Goal: Task Accomplishment & Management: Manage account settings

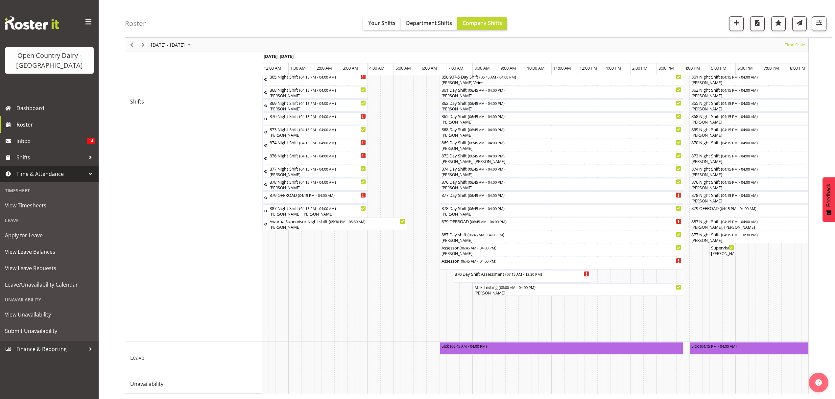
scroll to position [0, 1311]
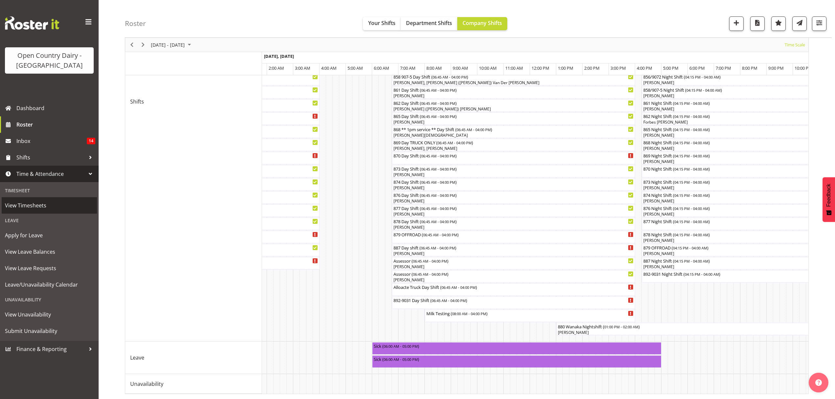
click at [36, 204] on span "View Timesheets" at bounding box center [49, 206] width 89 height 10
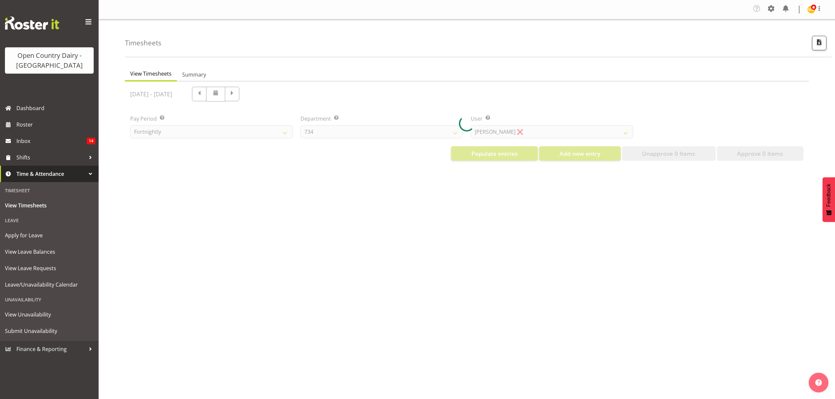
select select "699"
select select "8449"
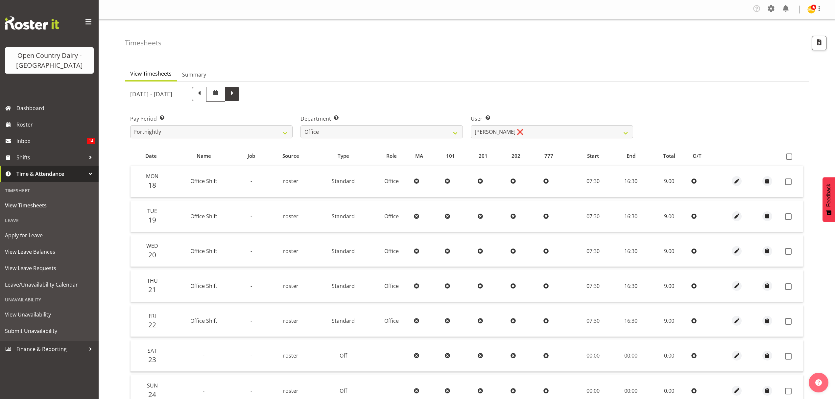
click at [236, 95] on span at bounding box center [232, 93] width 9 height 9
select select
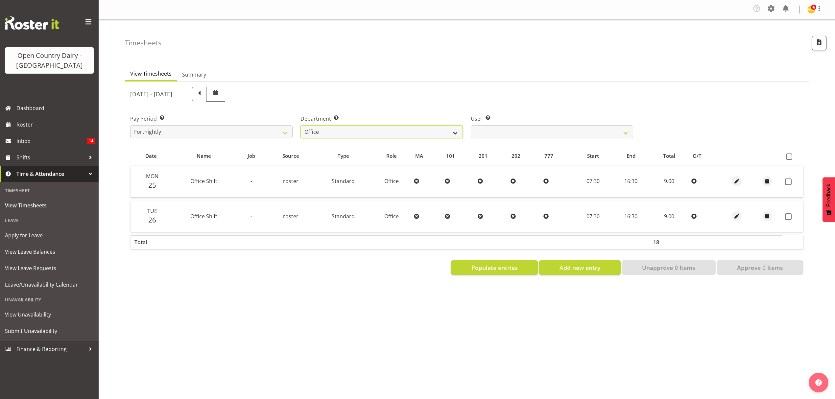
click at [411, 130] on select "734 735 736 737 738 739 851 852 853 854 855 856 858 861 862 865 868 869 870 873" at bounding box center [382, 131] width 162 height 13
select select "905"
click at [301, 126] on select "734 735 736 737 738 739 851 852 853 854 855 856 858 861 862 865 868 869 870 873" at bounding box center [382, 131] width 162 height 13
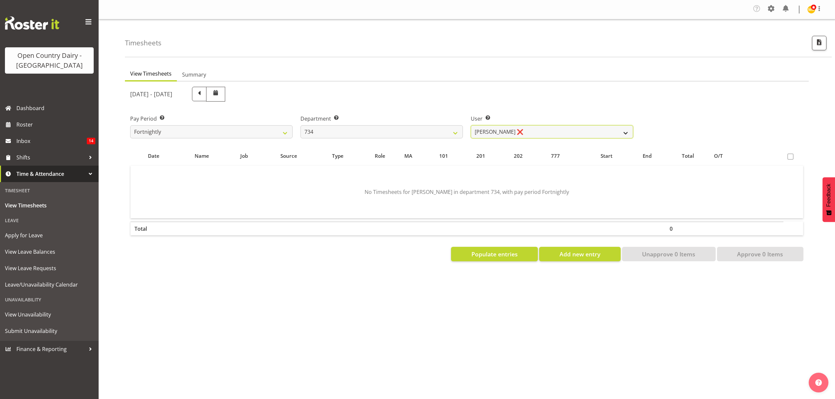
click at [514, 130] on select "Justin Spicer ❌ Ryan Thompson ❌ Tracey Chittock ❌ Zachary Shanks ❌" at bounding box center [552, 131] width 162 height 13
click at [490, 255] on span "Populate entries" at bounding box center [495, 254] width 46 height 9
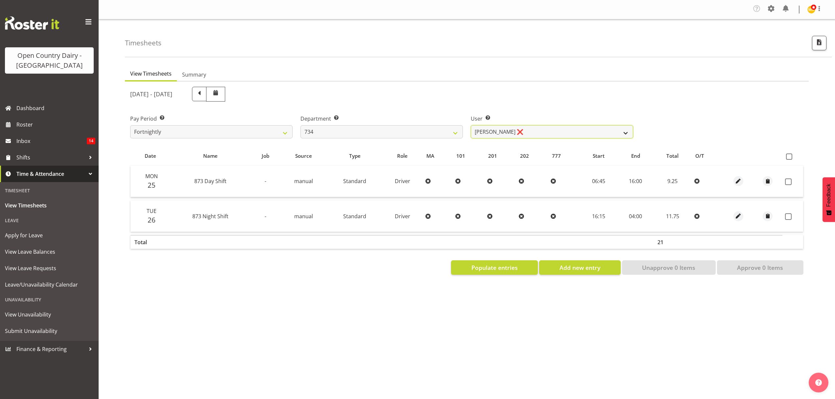
click at [521, 133] on select "Justin Spicer ❌ Ryan Thompson ❌ Tracey Chittock ❌ Zachary Shanks ❌" at bounding box center [552, 131] width 162 height 13
click at [682, 120] on div "Pay Period Select which pay period you would like to view. Fortnightly Departme…" at bounding box center [466, 124] width 681 height 37
click at [735, 213] on span "button" at bounding box center [739, 216] width 8 height 8
select select "Standard"
select select "686"
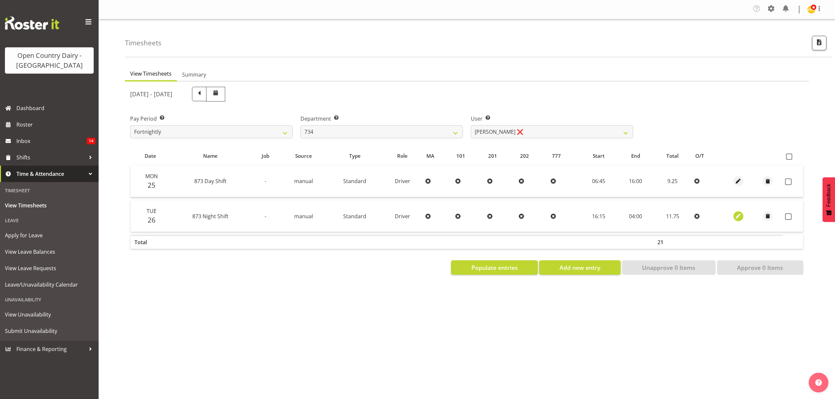
select select "7"
select select "2025"
select select "4"
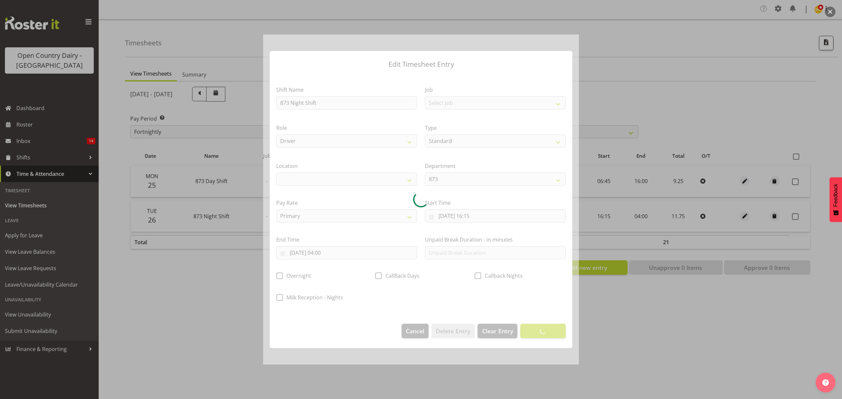
select select
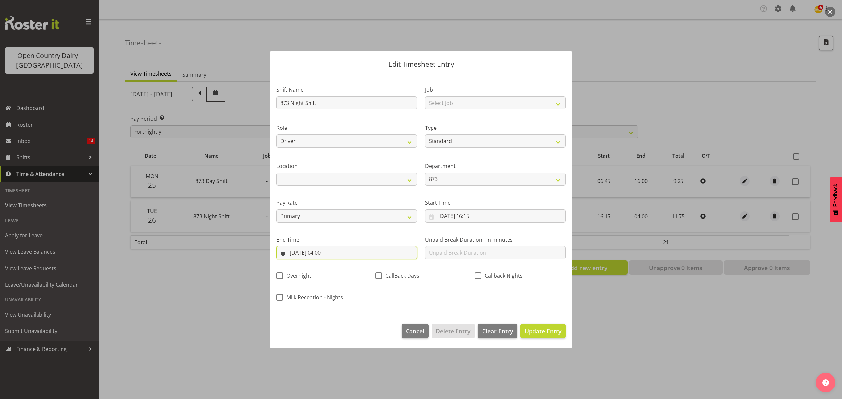
click at [325, 254] on input "[DATE] 04:00" at bounding box center [346, 252] width 141 height 13
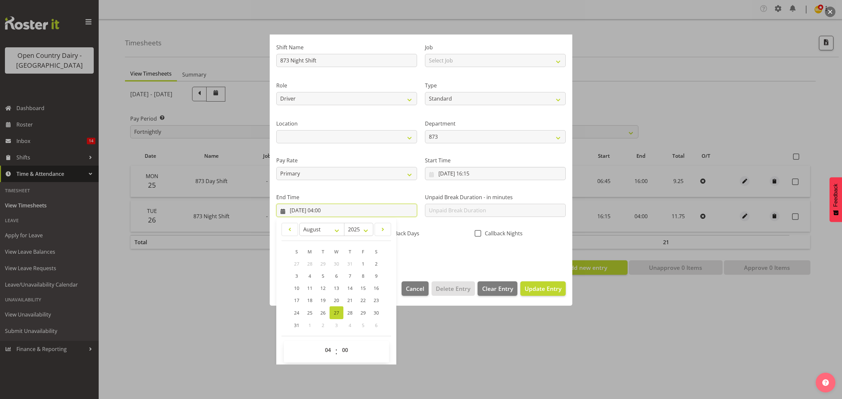
scroll to position [45, 0]
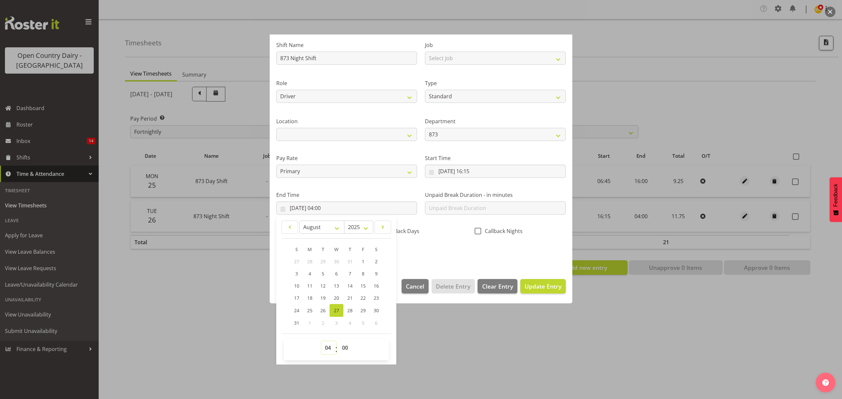
click at [329, 344] on select "00 01 02 03 04 05 06 07 08 09 10 11 12 13 14 15 16 17 18 19 20 21 22 23" at bounding box center [328, 347] width 15 height 13
select select "1"
click at [321, 342] on select "00 01 02 03 04 05 06 07 08 09 10 11 12 13 14 15 16 17 18 19 20 21 22 23" at bounding box center [328, 347] width 15 height 13
type input "[DATE] 01:00"
click at [350, 353] on select "00 01 02 03 04 05 06 07 08 09 10 11 12 13 14 15 16 17 18 19 20 21 22 23 24 25 2…" at bounding box center [345, 347] width 15 height 13
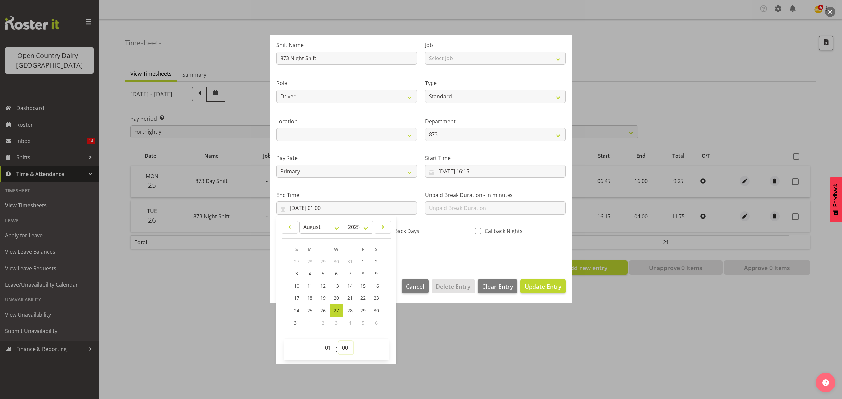
select select "15"
click at [338, 342] on select "00 01 02 03 04 05 06 07 08 09 10 11 12 13 14 15 16 17 18 19 20 21 22 23 24 25 2…" at bounding box center [345, 347] width 15 height 13
type input "[DATE] 01:15"
click at [441, 257] on div "Shift Name 873 Night Shift Job Select Job Connecting /unconnecting Trailers Rol…" at bounding box center [420, 147] width 297 height 230
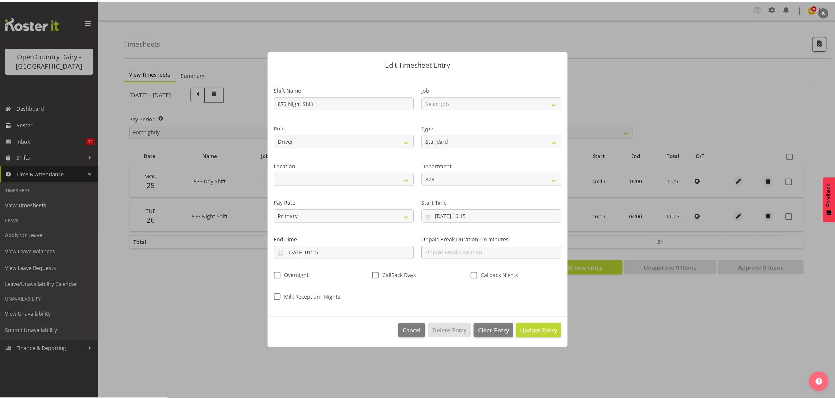
scroll to position [0, 0]
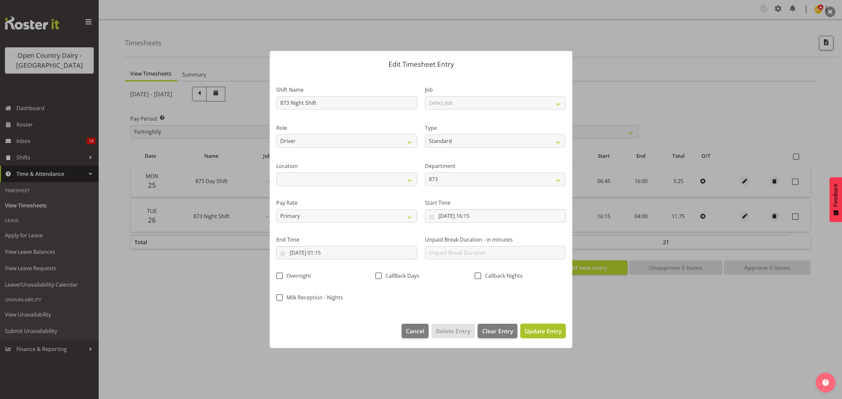
click at [545, 329] on span "Update Entry" at bounding box center [542, 331] width 37 height 8
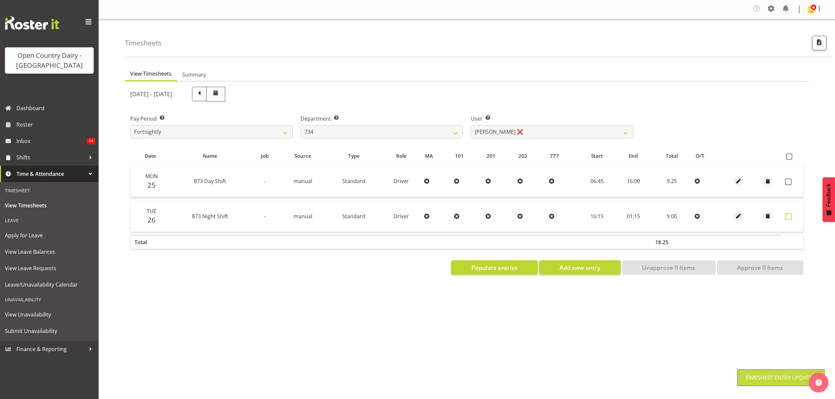
click at [787, 215] on span at bounding box center [788, 216] width 7 height 7
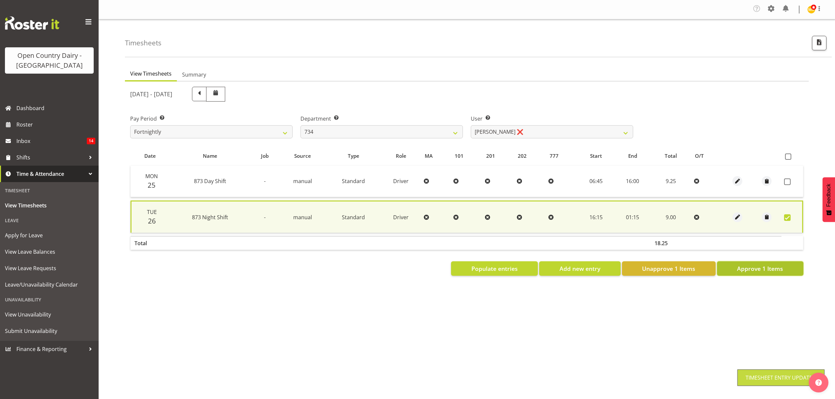
click at [755, 269] on span "Approve 1 Items" at bounding box center [760, 268] width 46 height 9
checkbox input "false"
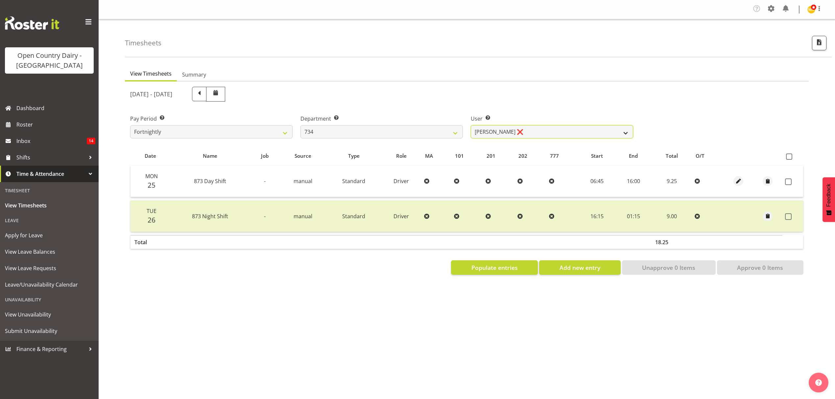
click at [526, 126] on select "Justin Spicer ❌ Ryan Thompson ❌ Tracey Chittock ❌ Zachary Shanks ❌" at bounding box center [552, 131] width 162 height 13
select select "9998"
click at [471, 126] on select "Justin Spicer ❌ Ryan Thompson ❌ Tracey Chittock ❌ Zachary Shanks ❌" at bounding box center [552, 131] width 162 height 13
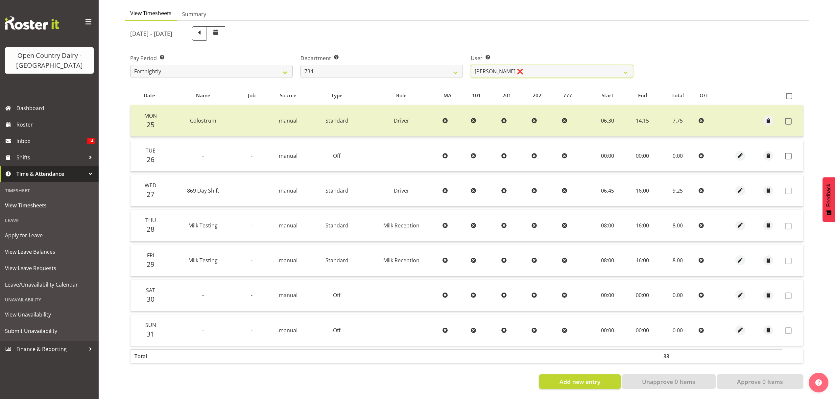
scroll to position [66, 0]
click at [426, 66] on select "734 735 736 737 738 739 851 852 853 854 855 856 858 861 862 865 868 869 870 873" at bounding box center [382, 71] width 162 height 13
select select "909"
click at [301, 65] on select "734 735 736 737 738 739 851 852 853 854 855 856 858 861 862 865 868 869 870 873" at bounding box center [382, 71] width 162 height 13
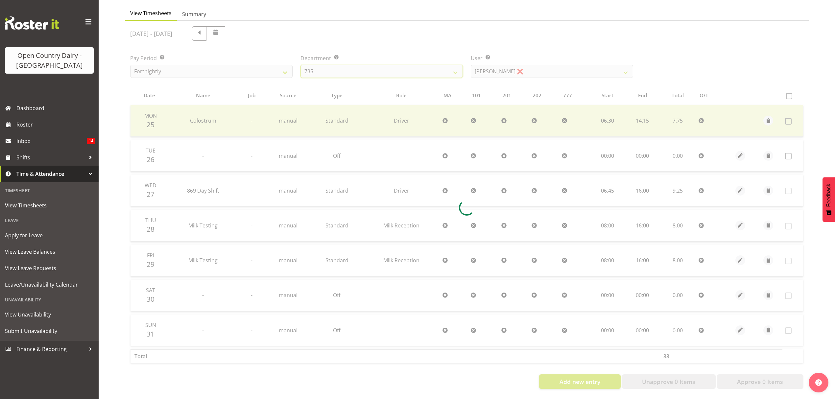
scroll to position [0, 0]
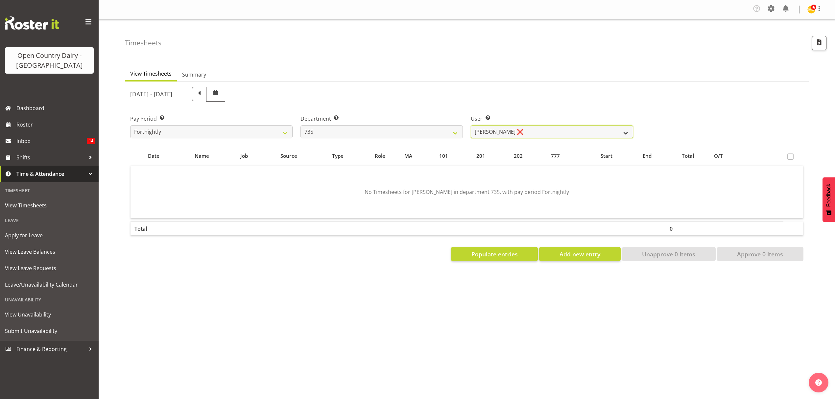
click at [523, 128] on select "[PERSON_NAME] ❌ [PERSON_NAME] ❌ [PERSON_NAME] ❌ [PERSON_NAME] ❌" at bounding box center [552, 131] width 162 height 13
click at [471, 126] on select "[PERSON_NAME] ❌ [PERSON_NAME] ❌ [PERSON_NAME] ❌ [PERSON_NAME] ❌" at bounding box center [552, 131] width 162 height 13
click at [0, 0] on div at bounding box center [0, 0] width 0 height 0
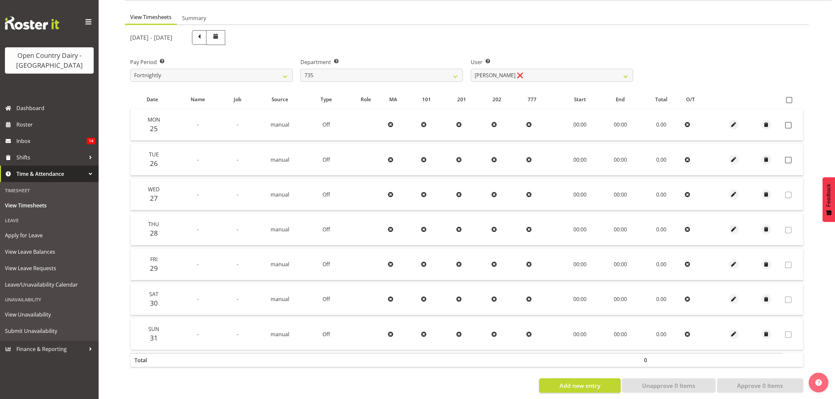
scroll to position [66, 0]
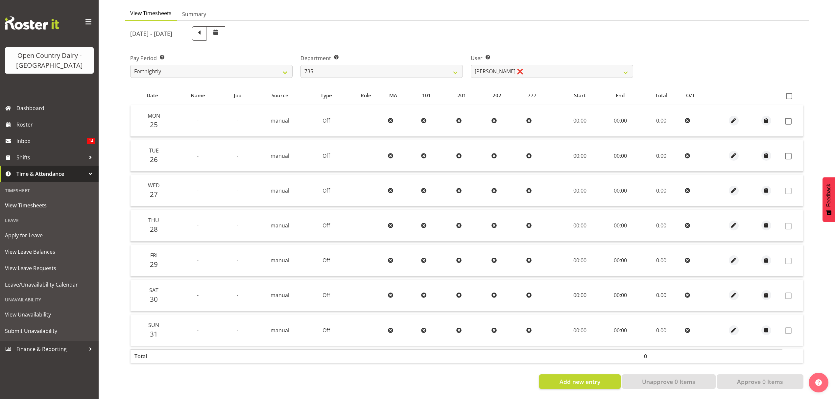
click at [552, 57] on label "User Select user. Note: This is filtered down by the previous two drop-down ite…" at bounding box center [552, 58] width 162 height 8
click at [569, 71] on select "[PERSON_NAME] ❌ [PERSON_NAME] ❌ [PERSON_NAME] ❌ [PERSON_NAME] ❌" at bounding box center [552, 71] width 162 height 13
select select "9865"
click at [471, 65] on select "[PERSON_NAME] ❌ [PERSON_NAME] ❌ [PERSON_NAME] ❌ [PERSON_NAME] ❌" at bounding box center [552, 71] width 162 height 13
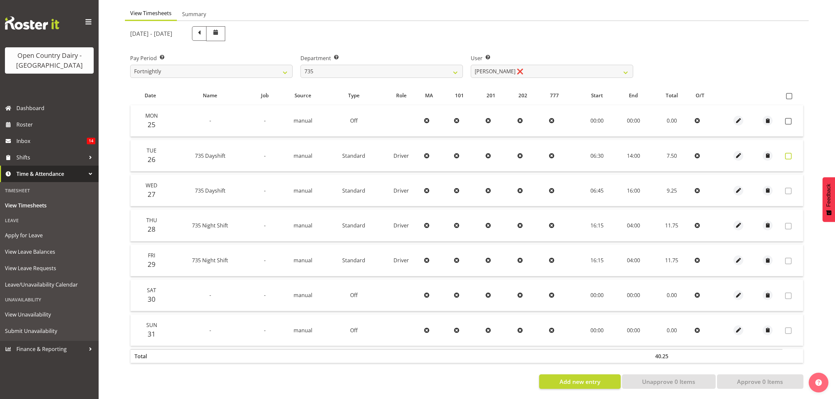
click at [787, 153] on span at bounding box center [788, 156] width 7 height 7
checkbox input "true"
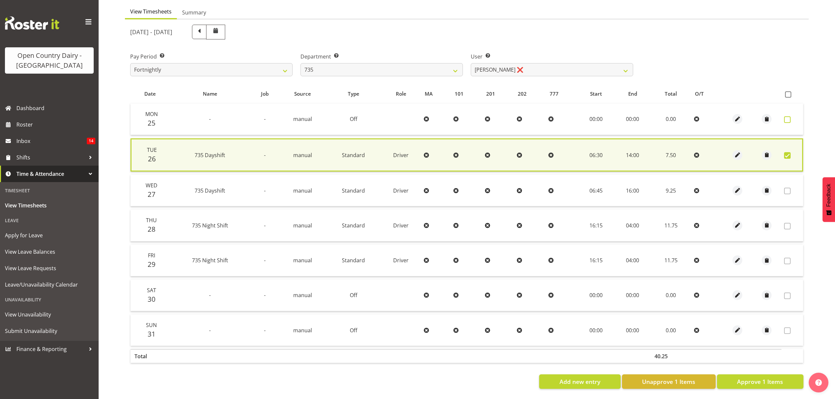
click at [789, 116] on span at bounding box center [787, 119] width 7 height 7
checkbox input "true"
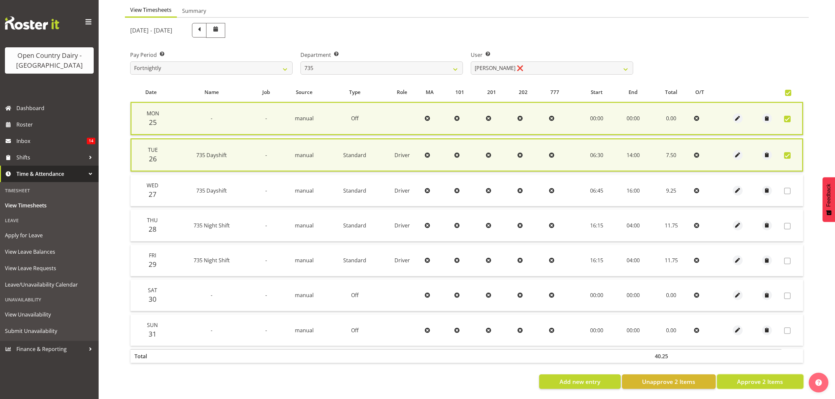
click at [755, 378] on span "Approve 2 Items" at bounding box center [760, 382] width 46 height 9
checkbox input "false"
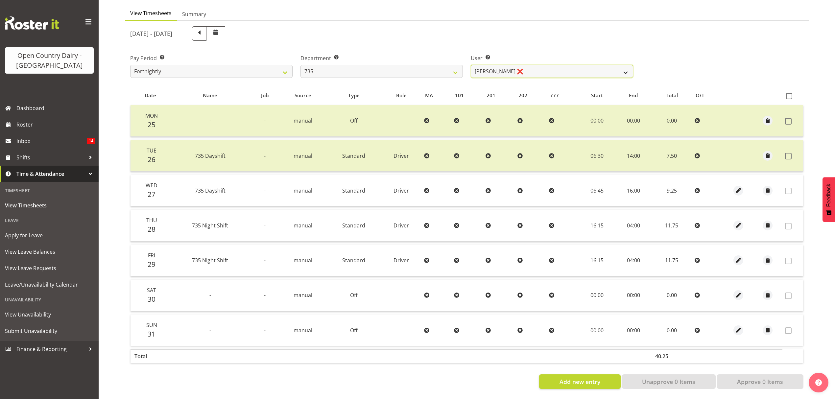
click at [520, 65] on select "[PERSON_NAME] ❌ [PERSON_NAME] ❌ [PERSON_NAME] ❌ [PERSON_NAME] ❌" at bounding box center [552, 71] width 162 height 13
click at [454, 65] on select "734 735 736 737 738 739 851 852 853 854 855 856 858 861 862 865 868 869 870 873" at bounding box center [382, 71] width 162 height 13
select select "906"
click at [301, 65] on select "734 735 736 737 738 739 851 852 853 854 855 856 858 861 862 865 868 869 870 873" at bounding box center [382, 71] width 162 height 13
select select "9849"
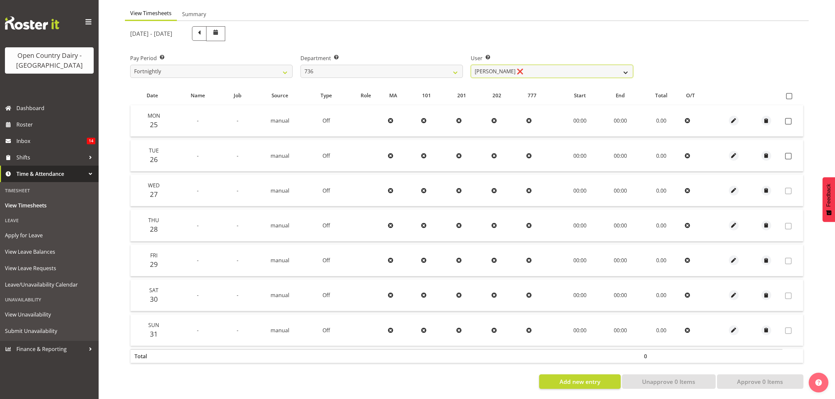
click at [509, 69] on select "Andy Van Brecht ❌ Gavin Hamilton ❌ Jamie Seaton ❌ Kerrod Ward ❌" at bounding box center [552, 71] width 162 height 13
click at [448, 67] on select "734 735 736 737 738 739 851 852 853 854 855 856 858 861 862 865 868 869 870 873" at bounding box center [382, 71] width 162 height 13
select select "903"
click at [301, 65] on select "734 735 736 737 738 739 851 852 853 854 855 856 858 861 862 865 868 869 870 873" at bounding box center [382, 71] width 162 height 13
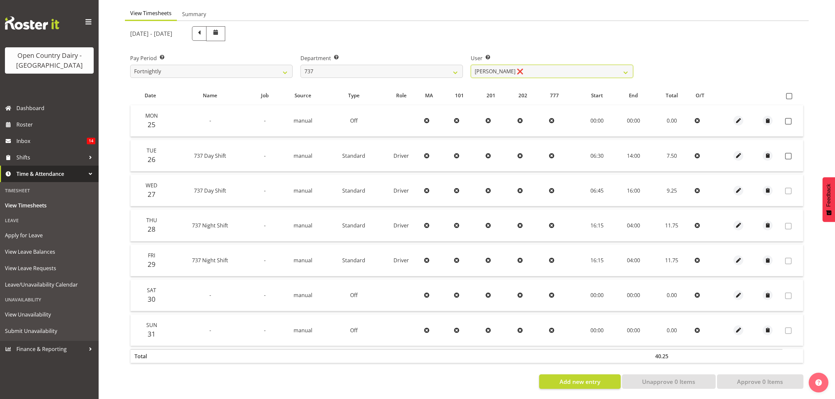
drag, startPoint x: 554, startPoint y: 69, endPoint x: 550, endPoint y: 71, distance: 4.9
click at [554, 69] on select "Andrew Crawford ❌ Ashley Bragg ❌ Jack Townley ❌ Richard Turnbull ❌" at bounding box center [552, 71] width 162 height 13
select select "11648"
click at [471, 65] on select "Andrew Crawford ❌ Ashley Bragg ❌ Jack Townley ❌ Richard Turnbull ❌" at bounding box center [552, 71] width 162 height 13
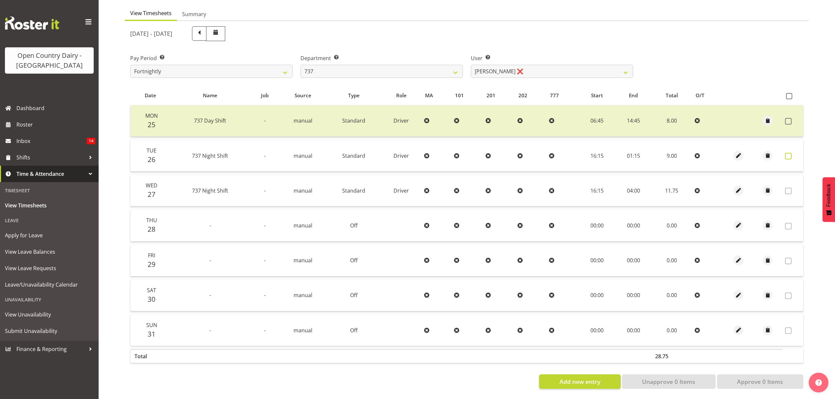
click at [790, 153] on span at bounding box center [788, 156] width 7 height 7
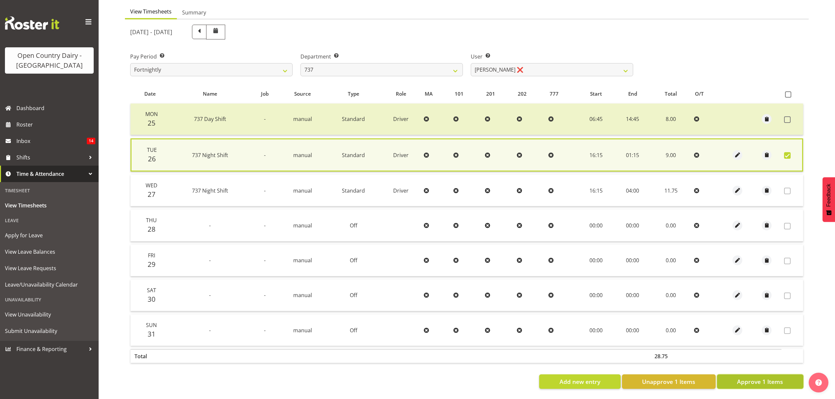
click at [753, 378] on span "Approve 1 Items" at bounding box center [760, 382] width 46 height 9
checkbox input "false"
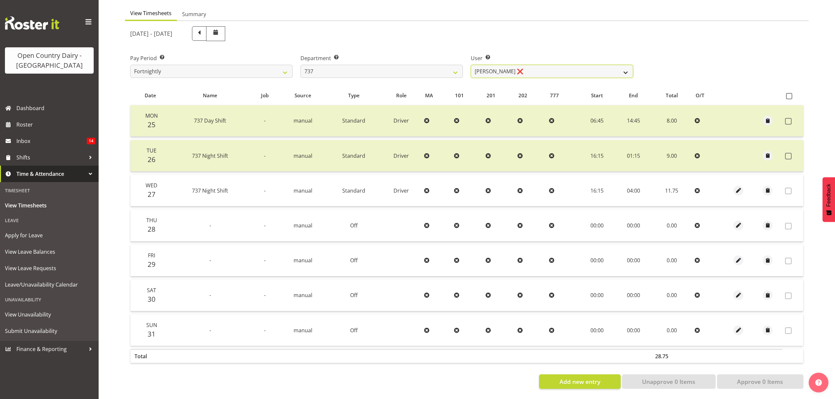
click at [534, 65] on select "Andrew Crawford ❌ Ashley Bragg ❌ Jack Townley ❌ Richard Turnbull ❌" at bounding box center [552, 71] width 162 height 13
select select "10983"
click at [471, 65] on select "Andrew Crawford ❌ Ashley Bragg ❌ Jack Townley ❌ Richard Turnbull ❌" at bounding box center [552, 71] width 162 height 13
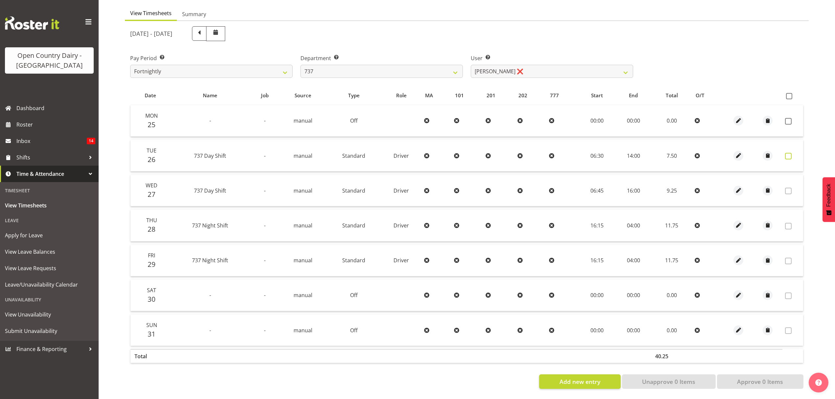
click at [786, 153] on span at bounding box center [788, 156] width 7 height 7
checkbox input "true"
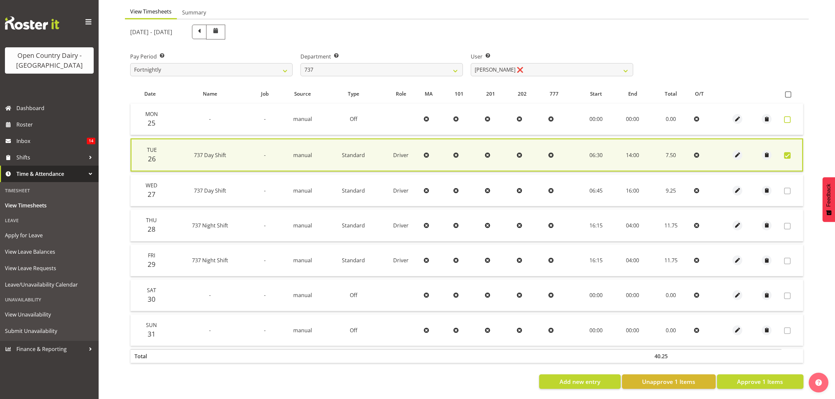
click at [791, 116] on label at bounding box center [789, 119] width 10 height 7
checkbox input "false"
click at [788, 116] on span at bounding box center [787, 119] width 7 height 7
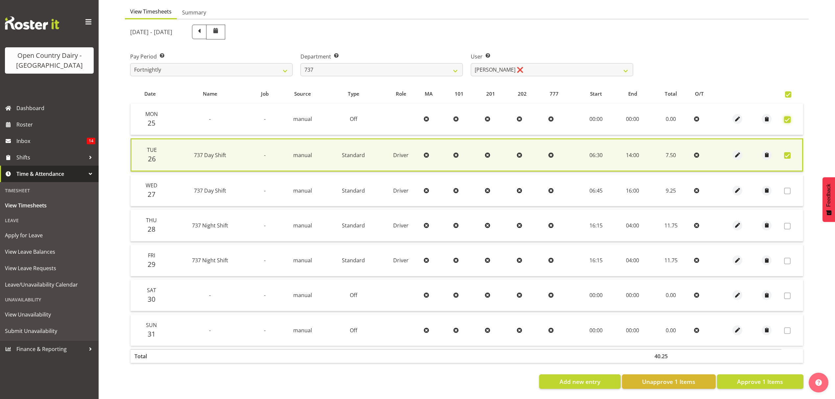
checkbox input "true"
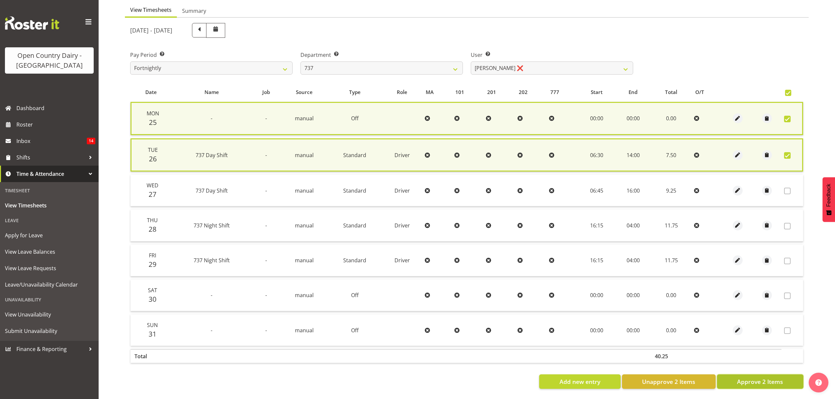
click at [767, 378] on span "Approve 2 Items" at bounding box center [760, 382] width 46 height 9
checkbox input "false"
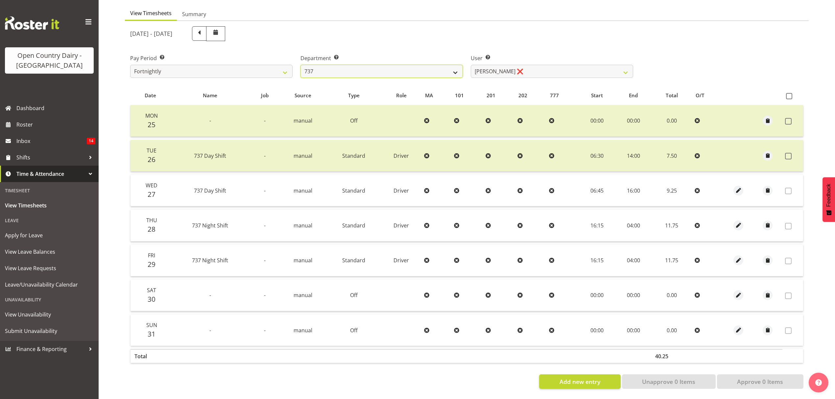
click at [393, 65] on select "734 735 736 737 738 739 851 852 853 854 855 856 858 861 862 865 868 869 870 873" at bounding box center [382, 71] width 162 height 13
select select "904"
click at [301, 65] on select "734 735 736 737 738 739 851 852 853 854 855 856 858 861 862 865 868 869 870 873" at bounding box center [382, 71] width 162 height 13
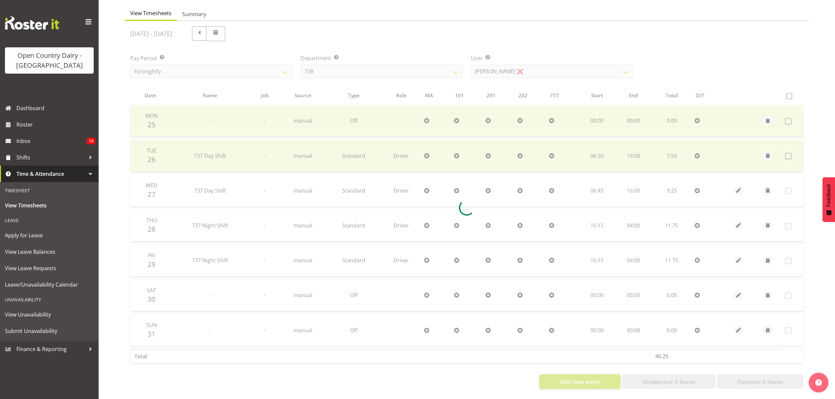
click at [575, 67] on div at bounding box center [467, 207] width 684 height 373
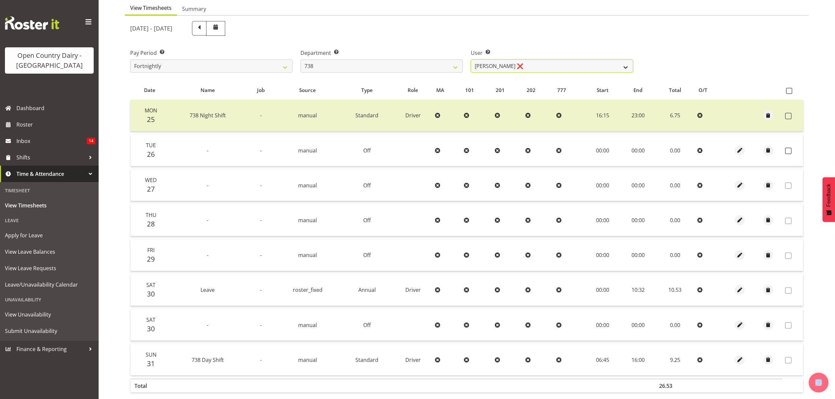
click at [575, 67] on select "[PERSON_NAME] ❌ [PERSON_NAME] ❌ [PERSON_NAME] ❌ [PERSON_NAME] ❌" at bounding box center [552, 66] width 162 height 13
select select "11703"
click at [471, 60] on select "[PERSON_NAME] ❌ [PERSON_NAME] ❌ [PERSON_NAME] ❌ [PERSON_NAME] ❌" at bounding box center [552, 66] width 162 height 13
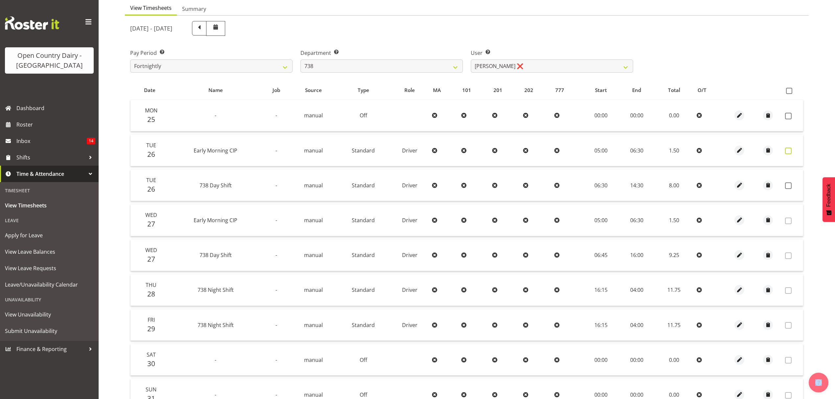
click at [788, 154] on span at bounding box center [788, 151] width 7 height 7
checkbox input "true"
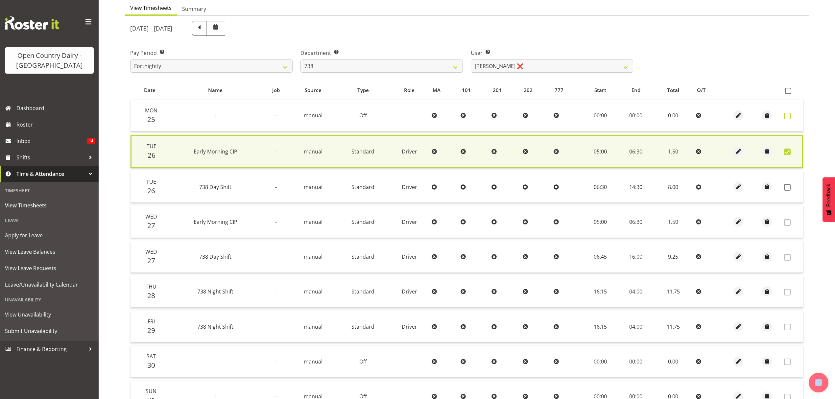
click at [788, 115] on span at bounding box center [787, 116] width 7 height 7
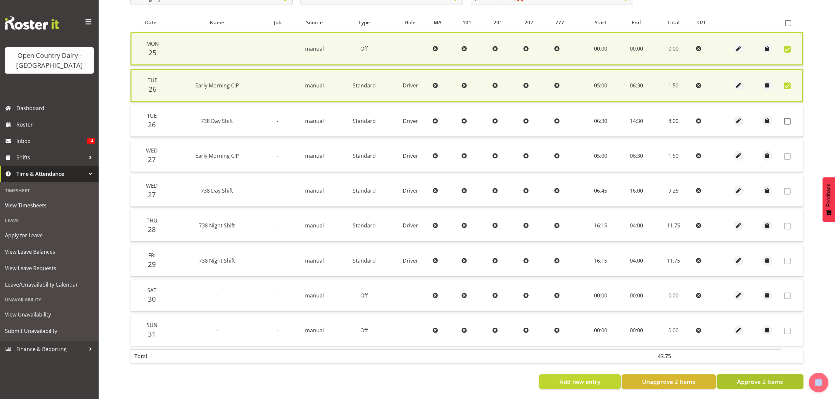
click at [783, 376] on button "Approve 2 Items" at bounding box center [760, 382] width 86 height 14
checkbox input "false"
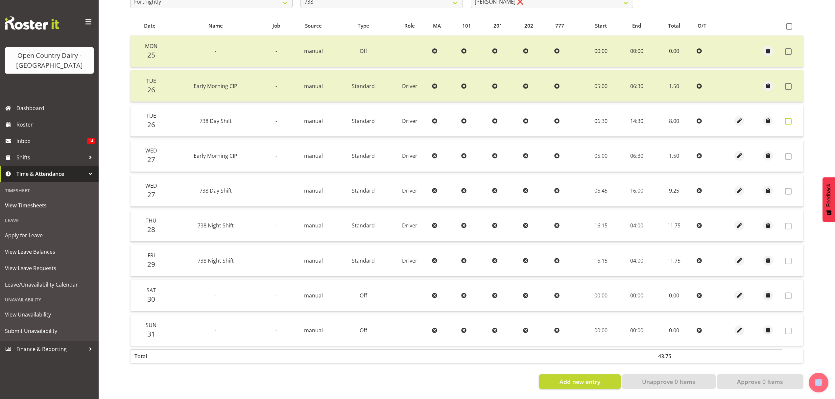
click at [790, 118] on span at bounding box center [788, 121] width 7 height 7
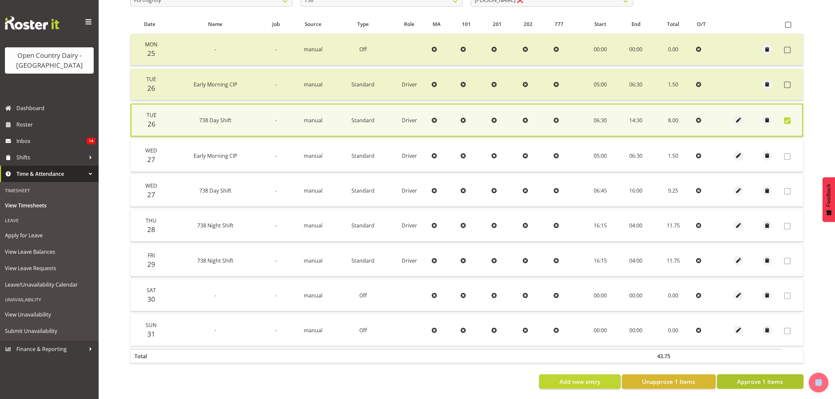
click at [774, 378] on span "Approve 1 Items" at bounding box center [760, 382] width 46 height 9
checkbox input "false"
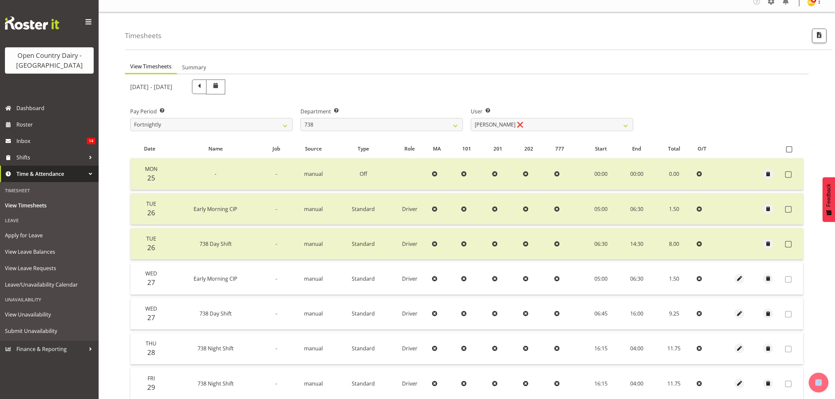
scroll to position [4, 0]
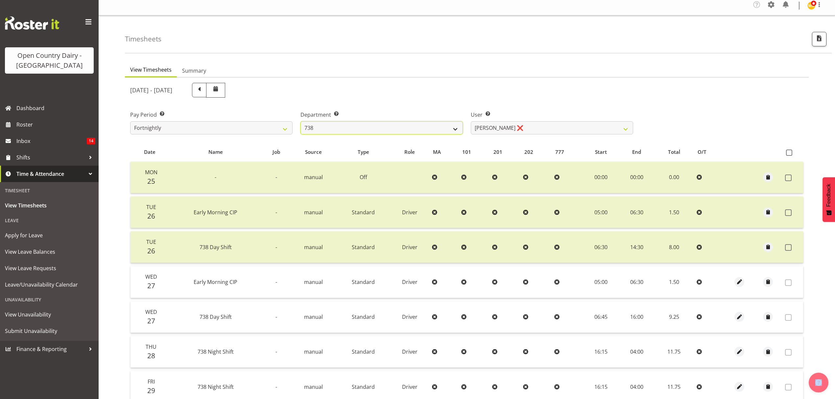
click at [448, 133] on select "734 735 736 737 738 739 851 852 853 854 855 856 858 861 862 865 868 869 870 873" at bounding box center [382, 127] width 162 height 13
select select "681"
click at [301, 122] on select "734 735 736 737 738 739 851 852 853 854 855 856 858 861 862 865 868 869 870 873" at bounding box center [382, 127] width 162 height 13
select select "7377"
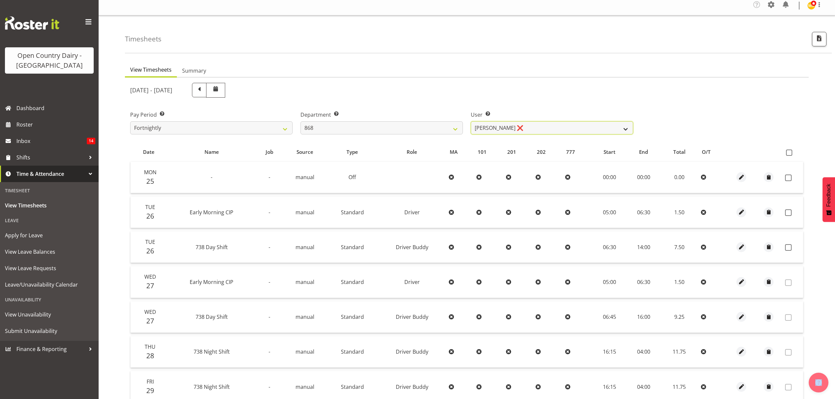
click at [535, 132] on select "Alan Rolton ❌ Cassidy Williams ❌ Christopher McIver ❌ Darin Ayling ❌" at bounding box center [552, 127] width 162 height 13
click at [684, 96] on div "[DATE] - [DATE]" at bounding box center [466, 90] width 681 height 23
click at [789, 217] on td at bounding box center [793, 213] width 21 height 32
click at [787, 215] on span at bounding box center [788, 212] width 7 height 7
checkbox input "true"
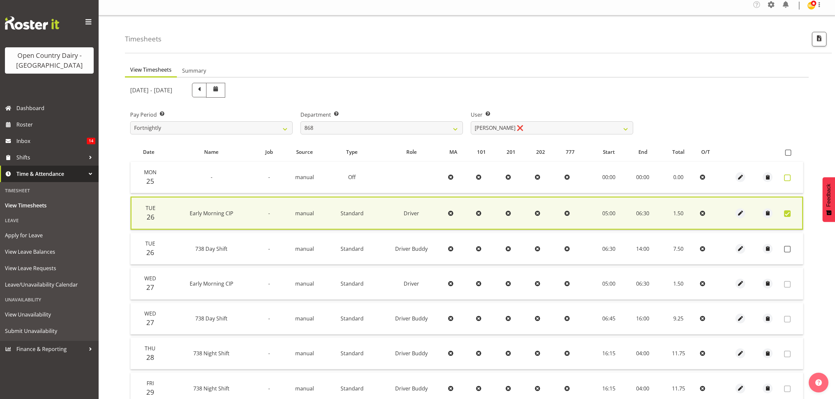
click at [789, 179] on span at bounding box center [787, 178] width 7 height 7
checkbox input "true"
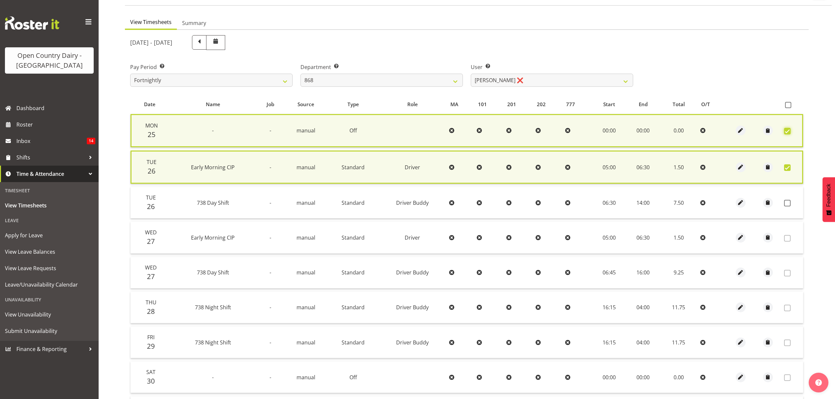
scroll to position [138, 0]
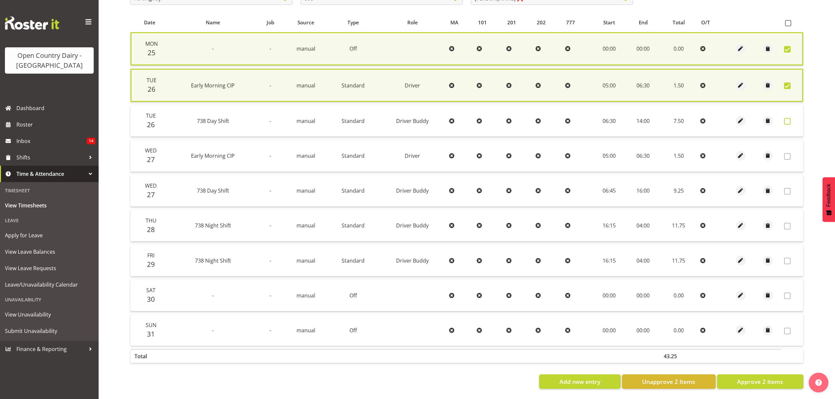
click at [785, 118] on span at bounding box center [787, 121] width 7 height 7
checkbox input "true"
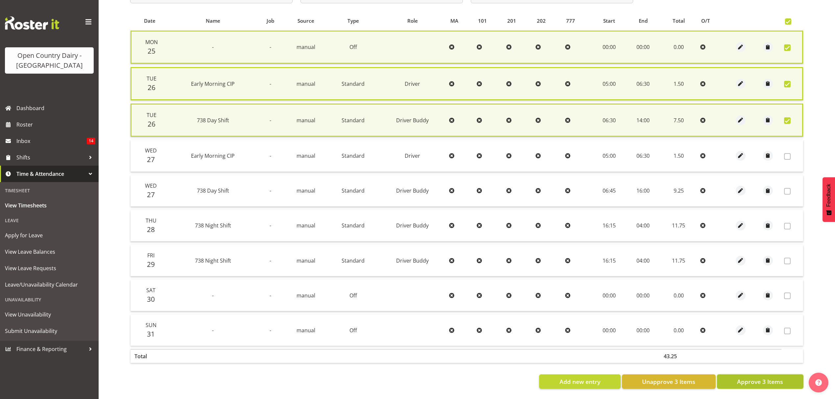
click at [736, 375] on button "Approve 3 Items" at bounding box center [760, 382] width 86 height 14
checkbox input "false"
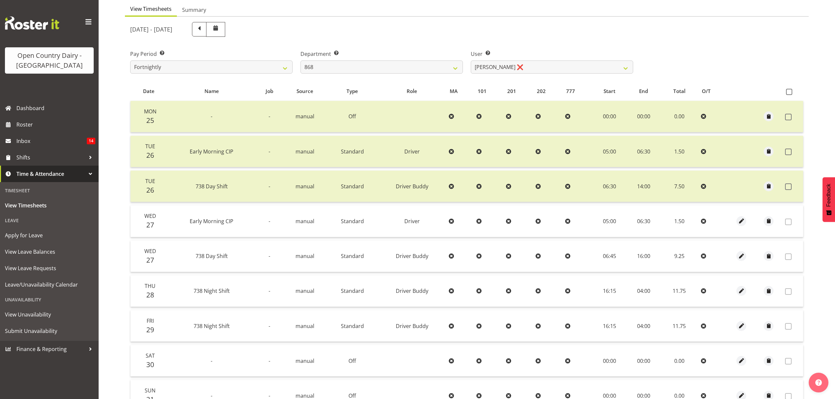
scroll to position [48, 0]
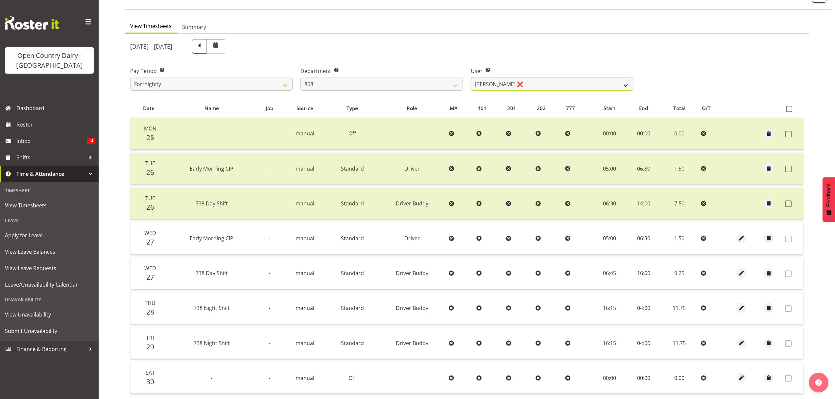
click at [483, 88] on select "Alan Rolton ❌ Cassidy Williams ❌ Christopher McIver ❌ Darin Ayling ❌" at bounding box center [552, 84] width 162 height 13
click at [485, 88] on select "Alan Rolton ❌ Cassidy Williams ❌ Christopher McIver ❌ Darin Ayling ❌" at bounding box center [552, 84] width 162 height 13
select select "7447"
click at [471, 78] on select "Alan Rolton ❌ Cassidy Williams ❌ Christopher McIver ❌ Darin Ayling ❌" at bounding box center [552, 84] width 162 height 13
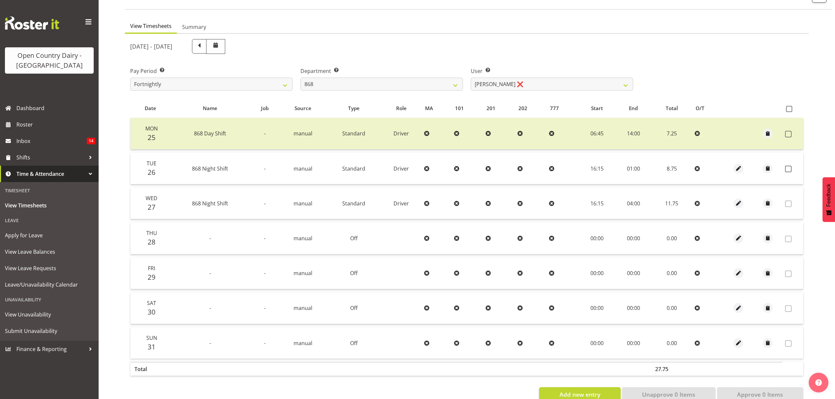
click at [785, 164] on td at bounding box center [793, 169] width 21 height 32
click at [788, 169] on span at bounding box center [788, 169] width 7 height 7
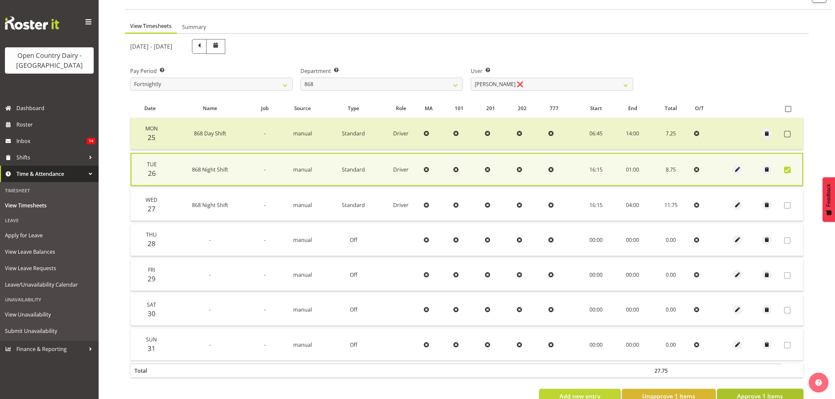
click at [735, 391] on button "Approve 1 Items" at bounding box center [760, 396] width 86 height 14
checkbox input "false"
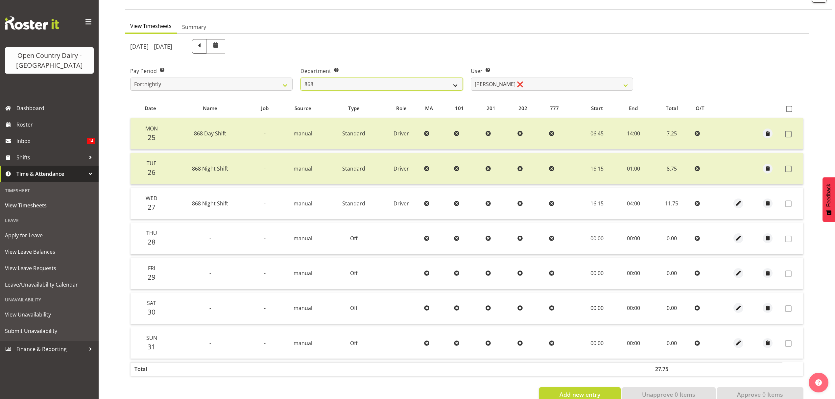
click at [414, 90] on select "734 735 736 737 738 739 851 852 853 854 855 856 858 861 862 865 868 869 870 873" at bounding box center [382, 84] width 162 height 13
select select "669"
click at [301, 78] on select "734 735 736 737 738 739 851 852 853 854 855 856 858 861 862 865 868 869 870 873" at bounding box center [382, 84] width 162 height 13
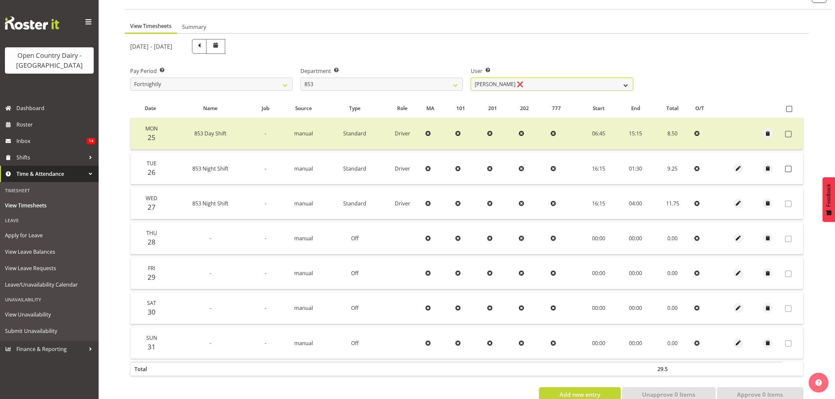
click at [528, 84] on select "Christiaan Botha ❌ Kevin Stuck ❌ Marty Powell ❌ Sean O'Neill ❌" at bounding box center [552, 84] width 162 height 13
select select "7439"
click at [471, 78] on select "Christiaan Botha ❌ Kevin Stuck ❌ Marty Powell ❌ Sean O'Neill ❌" at bounding box center [552, 84] width 162 height 13
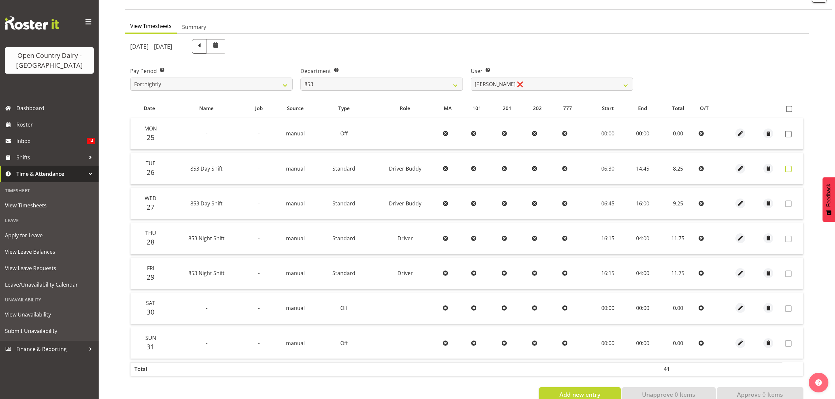
click at [793, 170] on label at bounding box center [790, 169] width 10 height 7
checkbox input "true"
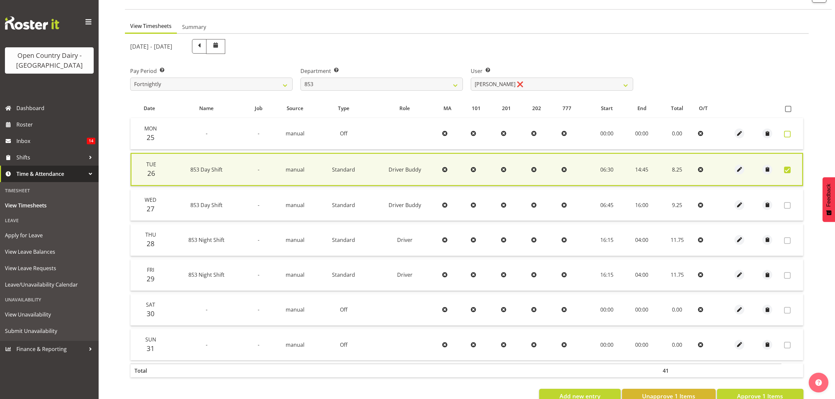
click at [786, 133] on span at bounding box center [787, 134] width 7 height 7
checkbox input "true"
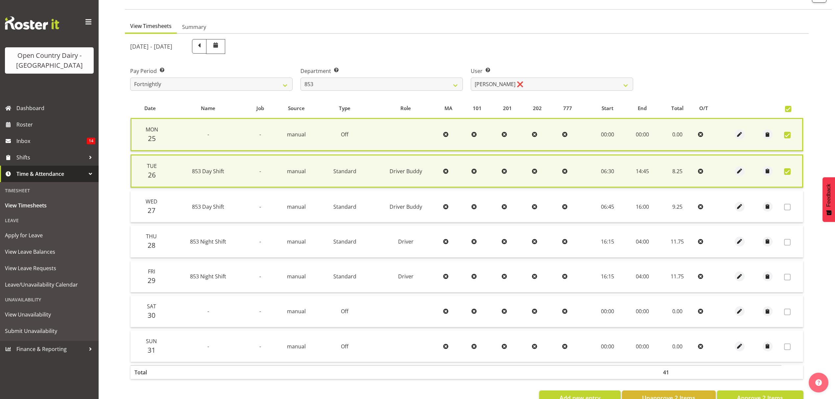
click at [790, 109] on span at bounding box center [788, 109] width 6 height 6
click at [790, 109] on input "checkbox" at bounding box center [787, 109] width 4 height 4
checkbox input "false"
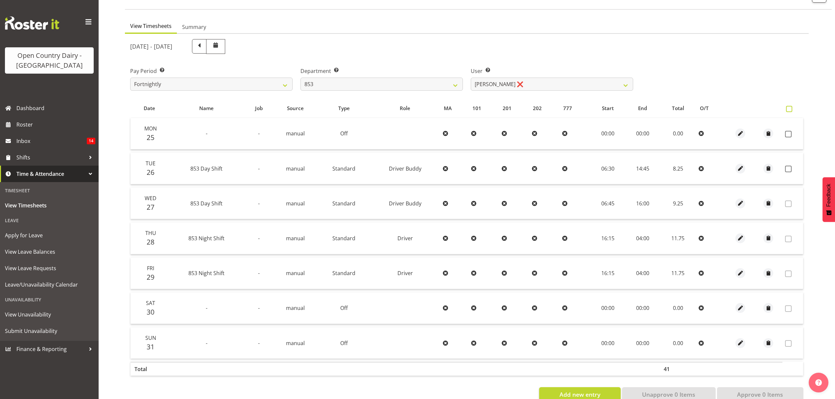
click at [791, 109] on span at bounding box center [789, 109] width 6 height 6
click at [791, 109] on input "checkbox" at bounding box center [788, 109] width 4 height 4
checkbox input "true"
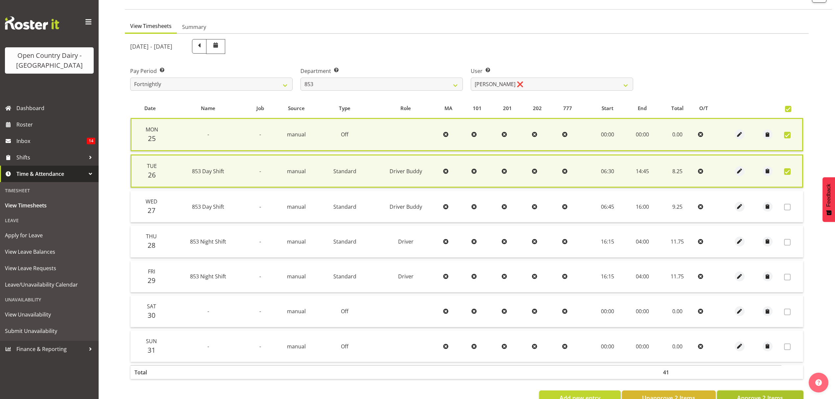
click at [770, 394] on span "Approve 2 Items" at bounding box center [760, 398] width 46 height 9
checkbox input "false"
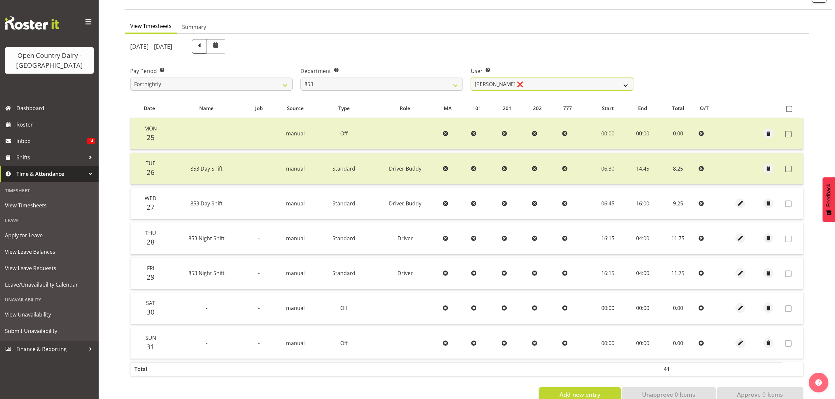
click at [493, 85] on select "Christiaan Botha ❌ Kevin Stuck ❌ Marty Powell ❌ Sean O'Neill ❌" at bounding box center [552, 84] width 162 height 13
select select "7394"
click at [471, 78] on select "Christiaan Botha ❌ Kevin Stuck ❌ Marty Powell ❌ Sean O'Neill ❌" at bounding box center [552, 84] width 162 height 13
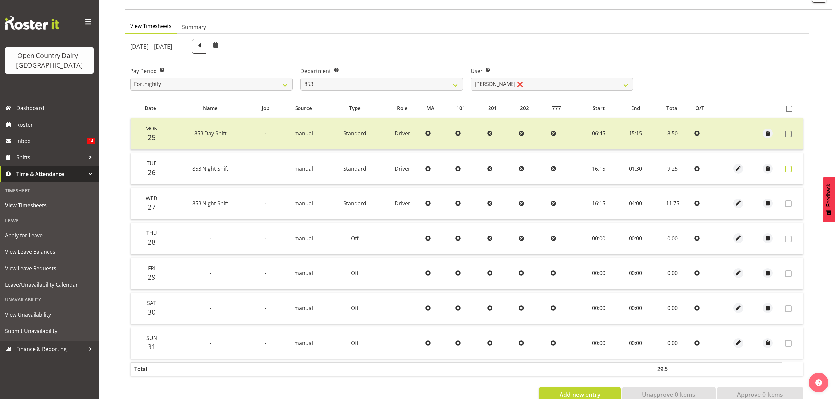
click at [787, 168] on span at bounding box center [788, 169] width 7 height 7
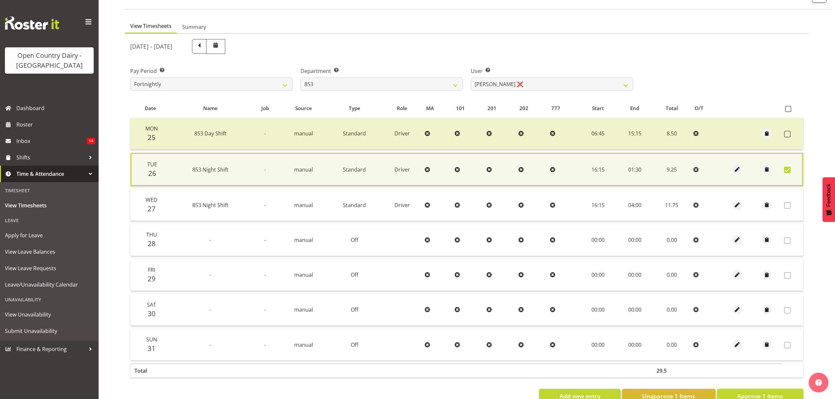
click at [762, 392] on span "Approve 1 Items" at bounding box center [760, 396] width 46 height 9
checkbox input "false"
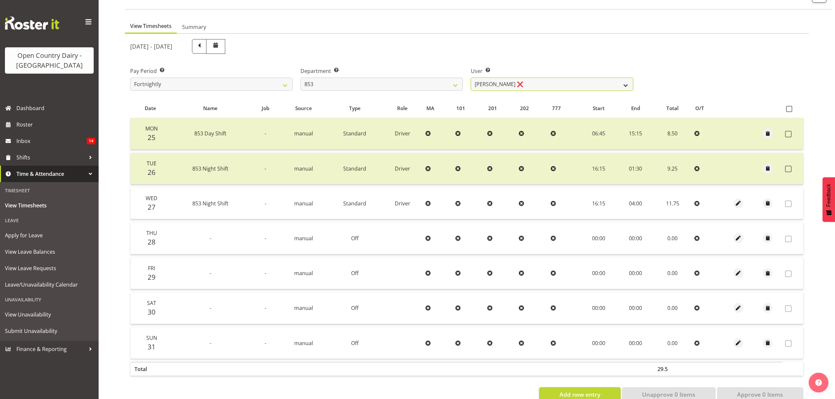
click at [591, 78] on select "Christiaan Botha ❌ Kevin Stuck ❌ Marty Powell ❌ Sean O'Neill ❌" at bounding box center [552, 84] width 162 height 13
click at [434, 86] on select "734 735 736 737 738 739 851 852 853 854 855 856 858 861 862 865 868 869 870 873" at bounding box center [382, 84] width 162 height 13
select select "668"
click at [301, 78] on select "734 735 736 737 738 739 851 852 853 854 855 856 858 861 862 865 868 869 870 873" at bounding box center [382, 84] width 162 height 13
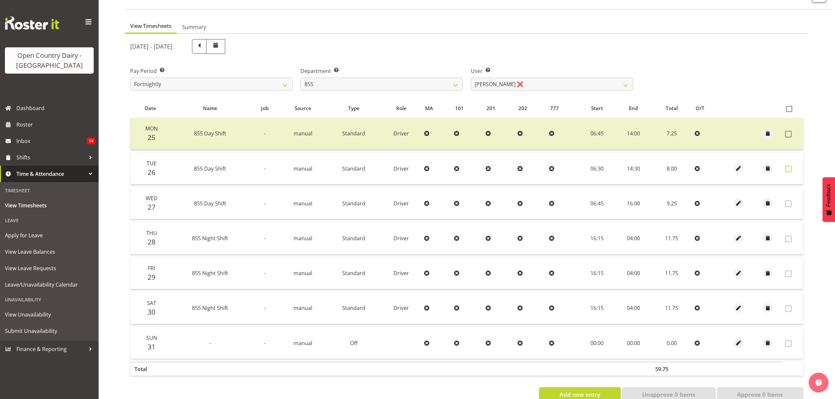
click at [790, 167] on span at bounding box center [788, 169] width 7 height 7
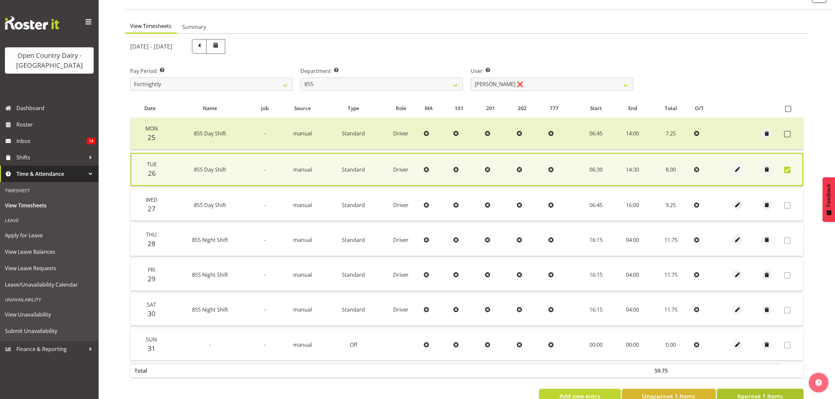
click at [741, 392] on span "Approve 1 Items" at bounding box center [760, 396] width 46 height 9
checkbox input "false"
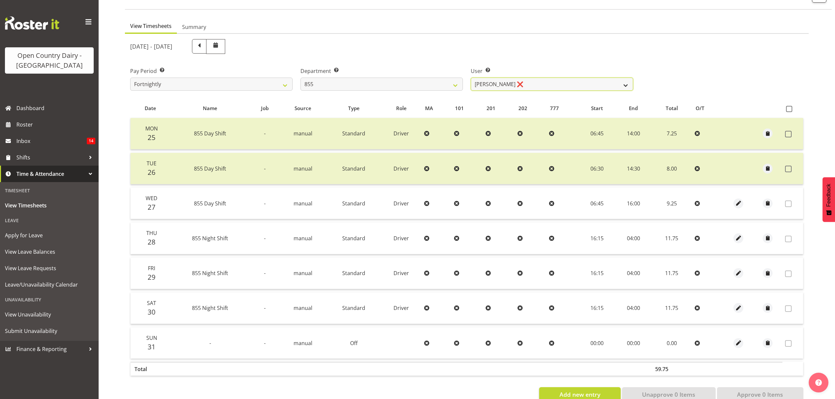
click at [529, 83] on select "Leon Harrison ❌ Nathan Vincent ❌ Wayne Jukes ❌" at bounding box center [552, 84] width 162 height 13
select select "7491"
click at [471, 78] on select "Leon Harrison ❌ Nathan Vincent ❌ Wayne Jukes ❌" at bounding box center [552, 84] width 162 height 13
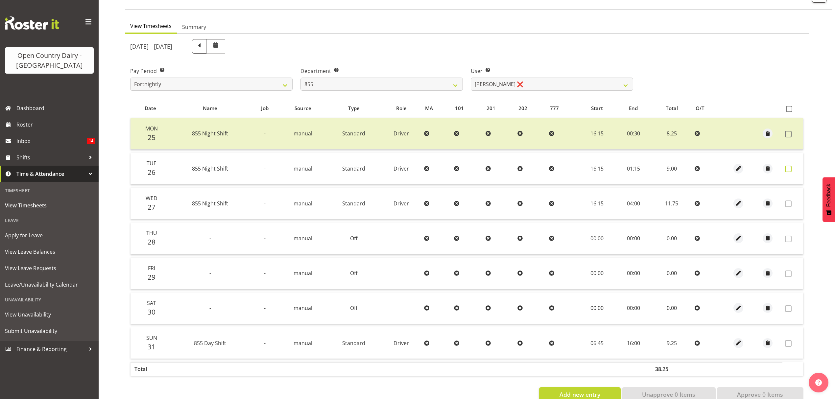
click at [790, 171] on span at bounding box center [788, 169] width 7 height 7
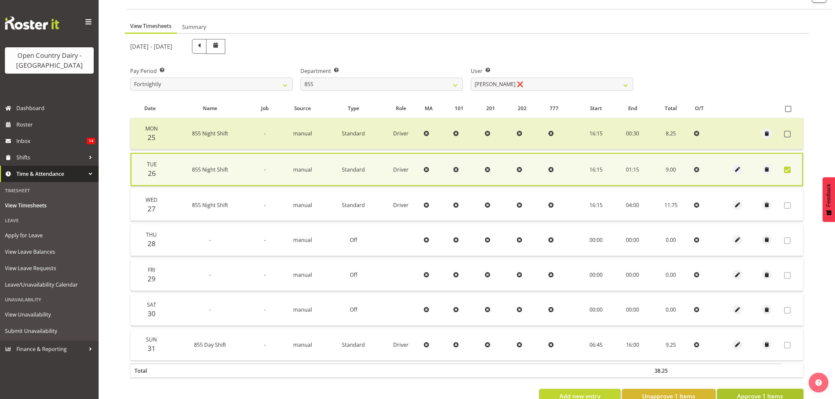
click at [764, 393] on span "Approve 1 Items" at bounding box center [760, 396] width 46 height 9
checkbox input "false"
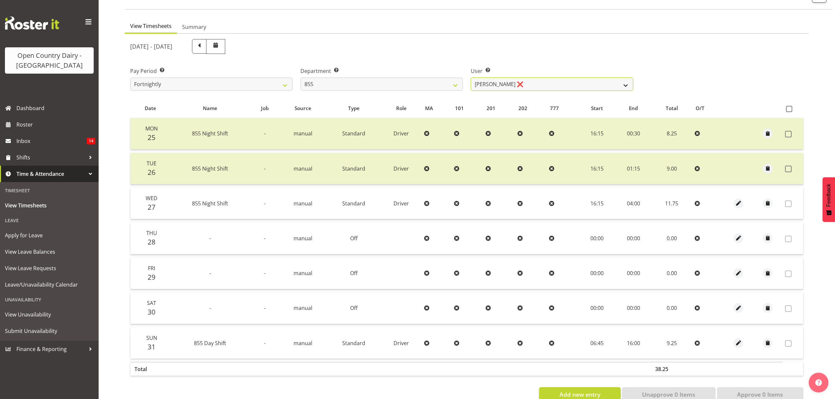
click at [515, 84] on select "Leon Harrison ❌ Nathan Vincent ❌ Wayne Jukes ❌" at bounding box center [552, 84] width 162 height 13
click at [426, 83] on select "734 735 736 737 738 739 851 852 853 854 855 856 858 861 862 865 868 869 870 873" at bounding box center [382, 84] width 162 height 13
select select "675"
click at [301, 78] on select "734 735 736 737 738 739 851 852 853 854 855 856 858 861 862 865 868 869 870 873" at bounding box center [382, 84] width 162 height 13
select select "7389"
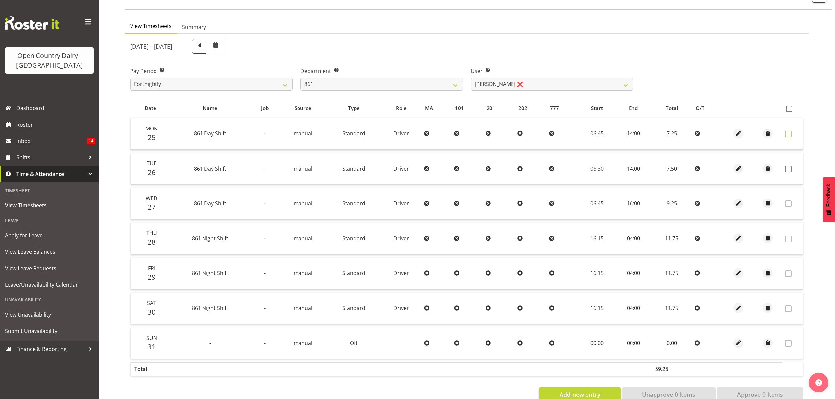
click at [788, 136] on span at bounding box center [788, 134] width 7 height 7
checkbox input "true"
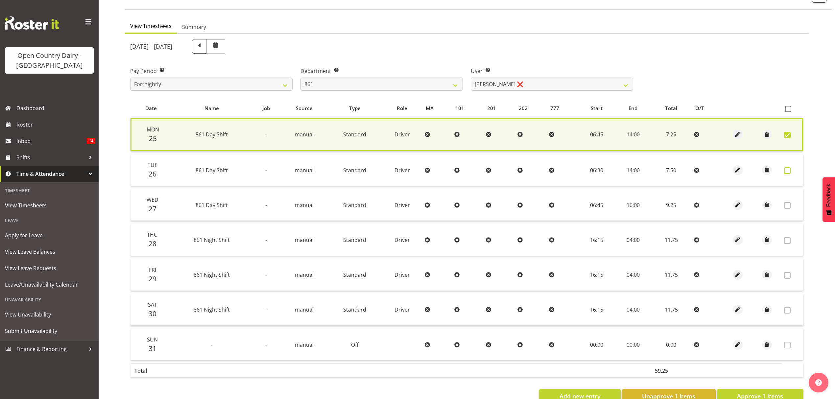
click at [789, 172] on span at bounding box center [787, 170] width 7 height 7
checkbox input "true"
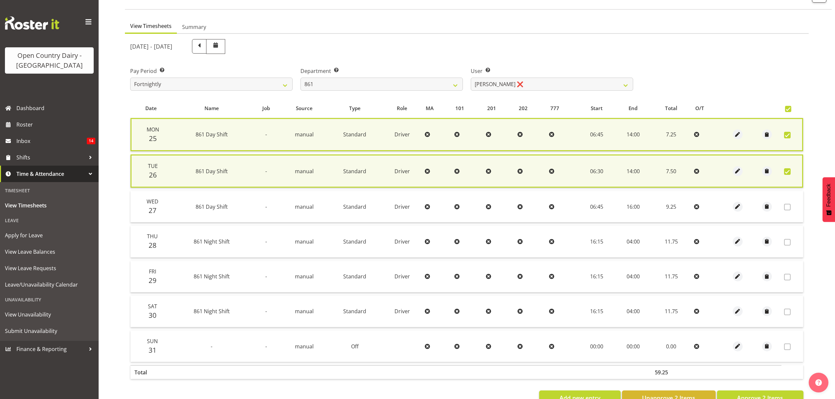
click at [780, 206] on td at bounding box center [766, 207] width 29 height 32
click at [786, 204] on span at bounding box center [787, 207] width 7 height 7
click at [762, 397] on span "Approve 2 Items" at bounding box center [760, 398] width 46 height 9
checkbox input "false"
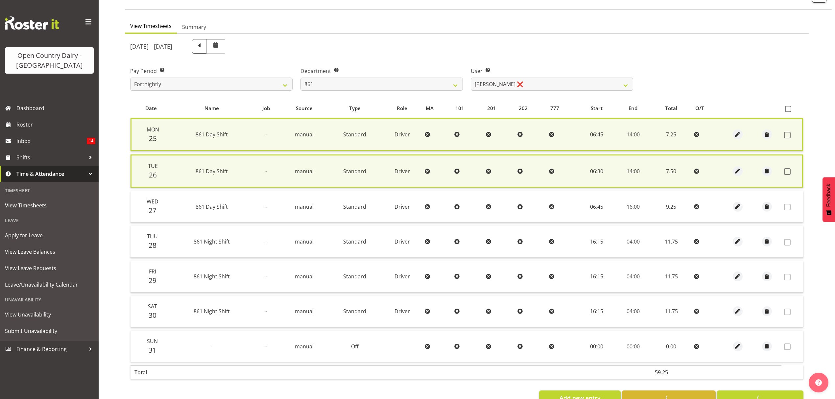
checkbox input "false"
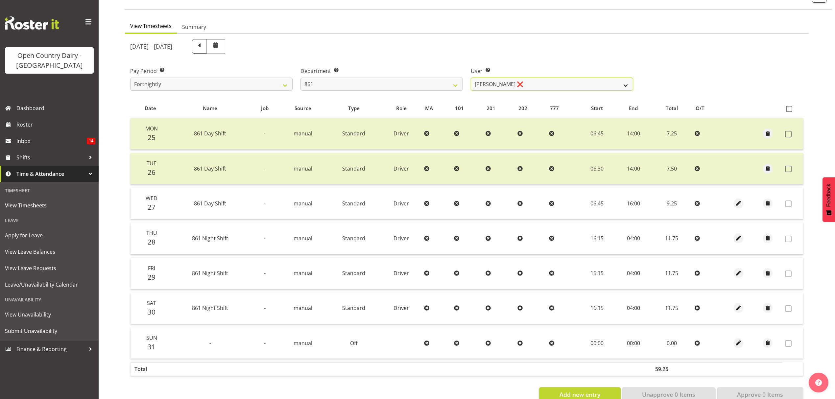
click at [574, 87] on select "Barry McIntosh ❌ Matthew Welland ❌ Philip Peek ❌" at bounding box center [552, 84] width 162 height 13
select select "7423"
click at [471, 78] on select "Barry McIntosh ❌ Matthew Welland ❌ Philip Peek ❌" at bounding box center [552, 84] width 162 height 13
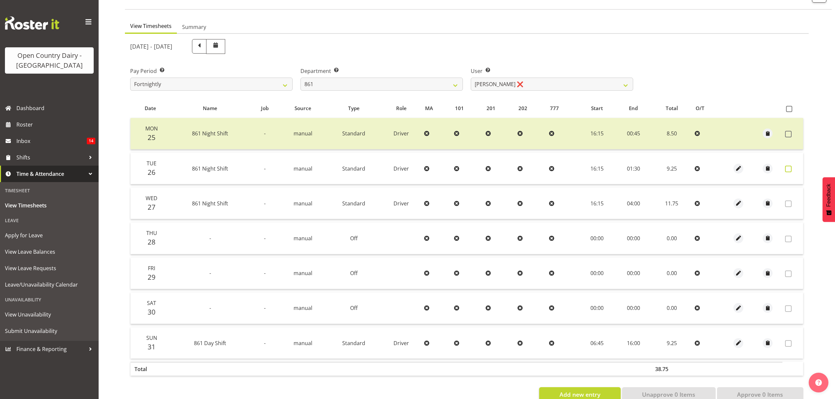
click at [792, 170] on label at bounding box center [790, 169] width 10 height 7
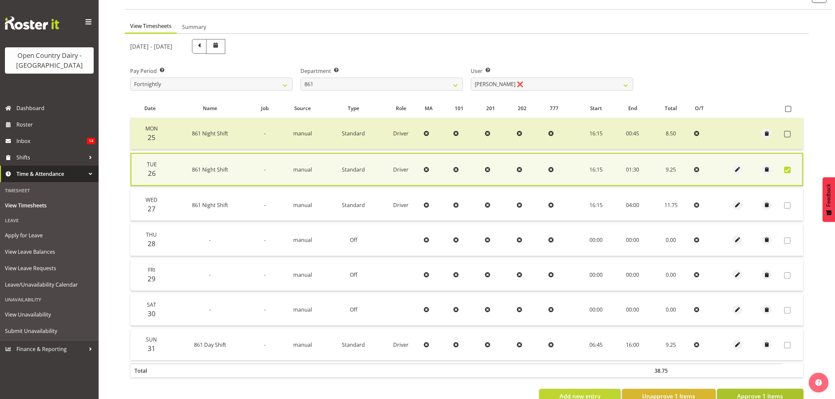
click at [759, 392] on span "Approve 1 Items" at bounding box center [760, 396] width 46 height 9
checkbox input "false"
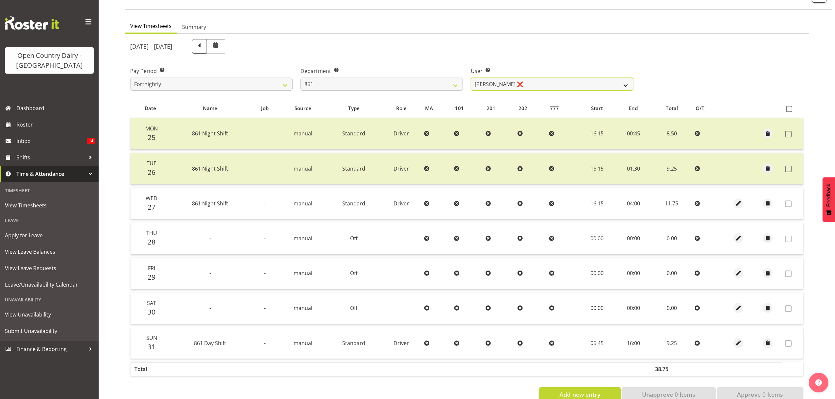
click at [627, 88] on select "Barry McIntosh ❌ Matthew Welland ❌ Philip Peek ❌" at bounding box center [552, 84] width 162 height 13
click at [409, 80] on select "734 735 736 737 738 739 851 852 853 854 855 856 858 861 862 865 868 869 870 873" at bounding box center [382, 84] width 162 height 13
select select "676"
click at [301, 78] on select "734 735 736 737 738 739 851 852 853 854 855 856 858 861 862 865 868 869 870 873" at bounding box center [382, 84] width 162 height 13
select select "10213"
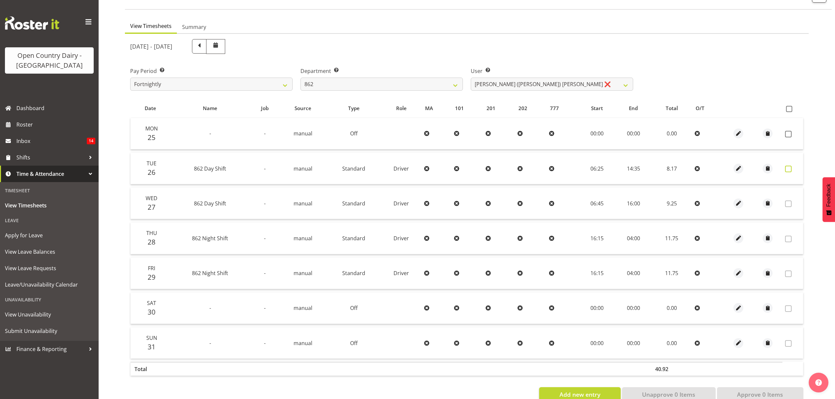
click at [791, 170] on span at bounding box center [788, 169] width 7 height 7
checkbox input "true"
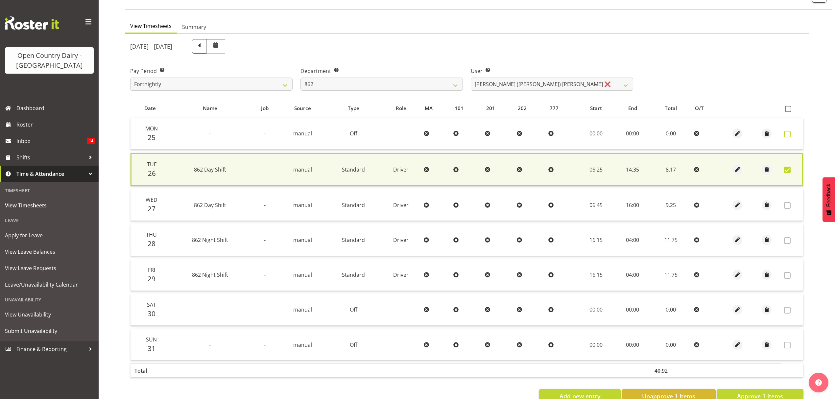
click at [793, 133] on label at bounding box center [789, 134] width 10 height 7
checkbox input "true"
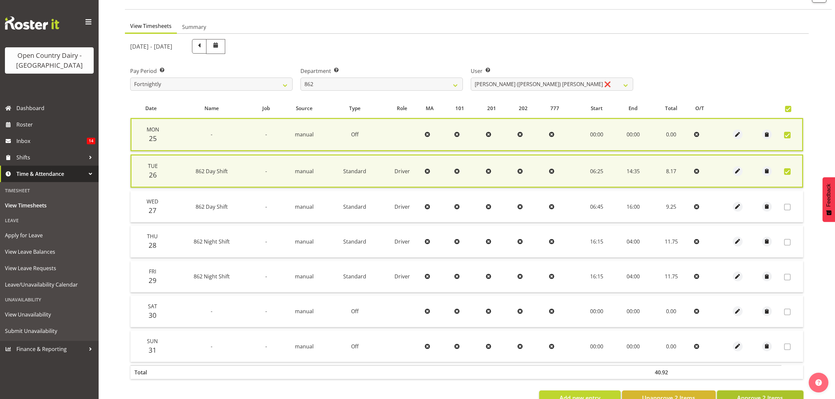
click at [784, 394] on button "Approve 2 Items" at bounding box center [760, 398] width 86 height 14
checkbox input "false"
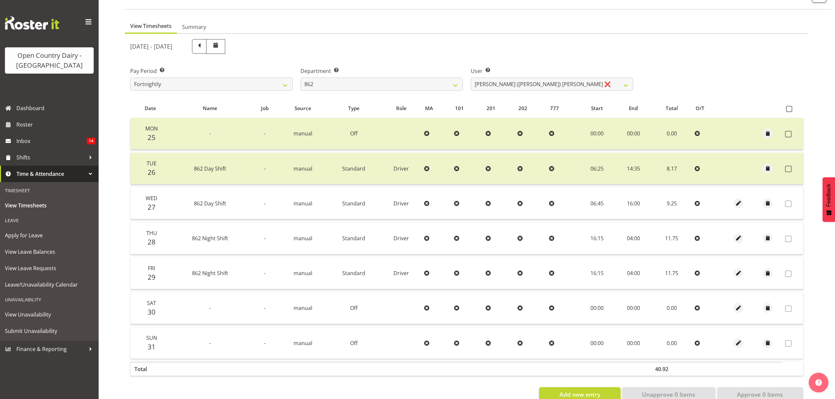
click at [550, 94] on div "User Select user. Note: This is filtered down by the previous two drop-down ite…" at bounding box center [552, 76] width 170 height 37
click at [550, 87] on select "Bennie (David) Smith ❌ Colin Schwarz ❌ Forbes O'Reilly ❌ Tracy Inder ❌" at bounding box center [552, 84] width 162 height 13
click at [551, 87] on select "Bennie (David) Smith ❌ Colin Schwarz ❌ Forbes O'Reilly ❌ Tracy Inder ❌" at bounding box center [552, 84] width 162 height 13
select select "10208"
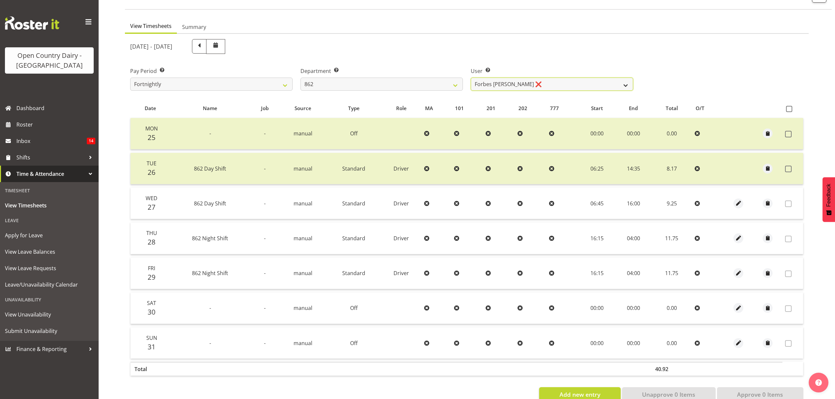
click at [471, 78] on select "Bennie (David) Smith ❌ Colin Schwarz ❌ Forbes O'Reilly ❌ Tracy Inder ❌" at bounding box center [552, 84] width 162 height 13
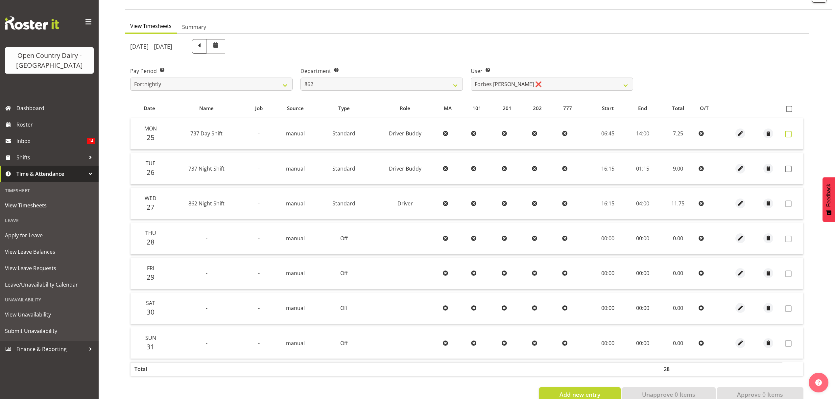
click at [790, 131] on span at bounding box center [788, 134] width 7 height 7
checkbox input "true"
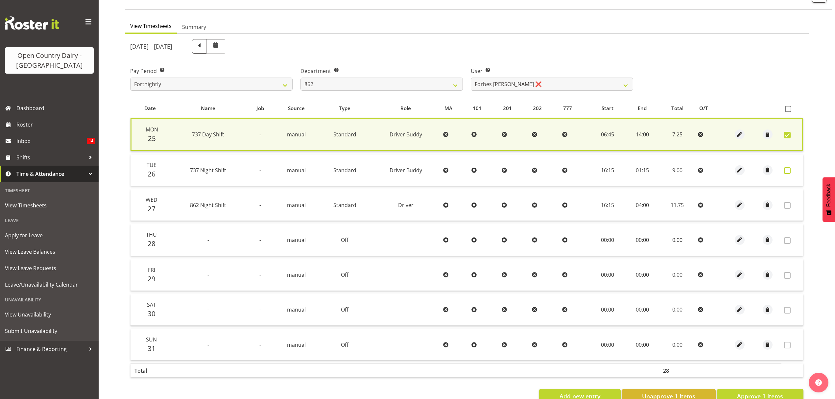
click at [790, 172] on span at bounding box center [787, 170] width 7 height 7
checkbox input "true"
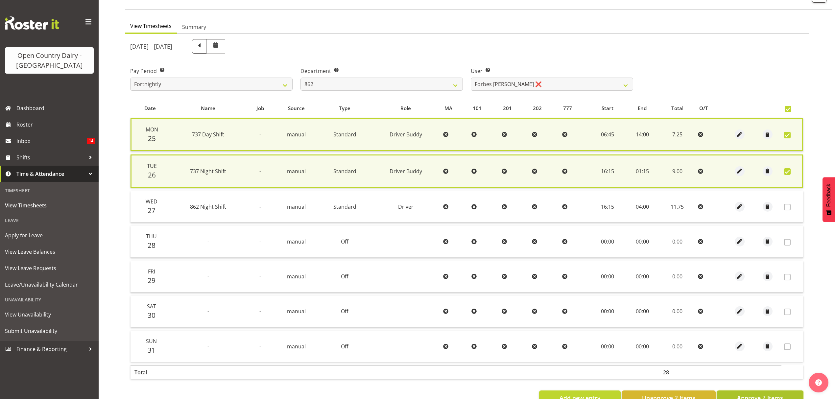
click at [771, 395] on span "Approve 2 Items" at bounding box center [760, 398] width 46 height 9
checkbox input "false"
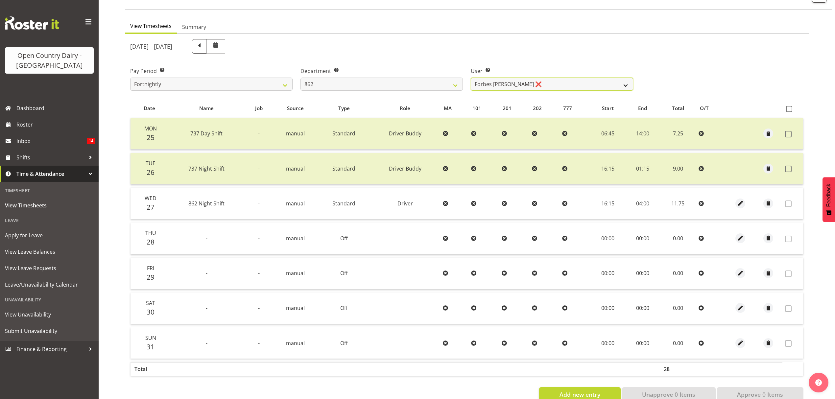
click at [581, 87] on select "Bennie (David) Smith ❌ Colin Schwarz ❌ Forbes O'Reilly ❌ Tracy Inder ❌" at bounding box center [552, 84] width 162 height 13
click at [462, 82] on select "734 735 736 737 738 739 851 852 853 854 855 856 858 861 862 865 868 869 870 873" at bounding box center [382, 84] width 162 height 13
select select "681"
click at [301, 78] on select "734 735 736 737 738 739 851 852 853 854 855 856 858 861 862 865 868 869 870 873" at bounding box center [382, 84] width 162 height 13
select select "7377"
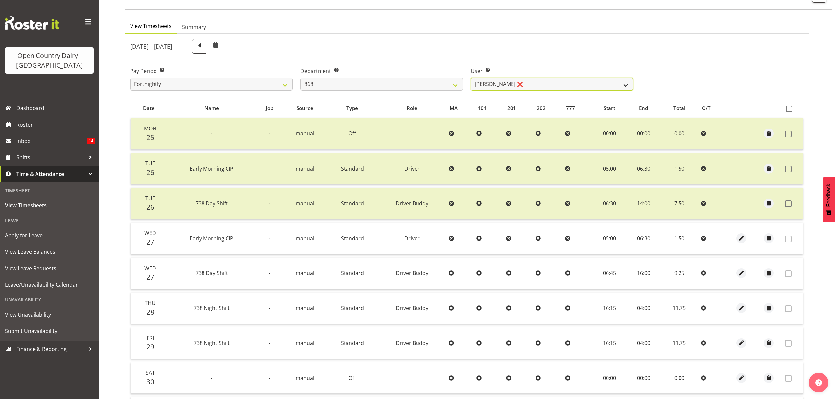
click at [495, 83] on select "Alan Rolton ❌ Cassidy Williams ❌ Christopher McIver ❌ Darin Ayling ❌" at bounding box center [552, 84] width 162 height 13
click at [381, 83] on select "734 735 736 737 738 739 851 852 853 854 855 856 858 861 862 865 868 869 870 873" at bounding box center [382, 84] width 162 height 13
click at [301, 78] on select "734 735 736 737 738 739 851 852 853 854 855 856 858 861 862 865 868 869 870 873" at bounding box center [382, 84] width 162 height 13
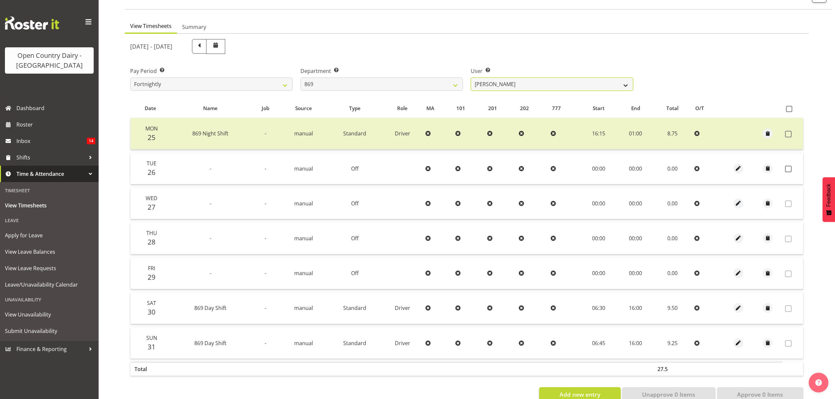
click at [541, 84] on select "Barry O'Donnell ❌ Barry Johnston ❌ Jason Soper ❌ Peter Wieczorek ❌" at bounding box center [552, 84] width 162 height 13
click at [455, 83] on select "734 735 736 737 738 739 851 852 853 854 855 856 858 861 862 865 868 869 870 873" at bounding box center [382, 84] width 162 height 13
select select "806"
click at [301, 78] on select "734 735 736 737 738 739 851 852 853 854 855 856 858 861 862 865 868 869 870 873" at bounding box center [382, 84] width 162 height 13
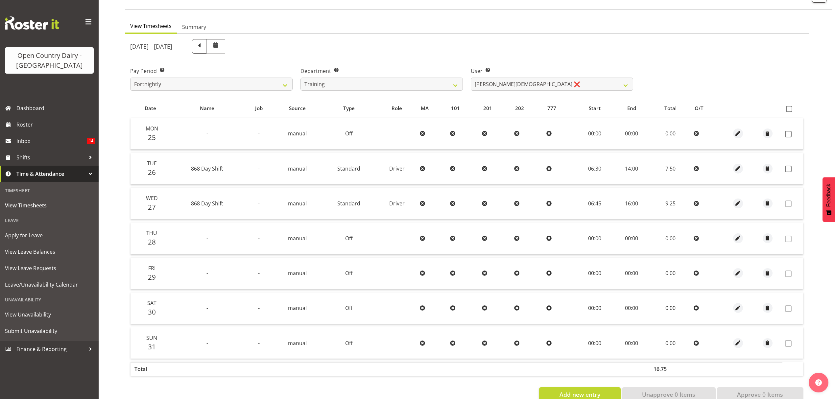
click at [788, 174] on td at bounding box center [793, 169] width 21 height 32
click at [789, 168] on span at bounding box center [788, 169] width 7 height 7
checkbox input "true"
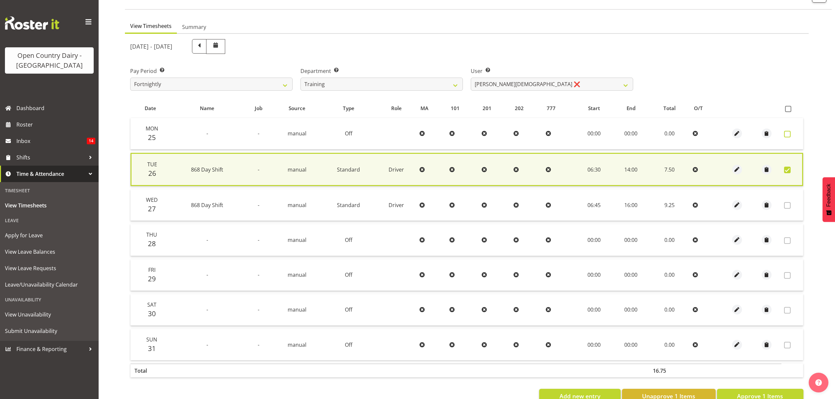
click at [792, 136] on label at bounding box center [789, 134] width 10 height 7
checkbox input "true"
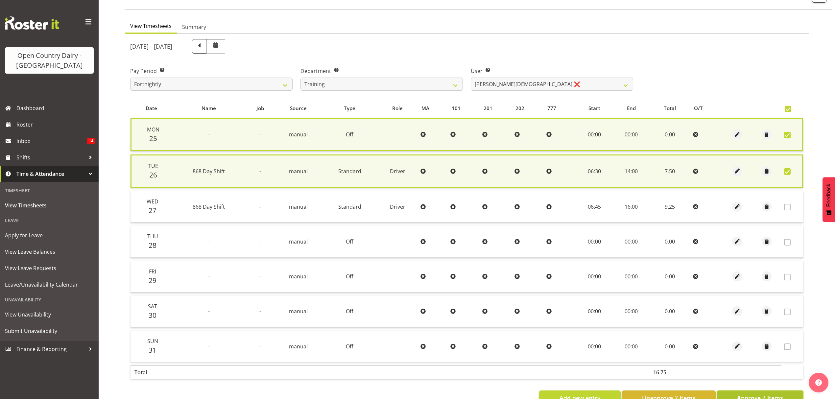
click at [759, 395] on span "Approve 2 Items" at bounding box center [760, 398] width 46 height 9
checkbox input "false"
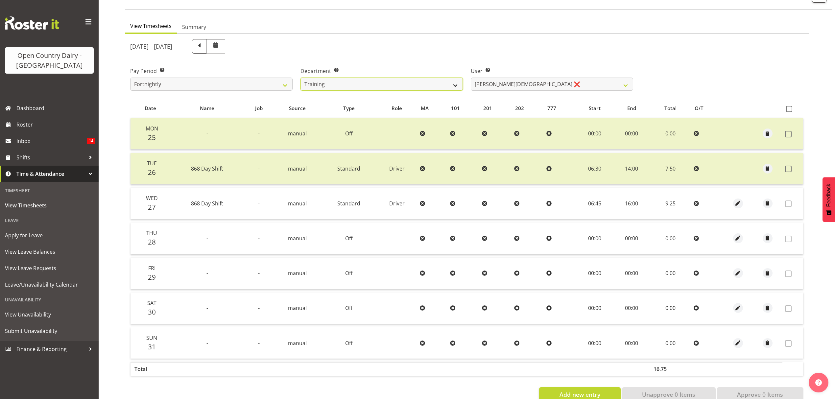
click at [433, 88] on select "734 735 736 737 738 739 851 852 853 854 855 856 858 861 862 865 868 869 870 873" at bounding box center [382, 84] width 162 height 13
click at [301, 78] on select "734 735 736 737 738 739 851 852 853 854 855 856 858 861 862 865 868 869 870 873" at bounding box center [382, 84] width 162 height 13
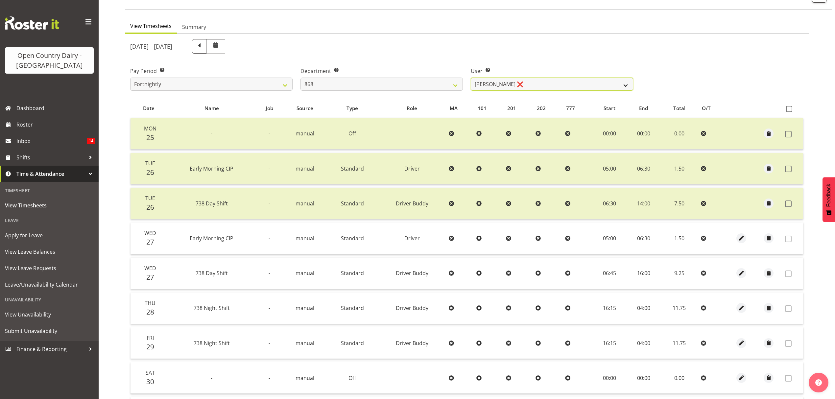
click at [504, 83] on select "Alan Rolton ❌ Cassidy Williams ❌ Christopher McIver ❌ Darin Ayling ❌" at bounding box center [552, 84] width 162 height 13
click at [444, 83] on select "734 735 736 737 738 739 851 852 853 854 855 856 858 861 862 865 868 869 870 873" at bounding box center [382, 84] width 162 height 13
select select "678"
click at [301, 78] on select "734 735 736 737 738 739 851 852 853 854 855 856 858 861 862 865 868 869 870 873" at bounding box center [382, 84] width 162 height 13
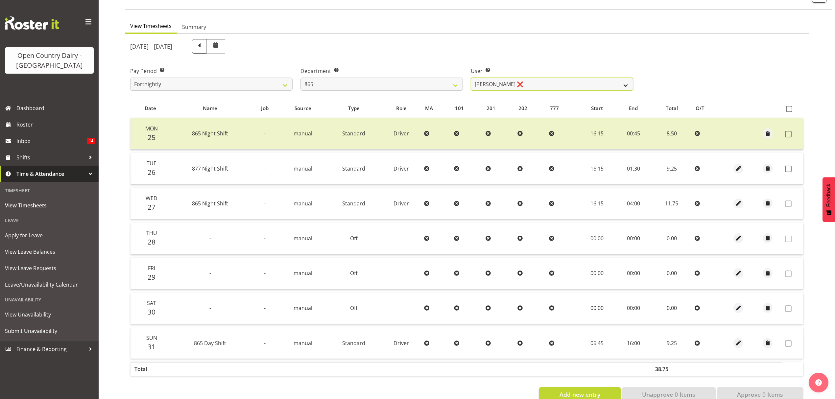
click at [517, 82] on select "Flavio Ferraz ❌ George Courtney ❌ Steffan Kennard ❌" at bounding box center [552, 84] width 162 height 13
select select "7487"
click at [471, 78] on select "Flavio Ferraz ❌ George Courtney ❌ Steffan Kennard ❌" at bounding box center [552, 84] width 162 height 13
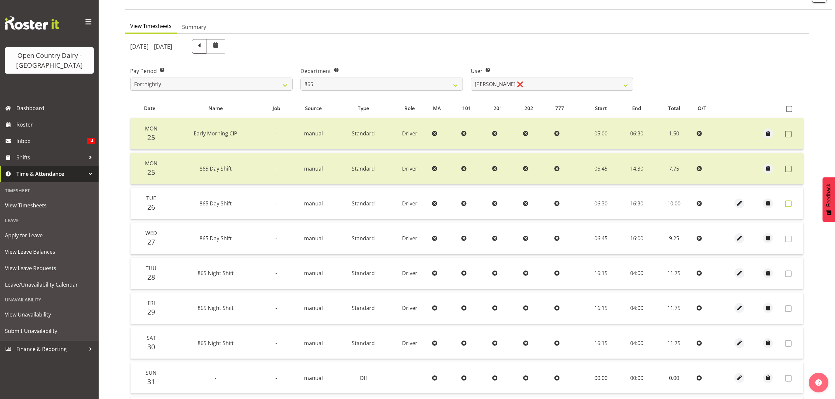
click at [792, 205] on label at bounding box center [790, 204] width 10 height 7
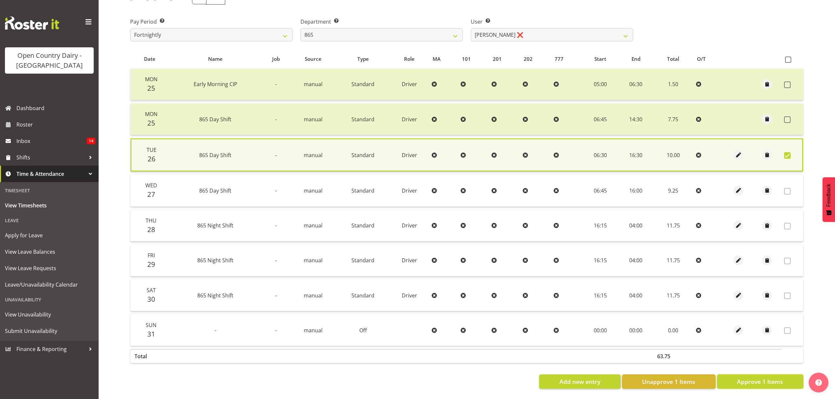
click at [766, 378] on span "Approve 1 Items" at bounding box center [760, 382] width 46 height 9
checkbox input "false"
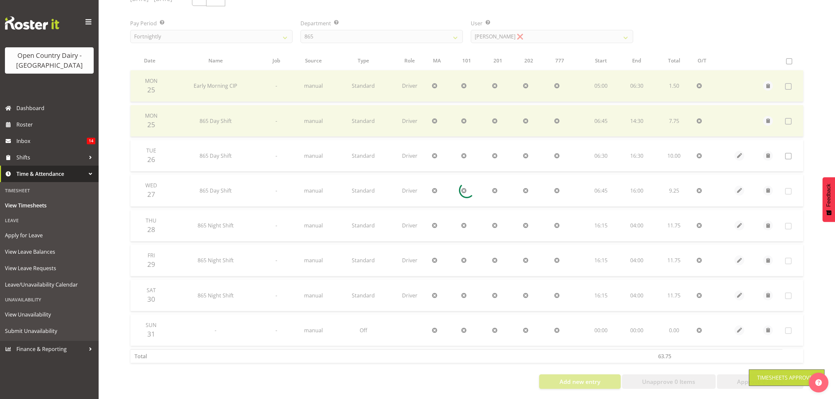
scroll to position [101, 0]
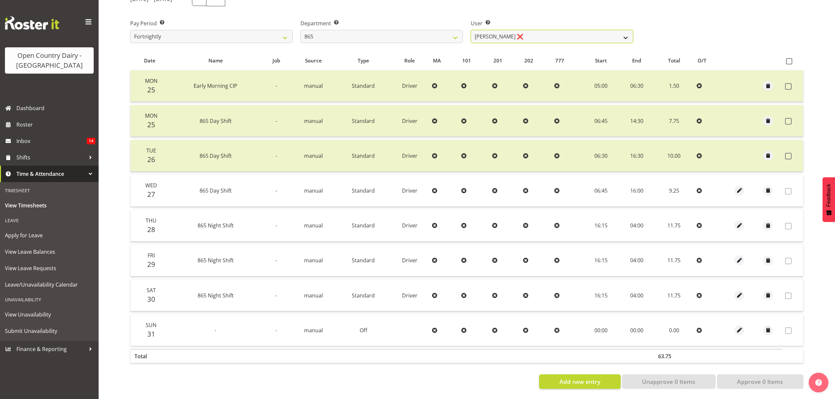
click at [571, 32] on select "Flavio Ferraz ❌ George Courtney ❌ Steffan Kennard ❌" at bounding box center [552, 36] width 162 height 13
select select "10269"
click at [471, 30] on select "Flavio Ferraz ❌ George Courtney ❌ Steffan Kennard ❌" at bounding box center [552, 36] width 162 height 13
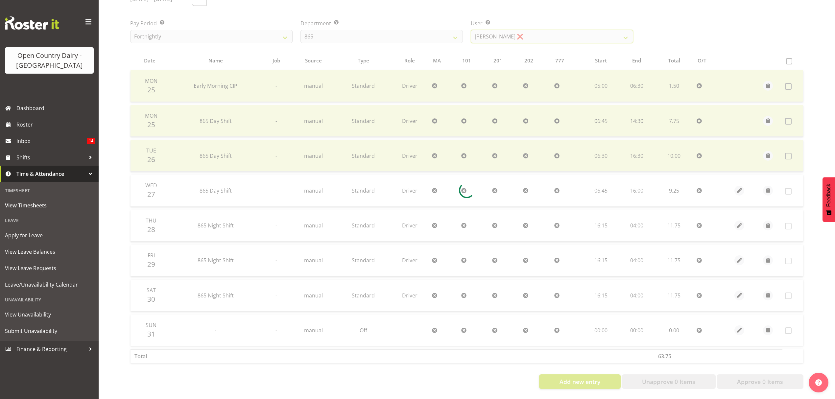
scroll to position [66, 0]
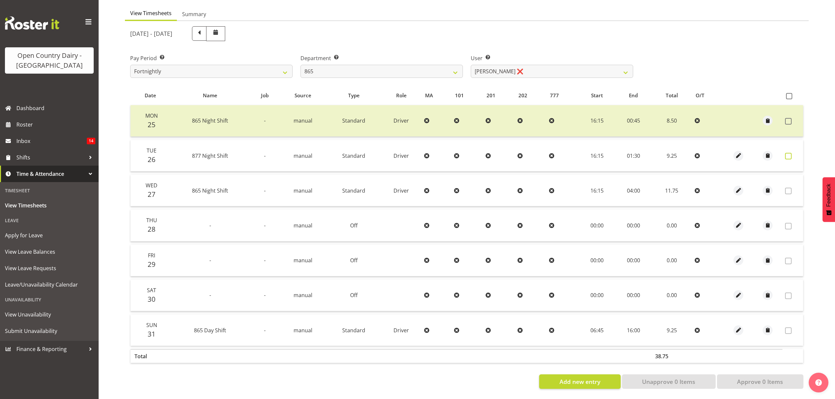
click at [786, 153] on span at bounding box center [788, 156] width 7 height 7
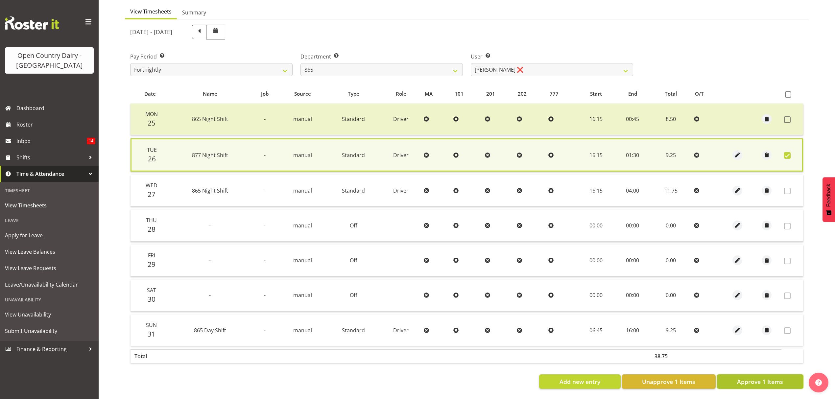
click at [737, 375] on button "Approve 1 Items" at bounding box center [760, 382] width 86 height 14
checkbox input "false"
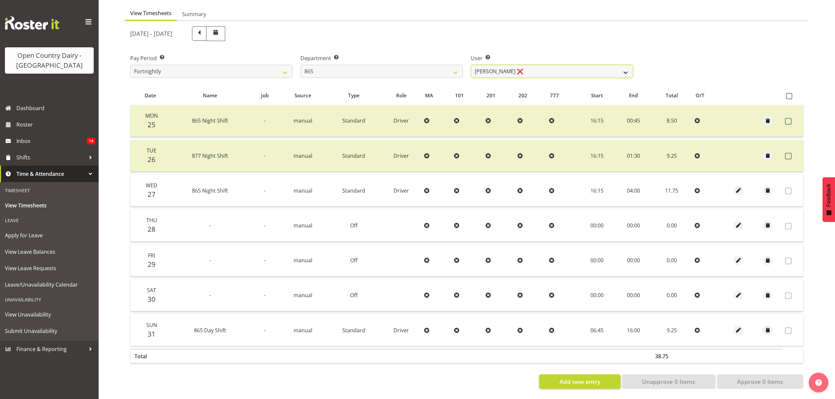
click at [506, 65] on select "Flavio Ferraz ❌ George Courtney ❌ Steffan Kennard ❌" at bounding box center [552, 71] width 162 height 13
click at [414, 65] on select "734 735 736 737 738 739 851 852 853 854 855 856 858 861 862 865 868 869 870 873" at bounding box center [382, 71] width 162 height 13
select select "682"
click at [301, 65] on select "734 735 736 737 738 739 851 852 853 854 855 856 858 861 862 865 868 869 870 873" at bounding box center [382, 71] width 162 height 13
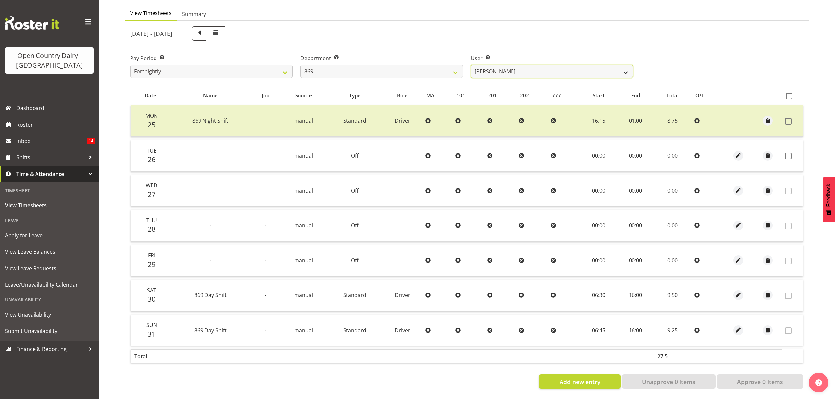
click at [535, 65] on select "Barry O'Donnell ❌ Barry Johnston ❌ Jason Soper ❌ Peter Wieczorek ❌" at bounding box center [552, 71] width 162 height 13
select select "7399"
click at [471, 65] on select "Barry O'Donnell ❌ Barry Johnston ❌ Jason Soper ❌ Peter Wieczorek ❌" at bounding box center [552, 71] width 162 height 13
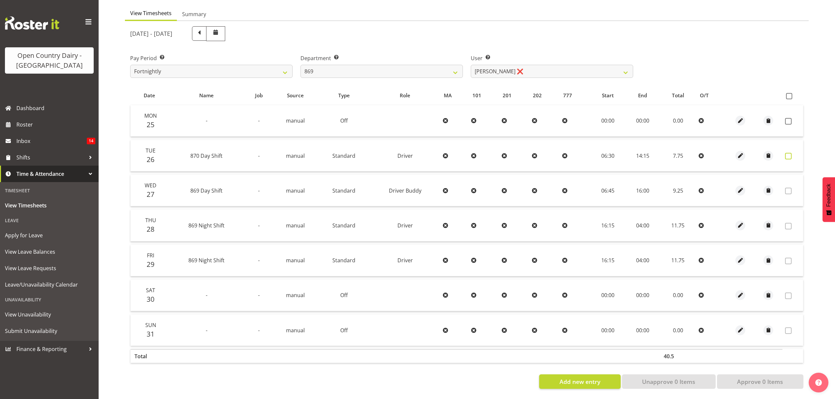
click at [791, 153] on span at bounding box center [788, 156] width 7 height 7
checkbox input "true"
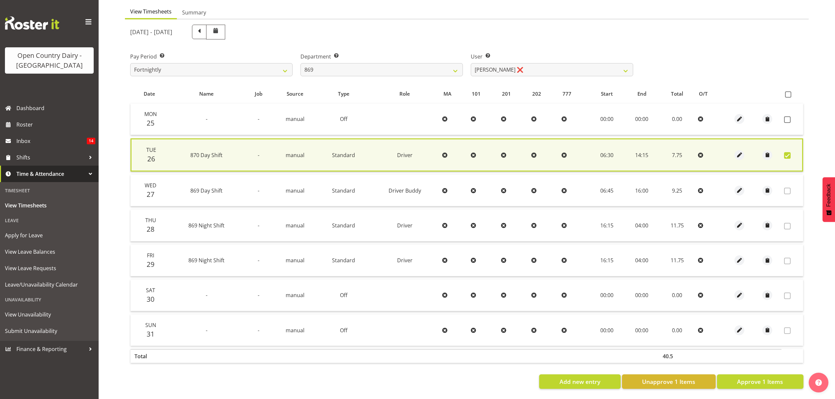
click at [792, 110] on td at bounding box center [793, 120] width 22 height 32
drag, startPoint x: 792, startPoint y: 110, endPoint x: 791, endPoint y: 120, distance: 10.2
click at [792, 110] on td at bounding box center [793, 120] width 22 height 32
click at [791, 120] on td at bounding box center [793, 120] width 22 height 32
click at [789, 119] on span at bounding box center [787, 119] width 7 height 7
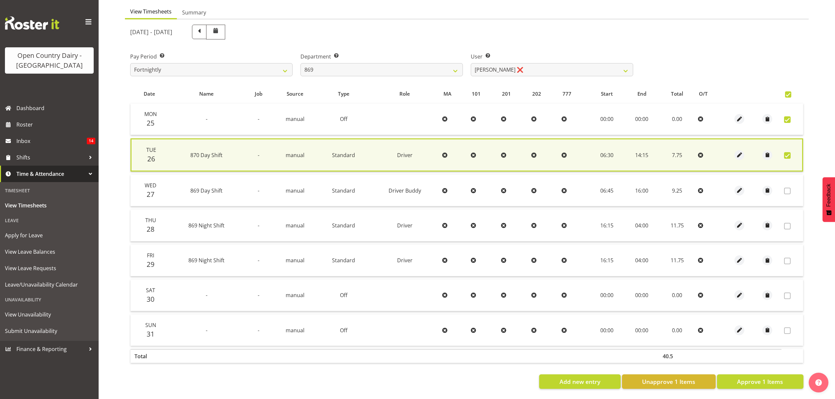
checkbox input "true"
click at [789, 119] on span at bounding box center [787, 119] width 7 height 7
checkbox input "false"
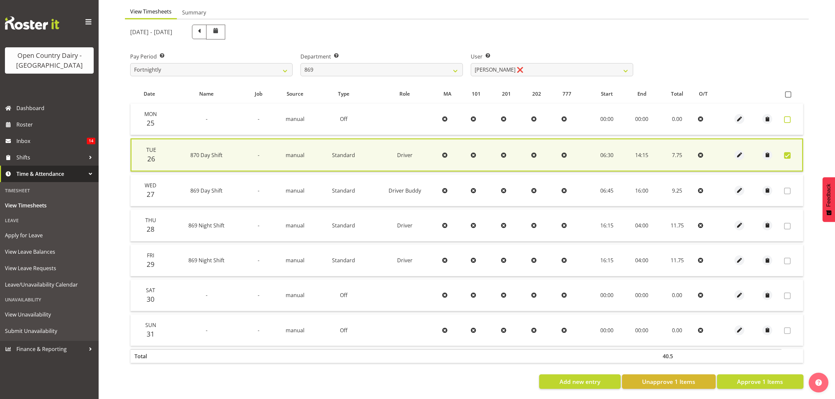
click at [788, 116] on span at bounding box center [787, 119] width 7 height 7
checkbox input "false"
click at [789, 116] on span at bounding box center [787, 119] width 7 height 7
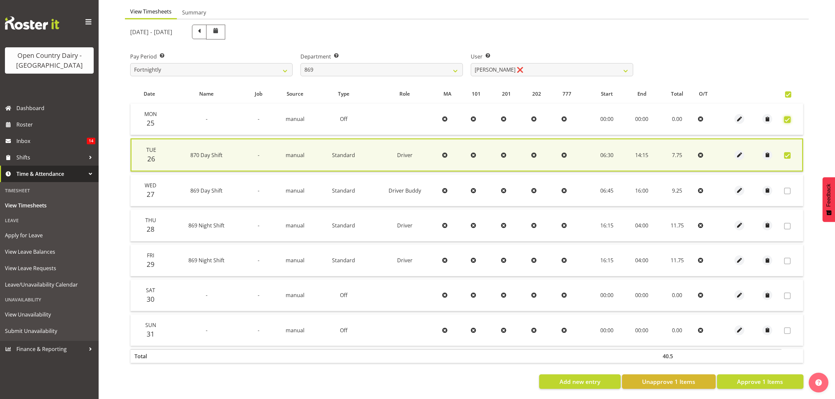
checkbox input "true"
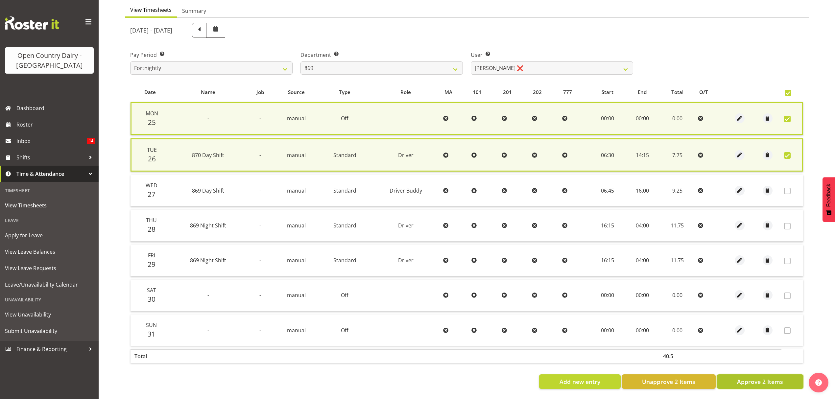
click at [782, 378] on span "Approve 2 Items" at bounding box center [760, 382] width 46 height 9
checkbox input "false"
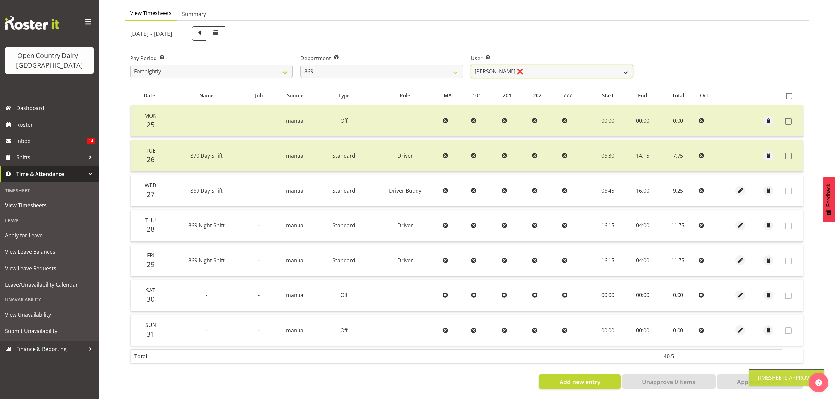
click at [557, 67] on select "Barry O'Donnell ❌ Barry Johnston ❌ Jason Soper ❌ Peter Wieczorek ❌" at bounding box center [552, 71] width 162 height 13
select select "10302"
click at [471, 65] on select "Barry O'Donnell ❌ Barry Johnston ❌ Jason Soper ❌ Peter Wieczorek ❌" at bounding box center [552, 71] width 162 height 13
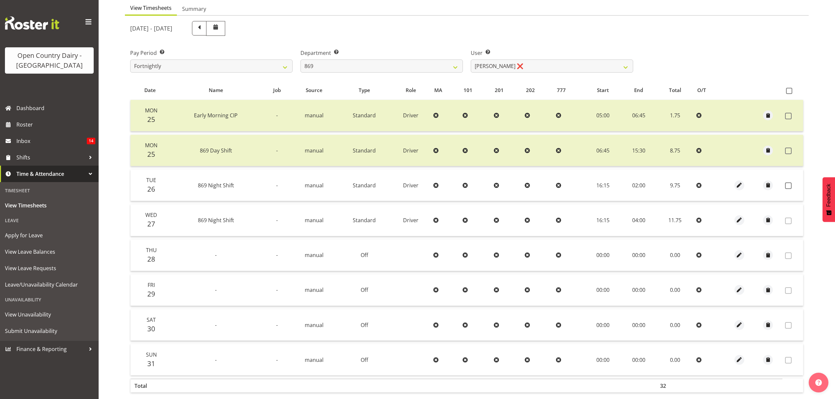
click at [791, 182] on td at bounding box center [793, 186] width 21 height 32
click at [790, 187] on span at bounding box center [788, 186] width 7 height 7
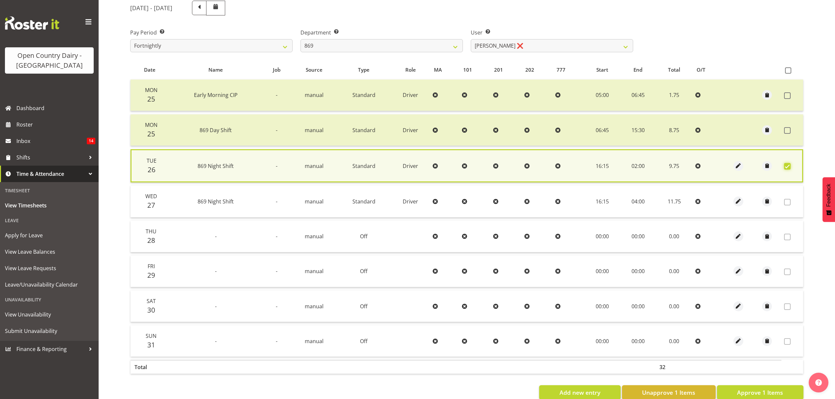
scroll to position [102, 0]
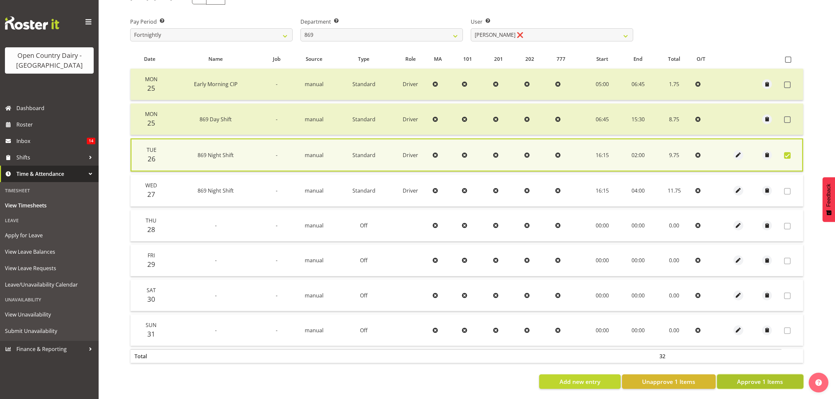
click at [742, 378] on span "Approve 1 Items" at bounding box center [760, 382] width 46 height 9
checkbox input "false"
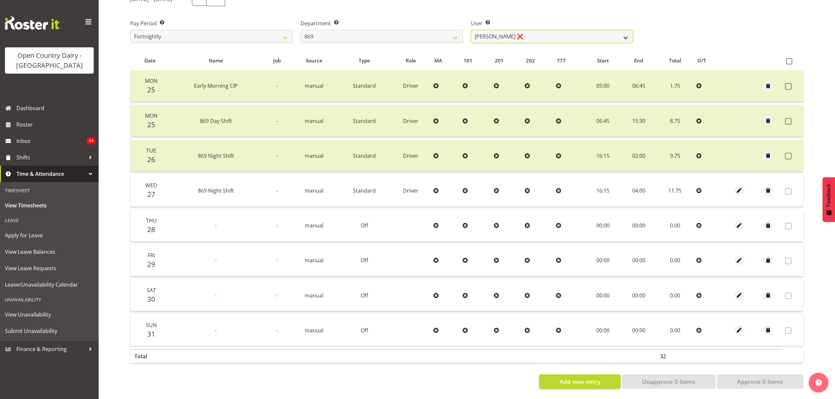
click at [514, 37] on select "Barry O'Donnell ❌ Barry Johnston ❌ Jason Soper ❌ Peter Wieczorek ❌" at bounding box center [552, 36] width 162 height 13
click at [445, 34] on select "734 735 736 737 738 739 851 852 853 854 855 856 858 861 862 865 868 869 870 873" at bounding box center [382, 36] width 162 height 13
select select "905"
click at [301, 30] on select "734 735 736 737 738 739 851 852 853 854 855 856 858 861 862 865 868 869 870 873" at bounding box center [382, 36] width 162 height 13
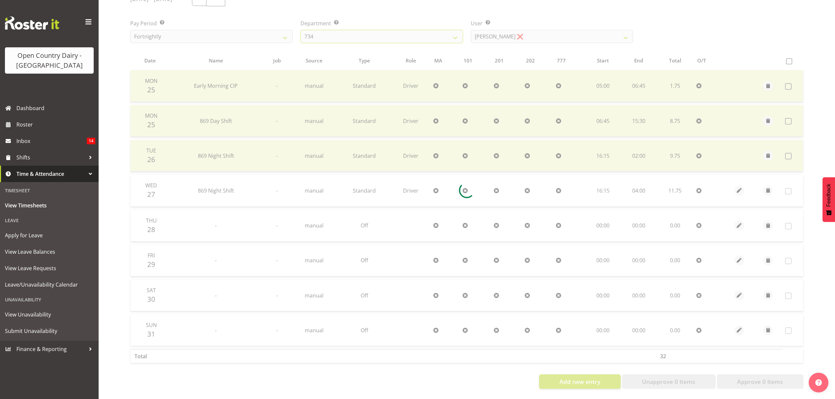
scroll to position [0, 0]
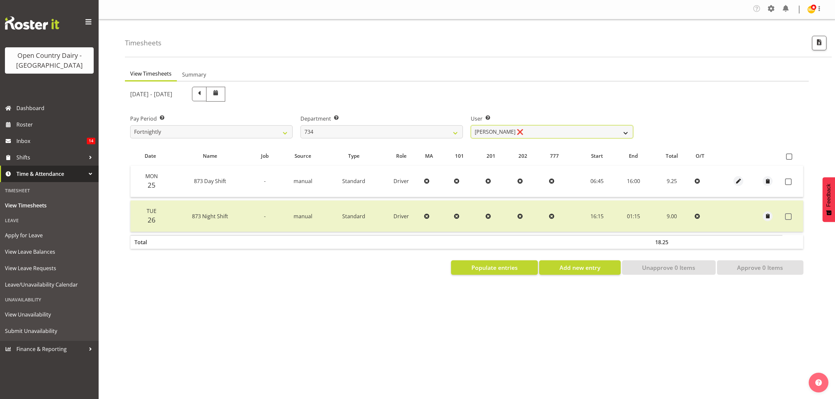
click at [501, 127] on select "Justin Spicer ❌ Ryan Thompson ❌ Tracey Chittock ❌ Zachary Shanks ❌" at bounding box center [552, 131] width 162 height 13
select select "9998"
click at [471, 126] on select "Justin Spicer ❌ Ryan Thompson ❌ Tracey Chittock ❌ Zachary Shanks ❌" at bounding box center [552, 131] width 162 height 13
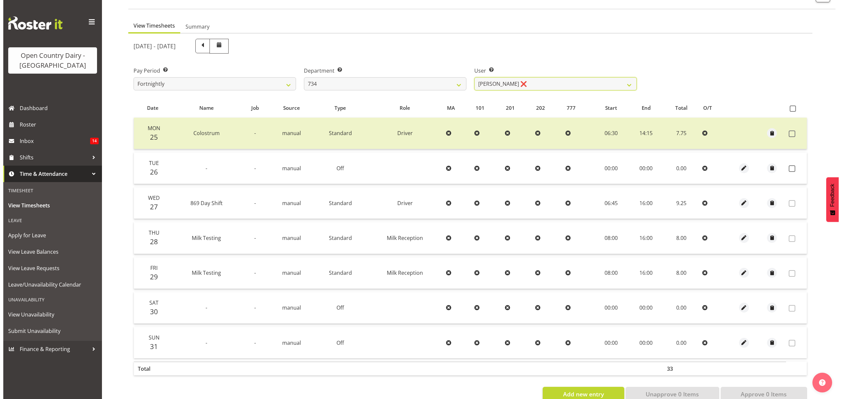
scroll to position [66, 0]
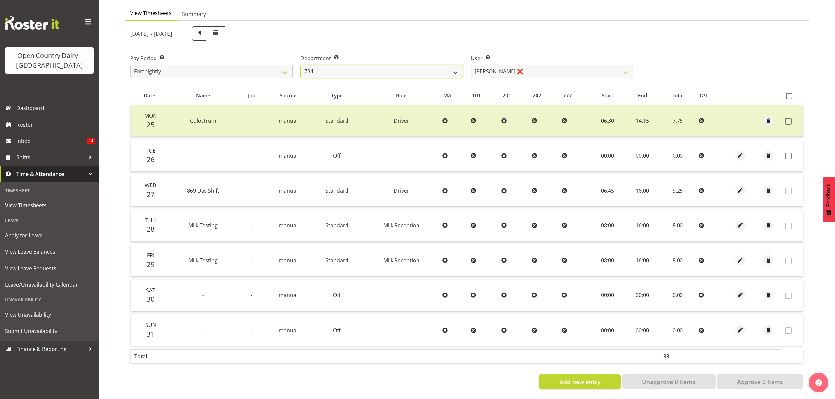
click at [320, 68] on select "734 735 736 737 738 739 851 852 853 854 855 856 858 861 862 865 868 869 870 873" at bounding box center [382, 71] width 162 height 13
select select "686"
click at [301, 65] on select "734 735 736 737 738 739 851 852 853 854 855 856 858 861 862 865 868 869 870 873" at bounding box center [382, 71] width 162 height 13
select select "7383"
click at [787, 153] on span at bounding box center [788, 156] width 7 height 7
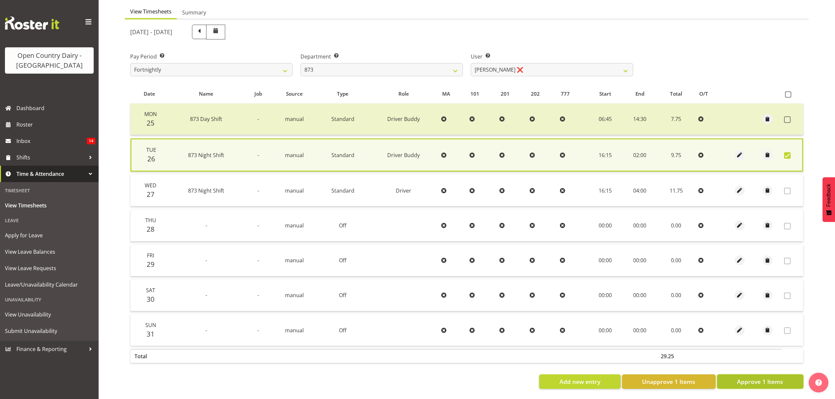
drag, startPoint x: 763, startPoint y: 372, endPoint x: 759, endPoint y: 377, distance: 5.9
click at [763, 378] on span "Approve 1 Items" at bounding box center [760, 382] width 46 height 9
checkbox input "false"
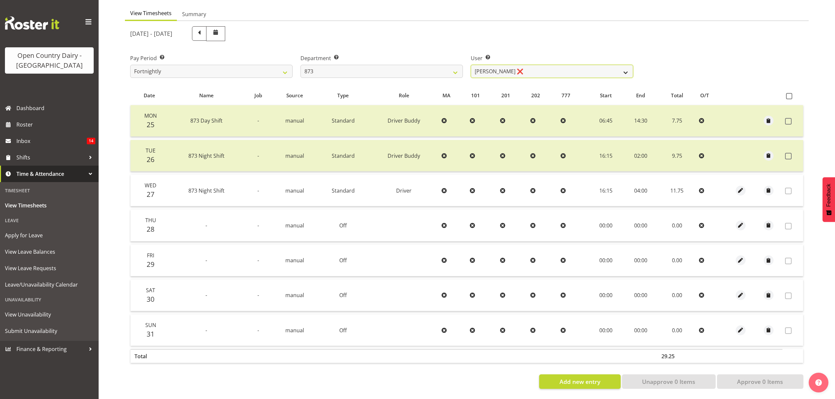
click at [519, 65] on select "Andrew Henderson ❌ Ricky Popham ❌ Stacy MacAskill ❌ Trish Nicol ❌" at bounding box center [552, 71] width 162 height 13
select select "7516"
click at [471, 65] on select "Andrew Henderson ❌ Ricky Popham ❌ Stacy MacAskill ❌ Trish Nicol ❌" at bounding box center [552, 71] width 162 height 13
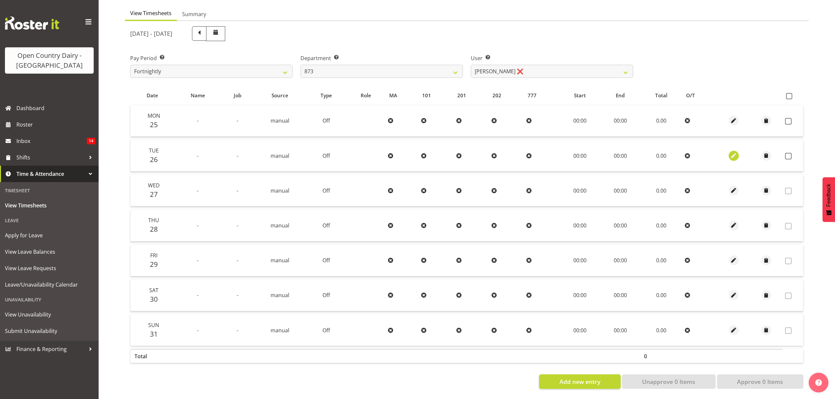
click at [737, 153] on button "button" at bounding box center [734, 156] width 10 height 10
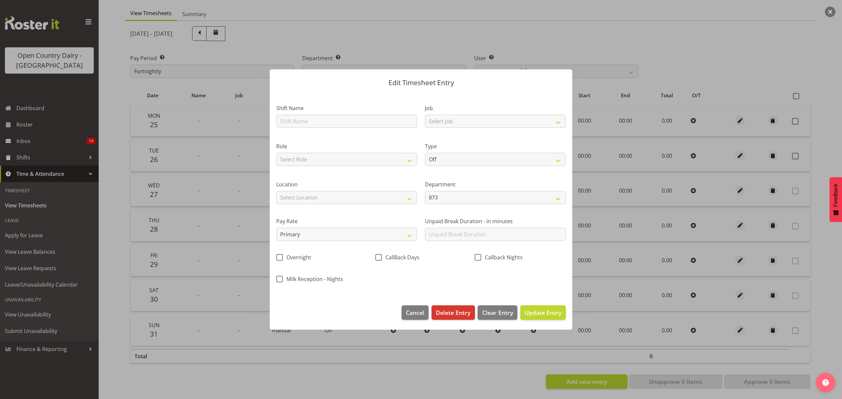
click at [362, 128] on div "Shift Name" at bounding box center [346, 114] width 149 height 38
click at [358, 123] on input "text" at bounding box center [346, 121] width 141 height 13
type input "Day shift"
click at [431, 127] on select "Select Job Connecting /unconnecting Trailers" at bounding box center [495, 121] width 141 height 13
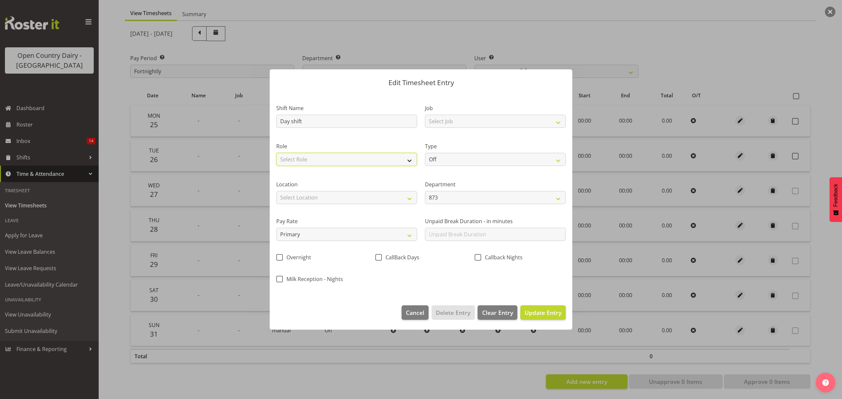
click at [347, 162] on select "Select Role Driver" at bounding box center [346, 159] width 141 height 13
select select "1154"
click at [276, 153] on select "Select Role Driver" at bounding box center [346, 159] width 141 height 13
click at [449, 162] on select "Off Standard Public Holiday Public Holiday (Worked) Day In Lieu Annual Leave Si…" at bounding box center [495, 159] width 141 height 13
select select "Standard"
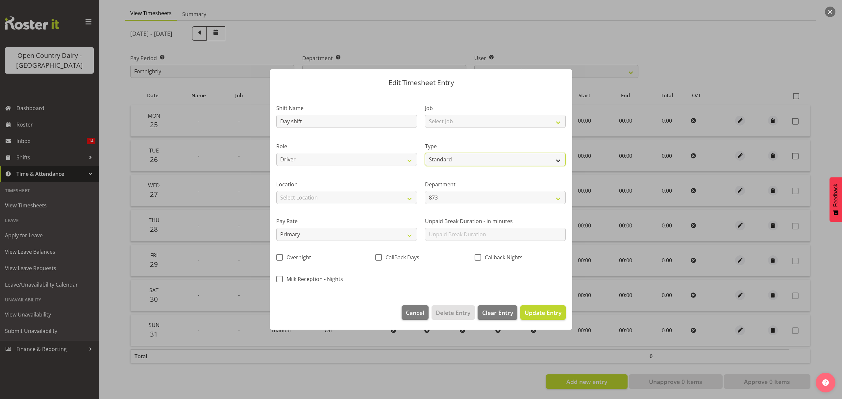
click at [425, 153] on select "Off Standard Public Holiday Public Holiday (Worked) Day In Lieu Annual Leave Si…" at bounding box center [495, 159] width 141 height 13
select select "7"
select select "2025"
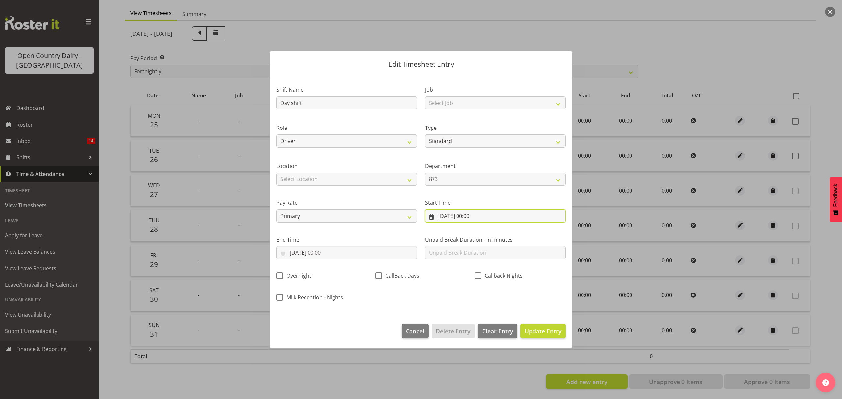
click at [466, 220] on input "26/08/2025, 00:00" at bounding box center [495, 215] width 141 height 13
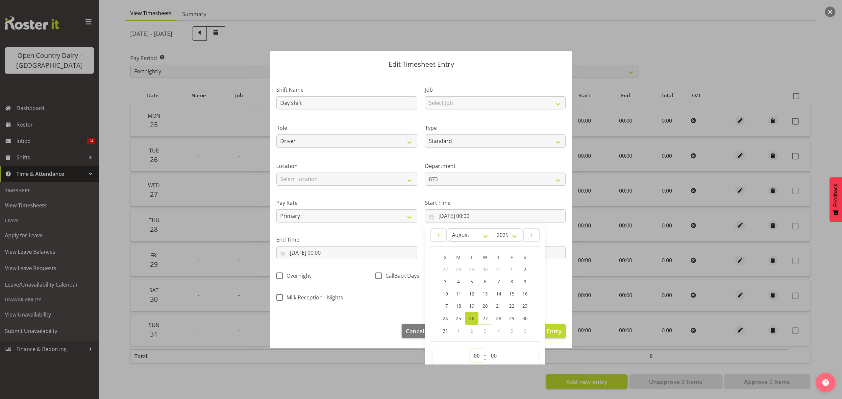
click at [478, 356] on select "00 01 02 03 04 05 06 07 08 09 10 11 12 13 14 15 16 17 18 19 20 21 22 23" at bounding box center [477, 355] width 15 height 13
select select "6"
click at [470, 350] on select "00 01 02 03 04 05 06 07 08 09 10 11 12 13 14 15 16 17 18 19 20 21 22 23" at bounding box center [477, 355] width 15 height 13
type input "26/08/2025, 06:00"
click at [494, 362] on select "00 01 02 03 04 05 06 07 08 09 10 11 12 13 14 15 16 17 18 19 20 21 22 23 24 25 2…" at bounding box center [494, 355] width 15 height 13
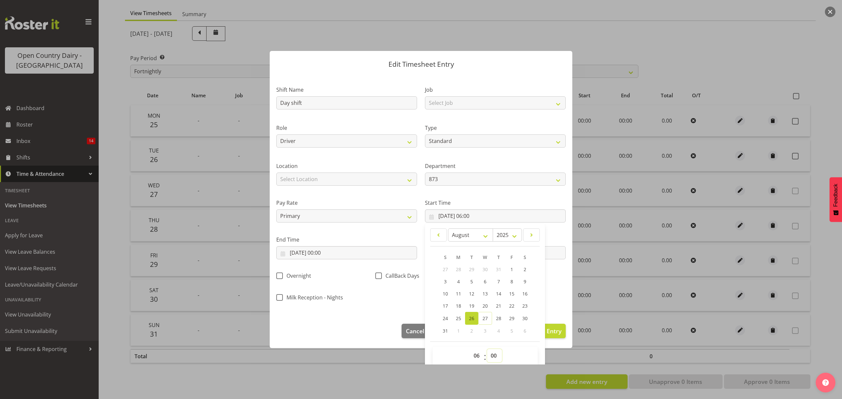
select select "30"
click at [487, 350] on select "00 01 02 03 04 05 06 07 08 09 10 11 12 13 14 15 16 17 18 19 20 21 22 23 24 25 2…" at bounding box center [494, 355] width 15 height 13
type input "26/08/2025, 06:30"
click at [328, 254] on input "26/08/2025, 00:00" at bounding box center [346, 252] width 141 height 13
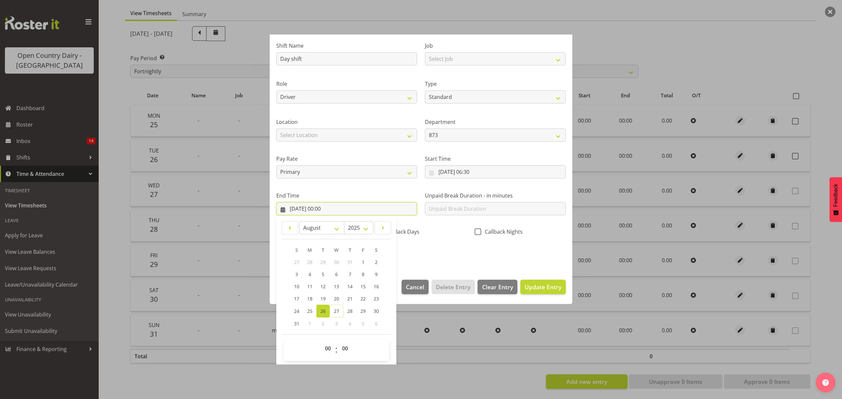
scroll to position [45, 0]
click at [328, 355] on span "00 01 02 03 04 05 06 07 08 09 10 11 12 13 14 15 16 17 18 19 20 21 22 23" at bounding box center [328, 349] width 15 height 16
click at [328, 351] on select "00 01 02 03 04 05 06 07 08 09 10 11 12 13 14 15 16 17 18 19 20 21 22 23" at bounding box center [328, 347] width 15 height 13
select select "14"
click at [321, 342] on select "00 01 02 03 04 05 06 07 08 09 10 11 12 13 14 15 16 17 18 19 20 21 22 23" at bounding box center [328, 347] width 15 height 13
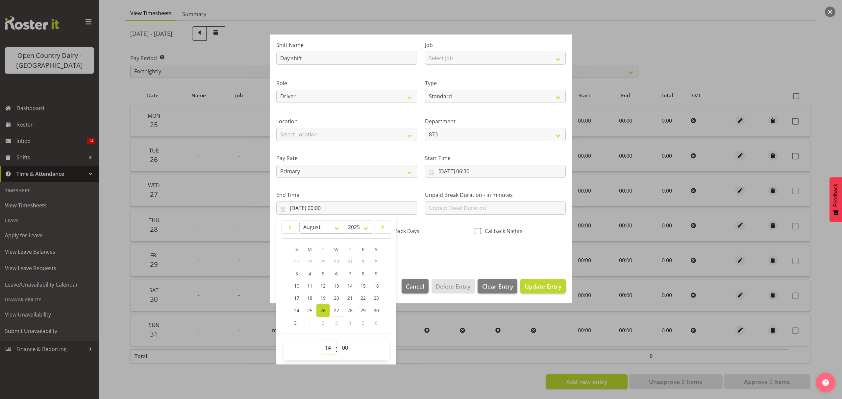
type input "26/08/2025, 14:00"
click at [343, 355] on span "00 01 02 03 04 05 06 07 08 09 10 11 12 13 14 15 16 17 18 19 20 21 22 23 24 25 2…" at bounding box center [345, 349] width 15 height 16
click at [345, 349] on select "00 01 02 03 04 05 06 07 08 09 10 11 12 13 14 15 16 17 18 19 20 21 22 23 24 25 2…" at bounding box center [345, 347] width 15 height 13
select select "45"
click at [338, 342] on select "00 01 02 03 04 05 06 07 08 09 10 11 12 13 14 15 16 17 18 19 20 21 22 23 24 25 2…" at bounding box center [345, 347] width 15 height 13
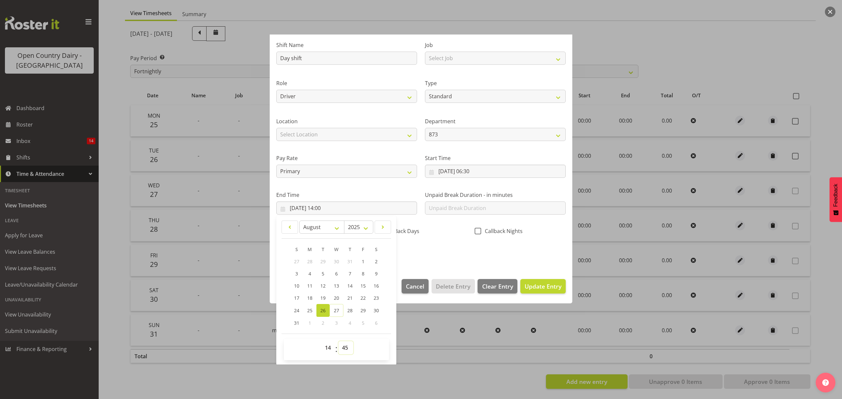
type input "26/08/2025, 14:45"
click at [389, 346] on div "00 01 02 03 04 05 06 07 08 09 10 11 12 13 14 15 16 17 18 19 20 21 22 23 : 00 01…" at bounding box center [336, 349] width 105 height 16
click at [489, 259] on div "Shift Name Day shift Job Select Job Connecting /unconnecting Trailers Role Driv…" at bounding box center [420, 147] width 297 height 230
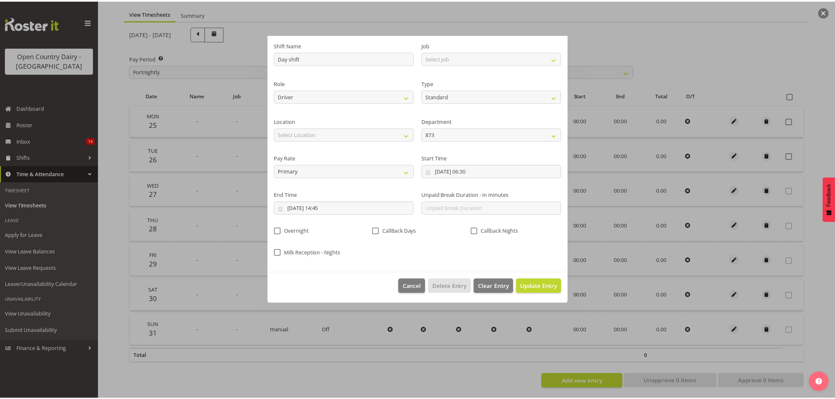
scroll to position [0, 0]
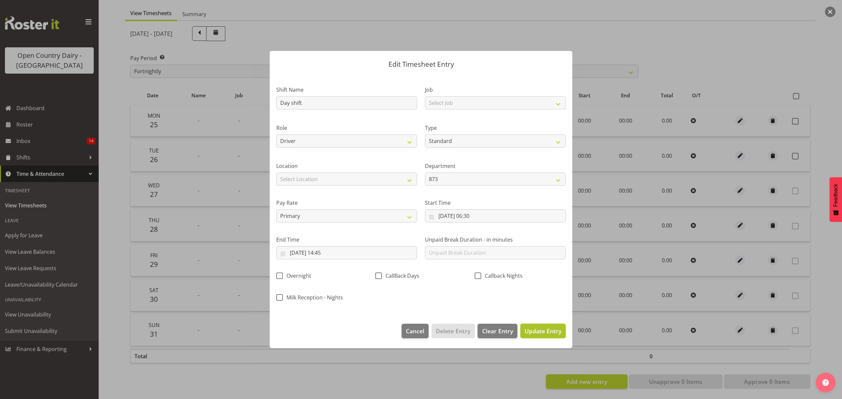
click at [540, 332] on span "Update Entry" at bounding box center [542, 331] width 37 height 8
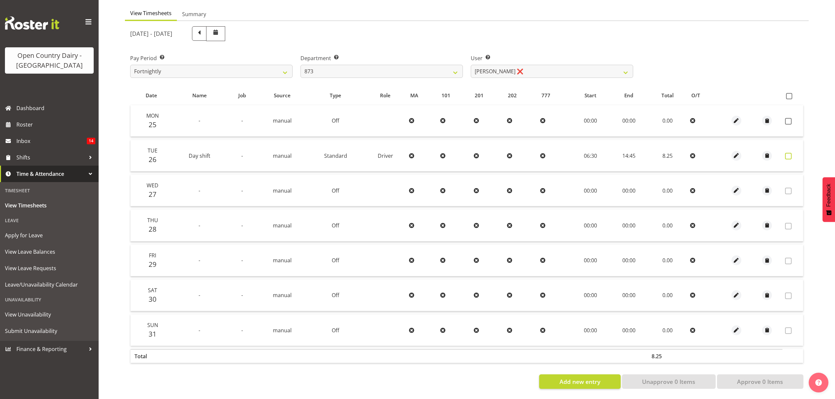
click at [785, 154] on label at bounding box center [790, 156] width 10 height 7
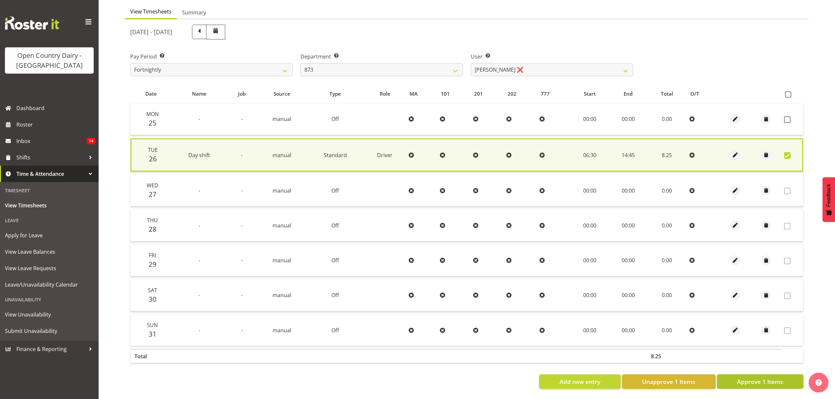
click at [758, 378] on span "Approve 1 Items" at bounding box center [760, 382] width 46 height 9
checkbox input "false"
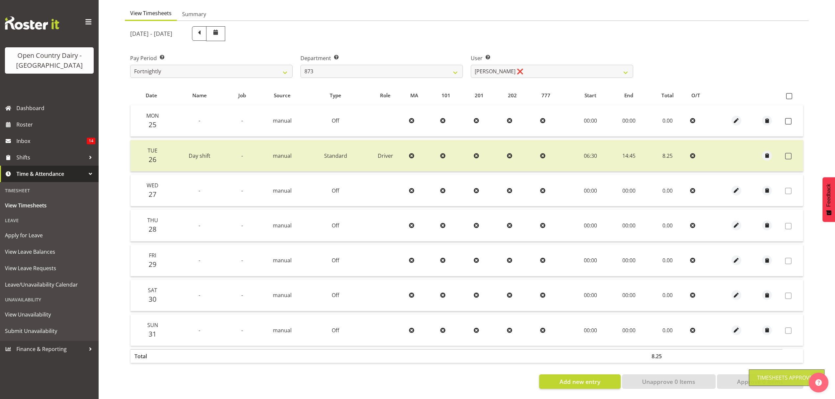
click at [513, 74] on div "User Select user. Note: This is filtered down by the previous two drop-down ite…" at bounding box center [552, 63] width 170 height 37
click at [514, 69] on select "Andrew Henderson ❌ Ricky Popham ❌ Stacy MacAskill ❌ Trish Nicol ❌" at bounding box center [552, 71] width 162 height 13
click at [433, 68] on select "734 735 736 737 738 739 851 852 853 854 855 856 858 861 862 865 868 869 870 873" at bounding box center [382, 71] width 162 height 13
select select "687"
click at [301, 65] on select "734 735 736 737 738 739 851 852 853 854 855 856 858 861 862 865 868 869 870 873" at bounding box center [382, 71] width 162 height 13
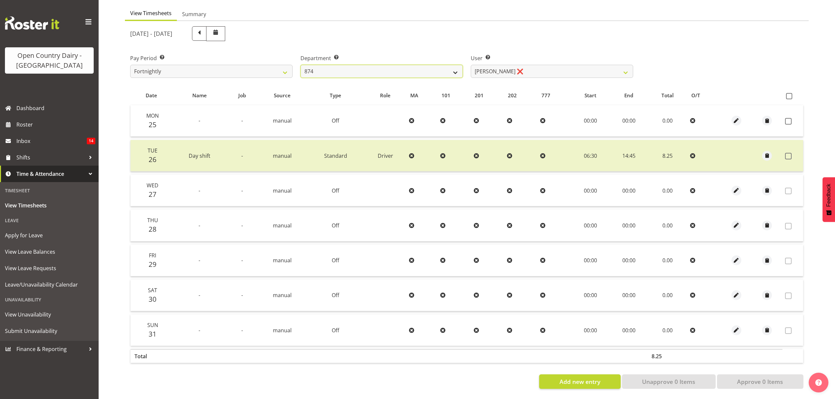
select select "10197"
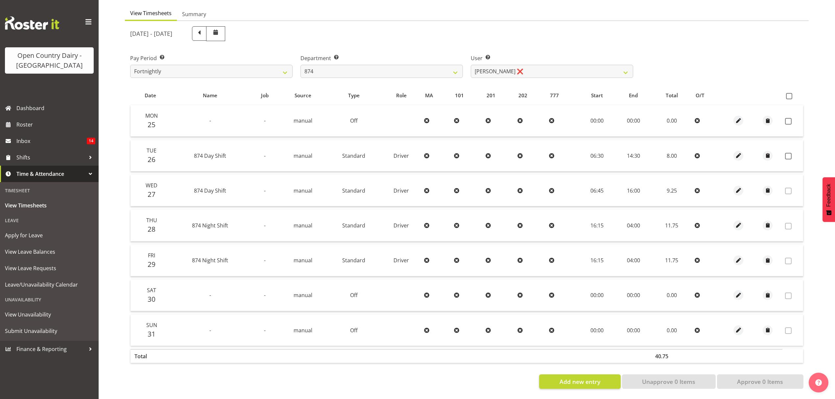
click at [783, 147] on td at bounding box center [793, 156] width 21 height 32
click at [789, 153] on span at bounding box center [788, 156] width 7 height 7
checkbox input "true"
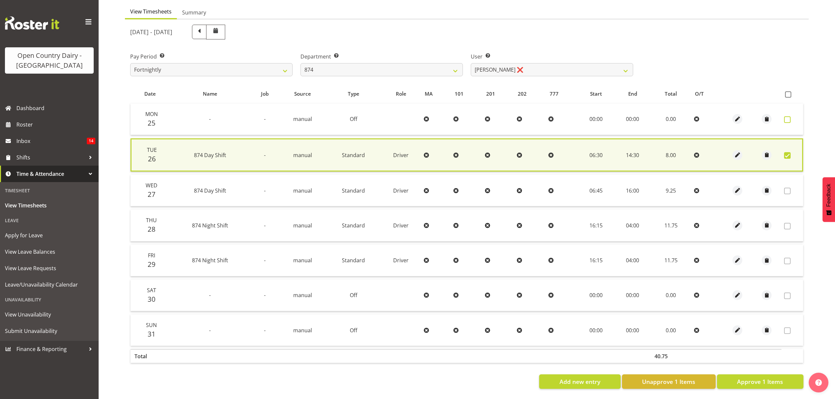
click at [792, 118] on label at bounding box center [789, 119] width 10 height 7
checkbox input "true"
click at [792, 118] on label at bounding box center [789, 119] width 10 height 7
checkbox input "false"
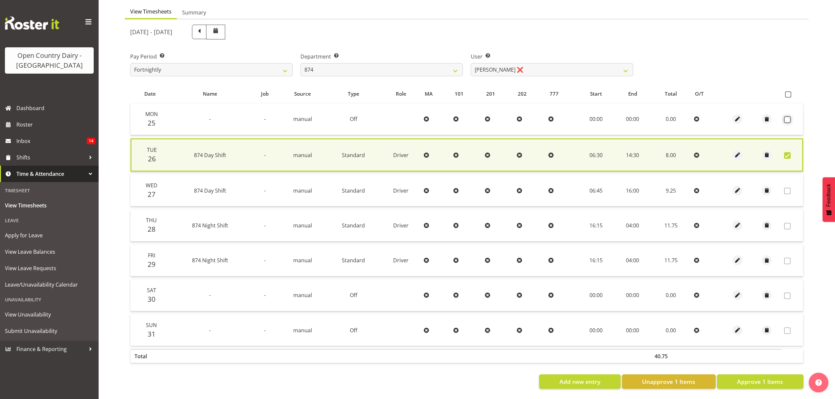
checkbox input "false"
click at [788, 118] on span at bounding box center [787, 119] width 7 height 7
checkbox input "true"
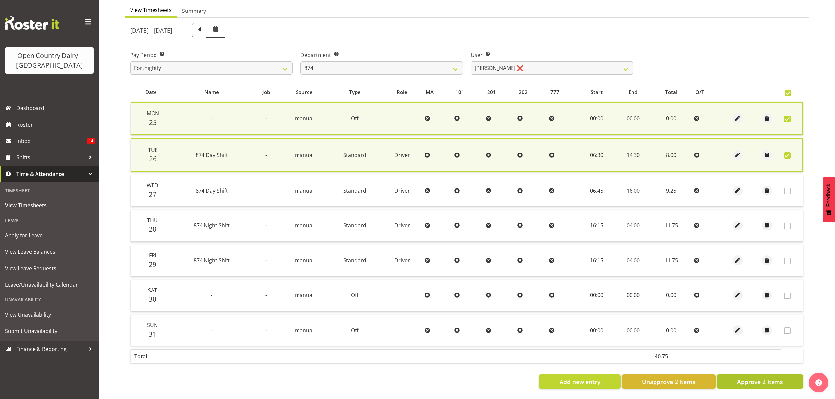
click at [771, 378] on span "Approve 2 Items" at bounding box center [760, 382] width 46 height 9
checkbox input "false"
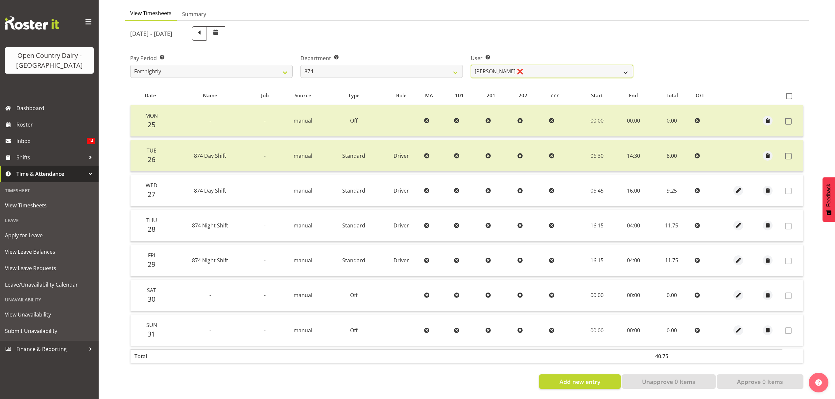
click at [478, 70] on select "Annette Parker ❌ Christopher McRae ❌ Patrick Stenton ❌ Rachel Carpenter ❌" at bounding box center [552, 71] width 162 height 13
click at [471, 65] on select "Annette Parker ❌ Christopher McRae ❌ Patrick Stenton ❌ Rachel Carpenter ❌" at bounding box center [552, 71] width 162 height 13
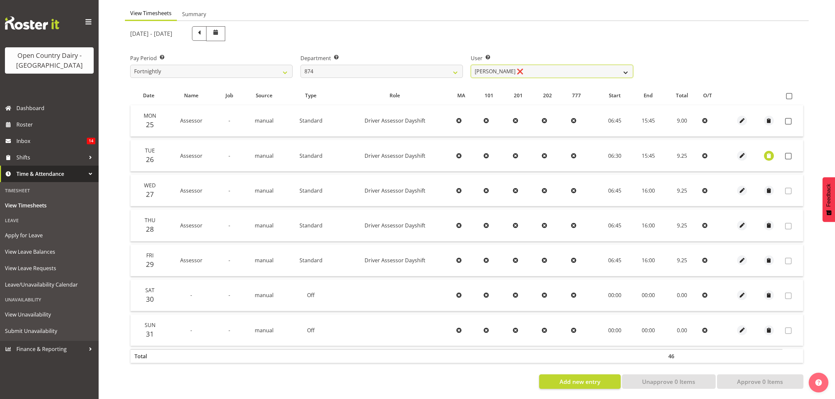
click at [619, 65] on select "Annette Parker ❌ Christopher McRae ❌ Patrick Stenton ❌ Rachel Carpenter ❌" at bounding box center [552, 71] width 162 height 13
select select "10920"
click at [471, 65] on select "Annette Parker ❌ Christopher McRae ❌ Patrick Stenton ❌ Rachel Carpenter ❌" at bounding box center [552, 71] width 162 height 13
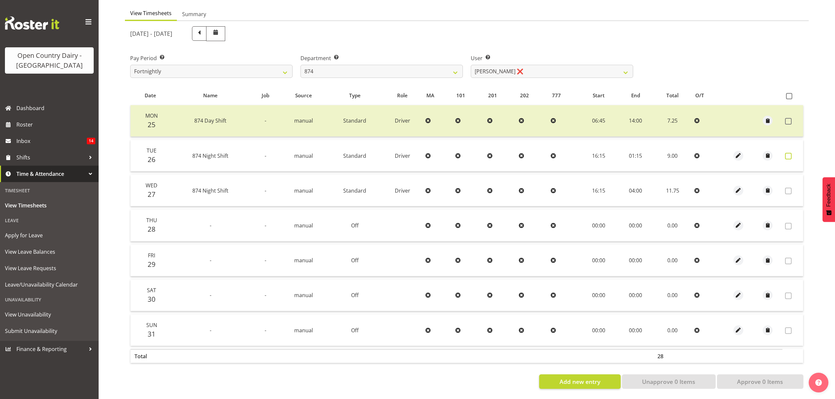
click at [794, 153] on label at bounding box center [790, 156] width 10 height 7
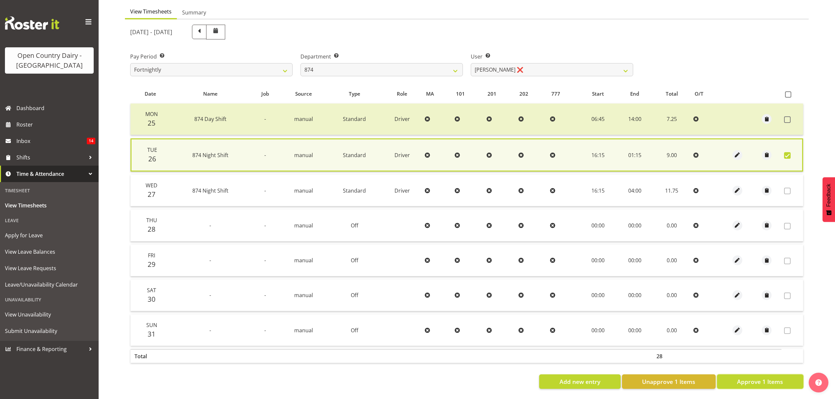
click at [757, 375] on button "Approve 1 Items" at bounding box center [760, 382] width 86 height 14
checkbox input "false"
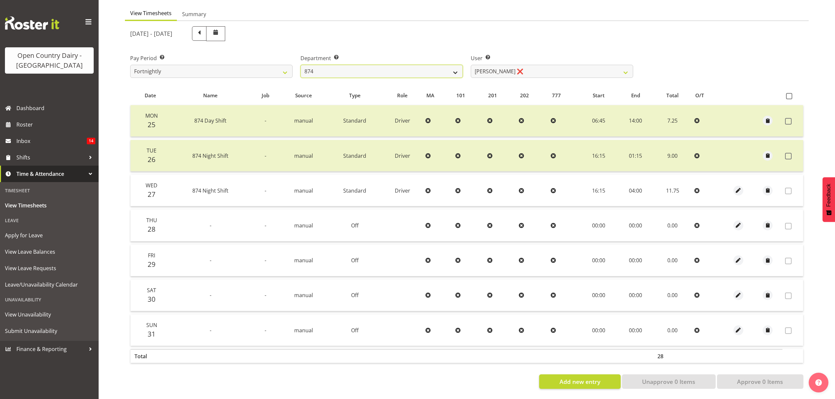
click at [405, 65] on select "734 735 736 737 738 739 851 852 853 854 855 856 858 861 862 865 868 869 870 873" at bounding box center [382, 71] width 162 height 13
select select "689"
click at [301, 65] on select "734 735 736 737 738 739 851 852 853 854 855 856 858 861 862 865 868 869 870 873" at bounding box center [382, 71] width 162 height 13
select select "7444"
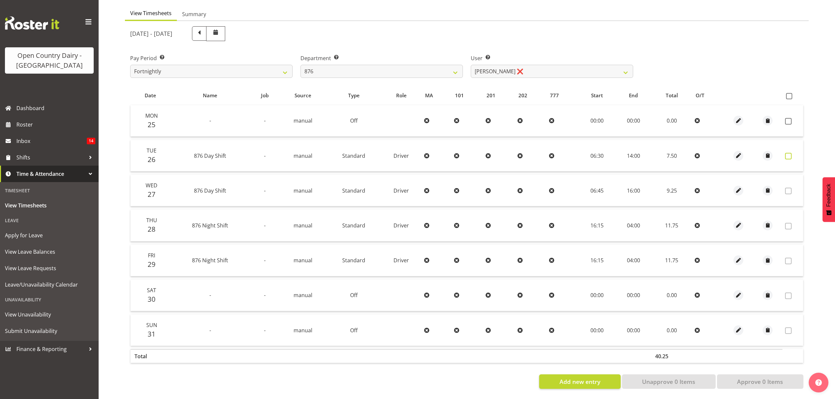
click at [788, 153] on span at bounding box center [788, 156] width 7 height 7
checkbox input "true"
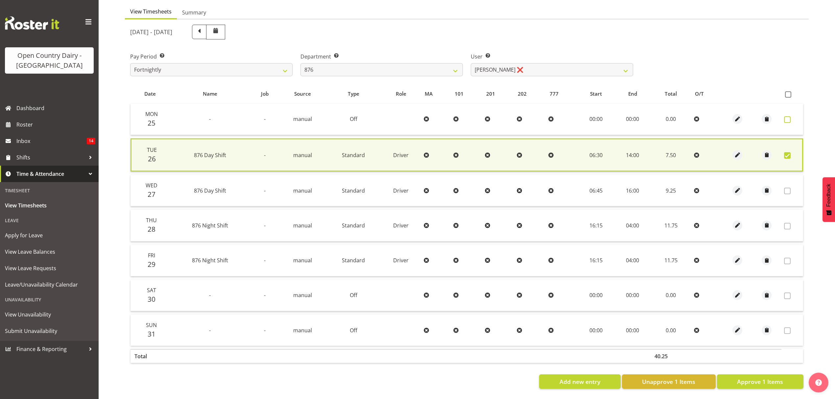
click at [790, 116] on span at bounding box center [787, 119] width 7 height 7
checkbox input "true"
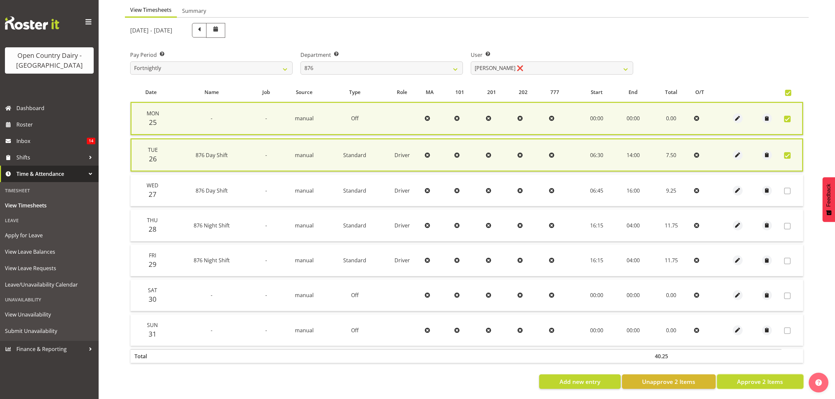
click at [787, 383] on button "Approve 2 Items" at bounding box center [760, 382] width 86 height 14
checkbox input "false"
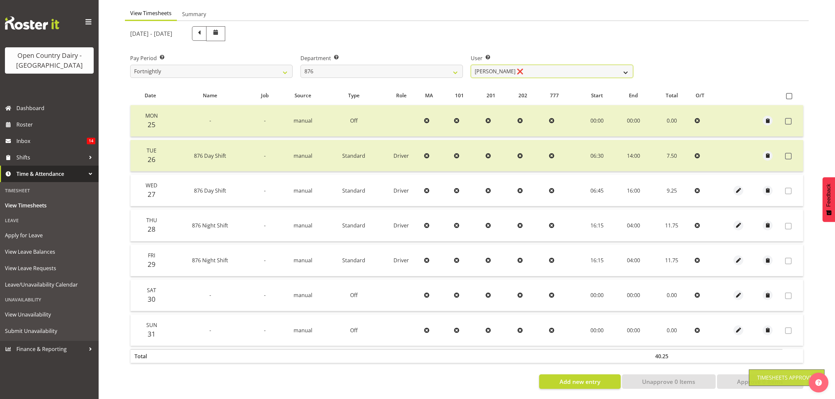
click at [559, 65] on select "Dean Henderson ❌ Ian Barbour ❌ John Graham ❌ Tom Rahl ❌" at bounding box center [552, 71] width 162 height 13
select select "9947"
click at [471, 65] on select "Dean Henderson ❌ Ian Barbour ❌ John Graham ❌ Tom Rahl ❌" at bounding box center [552, 71] width 162 height 13
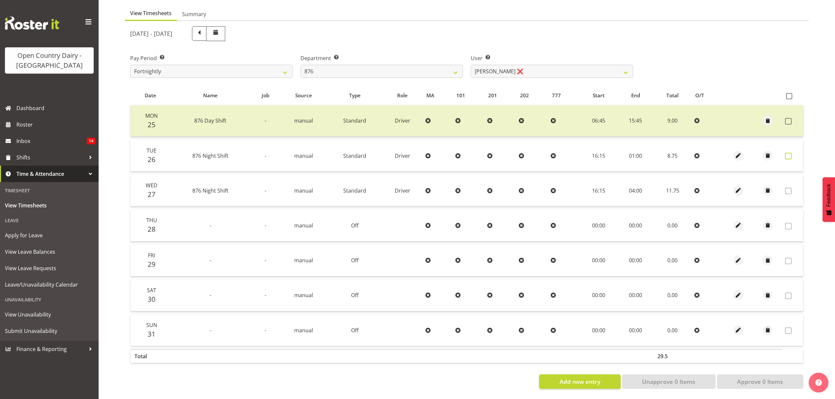
click at [792, 153] on label at bounding box center [790, 156] width 10 height 7
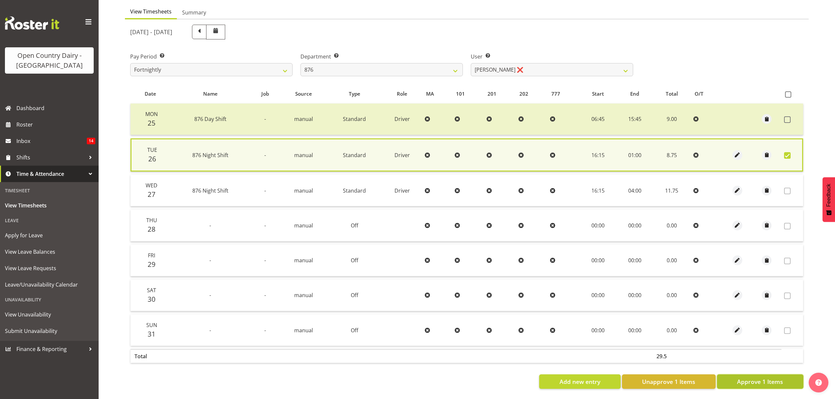
click at [744, 378] on span "Approve 1 Items" at bounding box center [760, 382] width 46 height 9
checkbox input "false"
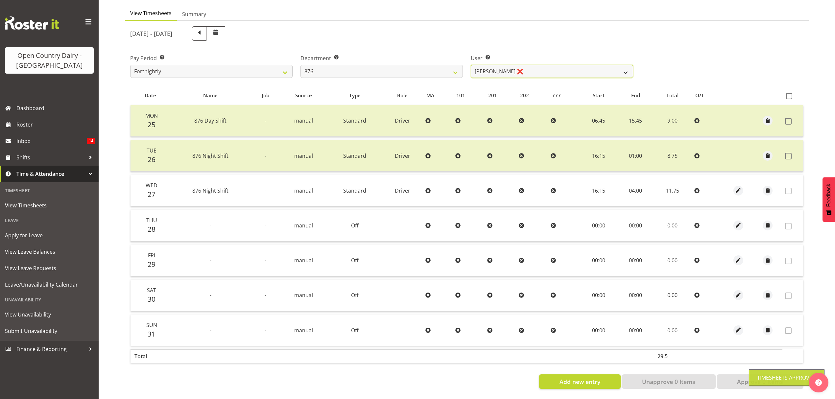
click at [595, 66] on select "Dean Henderson ❌ Ian Barbour ❌ John Graham ❌ Tom Rahl ❌" at bounding box center [552, 71] width 162 height 13
click at [406, 65] on select "734 735 736 737 738 739 851 852 853 854 855 856 858 861 862 865 868 869 870 873" at bounding box center [382, 71] width 162 height 13
select select "690"
click at [301, 65] on select "734 735 736 737 738 739 851 852 853 854 855 856 858 861 862 865 868 869 870 873" at bounding box center [382, 71] width 162 height 13
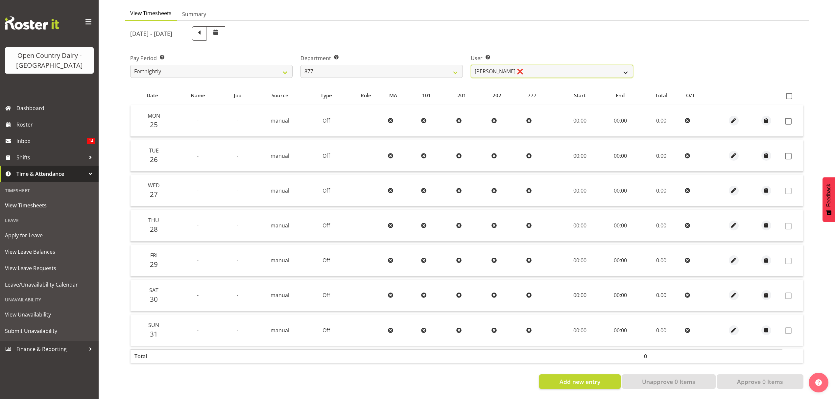
click at [483, 66] on select "Barry Shields ❌ Callum Wells ❌ Helen Bull ❌ Jase Preston ❌" at bounding box center [552, 71] width 162 height 13
select select "7468"
click at [471, 65] on select "Barry Shields ❌ Callum Wells ❌ Helen Bull ❌ Jase Preston ❌" at bounding box center [552, 71] width 162 height 13
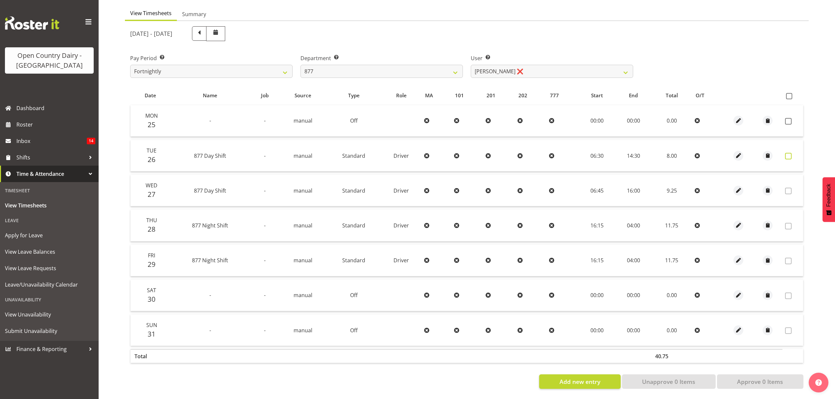
click at [789, 153] on span at bounding box center [788, 156] width 7 height 7
checkbox input "true"
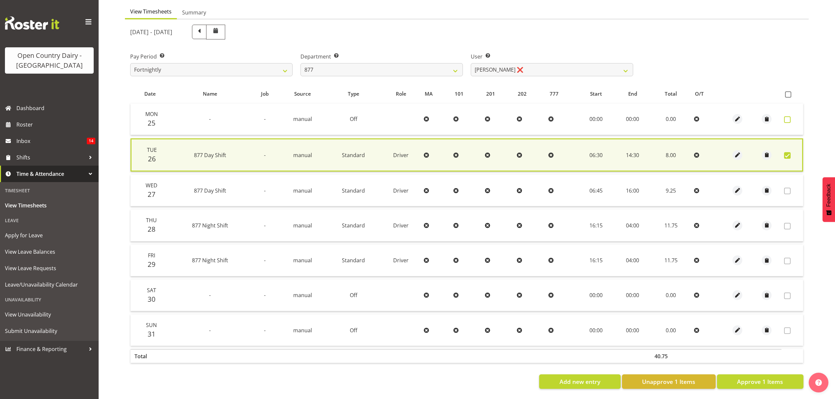
click at [790, 116] on span at bounding box center [787, 119] width 7 height 7
checkbox input "true"
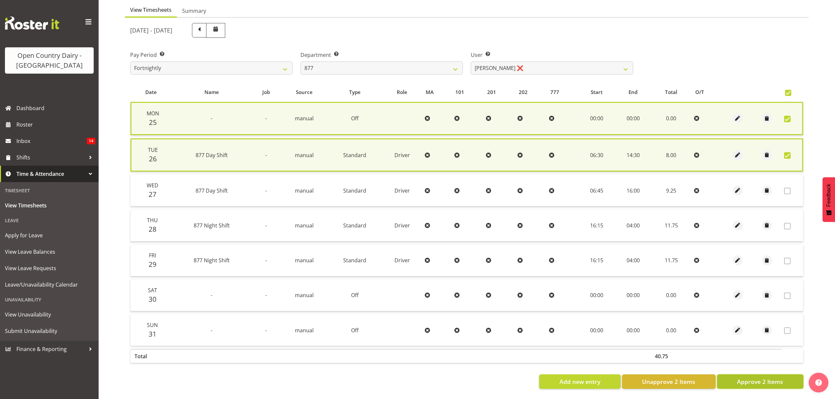
click at [772, 383] on button "Approve 2 Items" at bounding box center [760, 382] width 86 height 14
checkbox input "false"
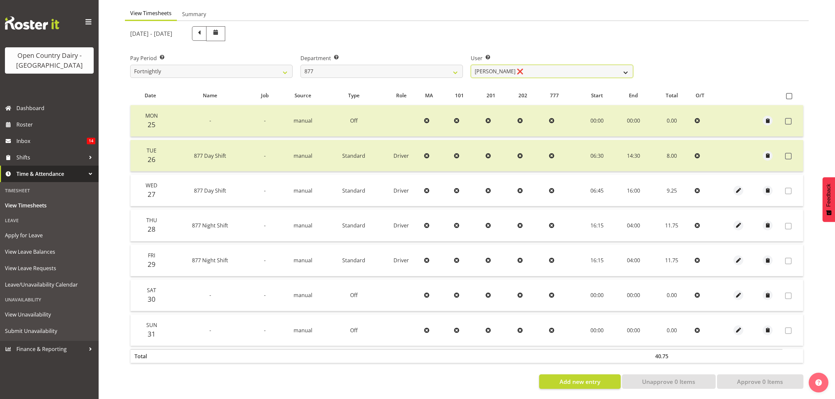
click at [539, 65] on select "Barry Shields ❌ Callum Wells ❌ Helen Bull ❌ Jase Preston ❌" at bounding box center [552, 71] width 162 height 13
click at [460, 66] on select "734 735 736 737 738 739 851 852 853 854 855 856 858 861 862 865 868 869 870 873" at bounding box center [382, 71] width 162 height 13
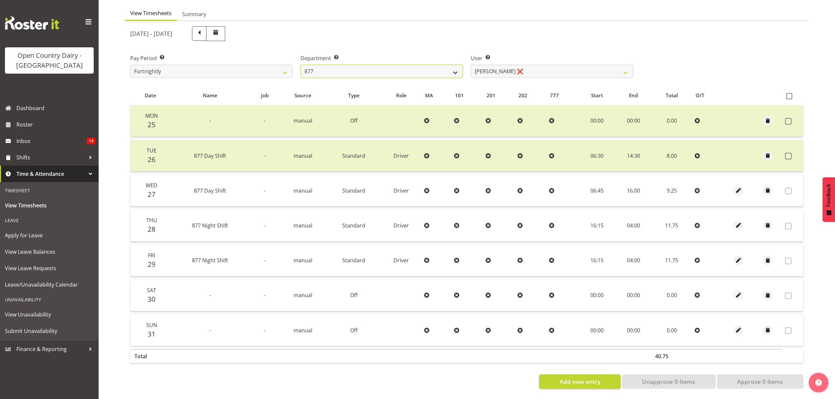
click at [369, 65] on select "734 735 736 737 738 739 851 852 853 854 855 856 858 861 862 865 868 869 870 873" at bounding box center [382, 71] width 162 height 13
click at [301, 65] on select "734 735 736 737 738 739 851 852 853 854 855 856 858 861 862 865 868 869 870 873" at bounding box center [382, 71] width 162 height 13
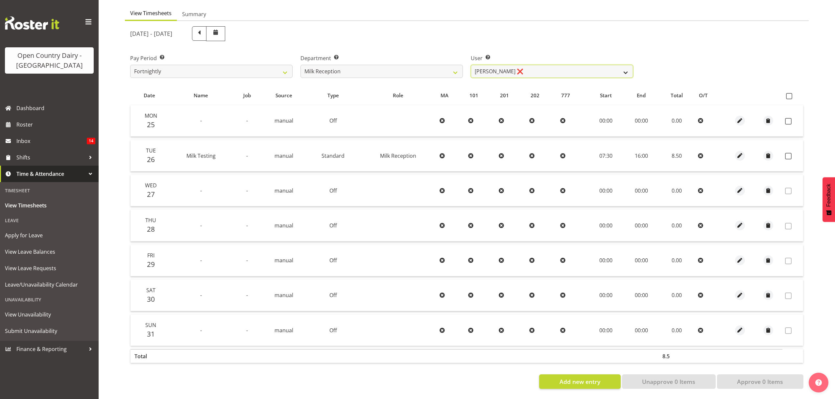
click at [512, 68] on select "Brent Reidy ❌" at bounding box center [552, 71] width 162 height 13
click at [512, 69] on select "Brent Reidy ❌" at bounding box center [552, 71] width 162 height 13
click at [380, 65] on select "734 735 736 737 738 739 851 852 853 854 855 856 858 861 862 865 868 869 870 873" at bounding box center [382, 71] width 162 height 13
select select "692"
click at [301, 65] on select "734 735 736 737 738 739 851 852 853 854 855 856 858 861 862 865 868 869 870 873" at bounding box center [382, 71] width 162 height 13
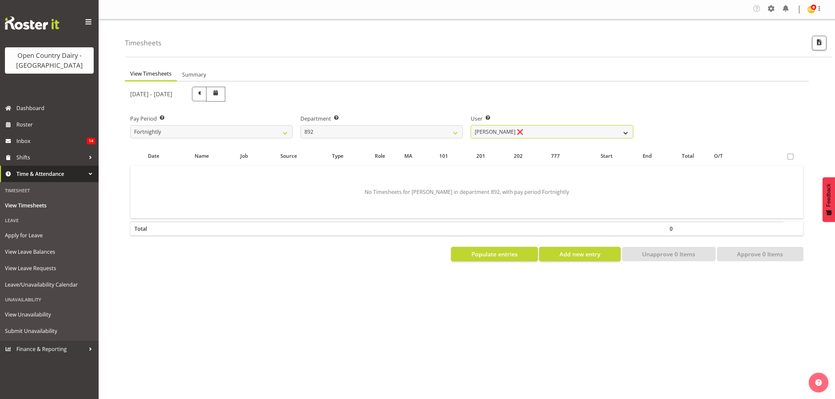
click at [522, 138] on select "Brittany Willis ❌ Danny Davies ❌ David McKenzie ❌ Josh Winship ❌ Reece Calvert ❌" at bounding box center [552, 131] width 162 height 13
select select "11650"
click at [471, 126] on select "Brittany Willis ❌ Danny Davies ❌ David McKenzie ❌ Josh Winship ❌ Reece Calvert ❌" at bounding box center [552, 131] width 162 height 13
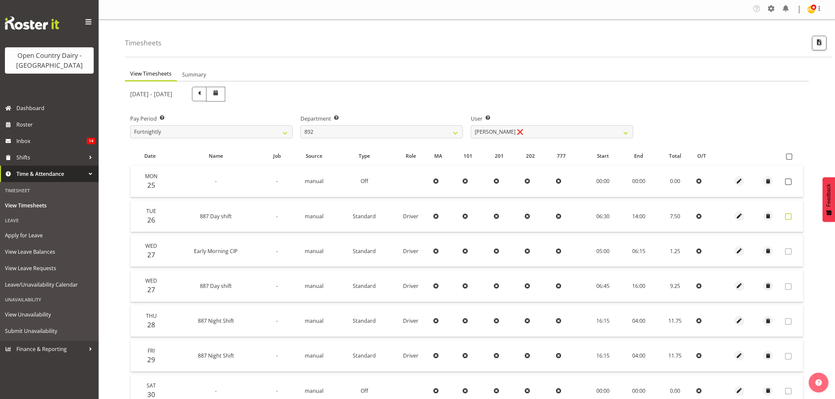
click at [789, 217] on span at bounding box center [788, 216] width 7 height 7
checkbox input "true"
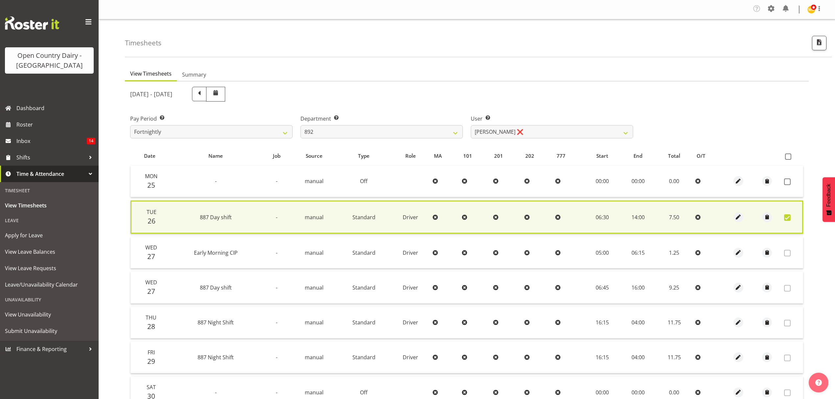
click at [791, 176] on td at bounding box center [793, 182] width 22 height 32
click at [789, 183] on span at bounding box center [787, 182] width 7 height 7
checkbox input "true"
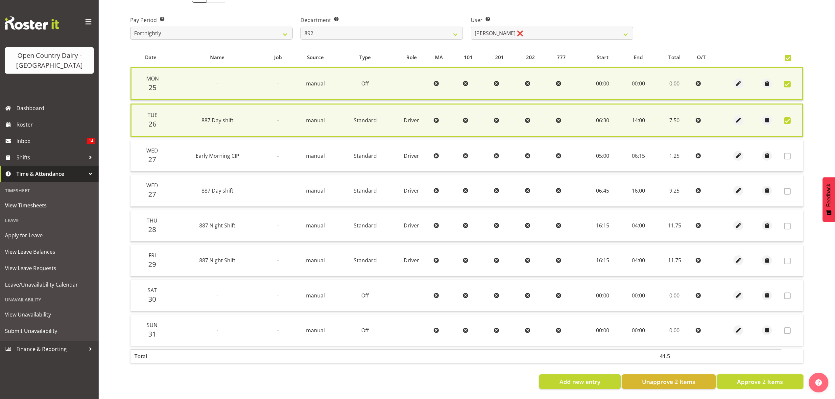
click at [776, 378] on span "Approve 2 Items" at bounding box center [760, 382] width 46 height 9
checkbox input "false"
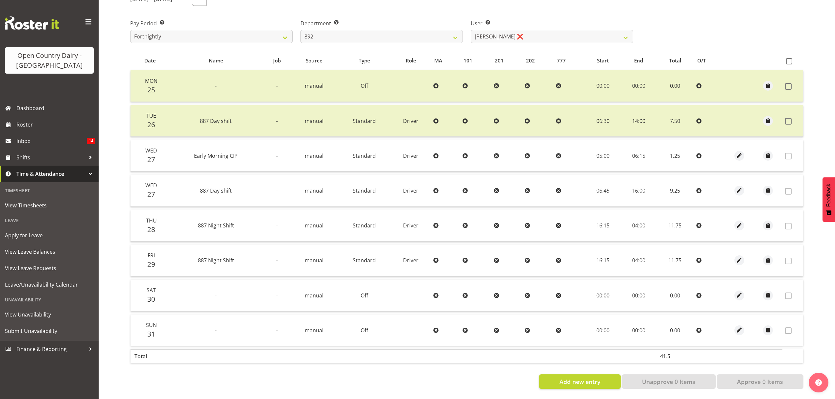
click at [557, 22] on label "User Select user. Note: This is filtered down by the previous two drop-down ite…" at bounding box center [552, 23] width 162 height 8
click at [557, 30] on select "Brittany Willis ❌ Danny Davies ❌ David McKenzie ❌ Josh Winship ❌ Reece Calvert ❌" at bounding box center [552, 36] width 162 height 13
select select "11651"
click at [471, 30] on select "Brittany Willis ❌ Danny Davies ❌ David McKenzie ❌ Josh Winship ❌ Reece Calvert ❌" at bounding box center [552, 36] width 162 height 13
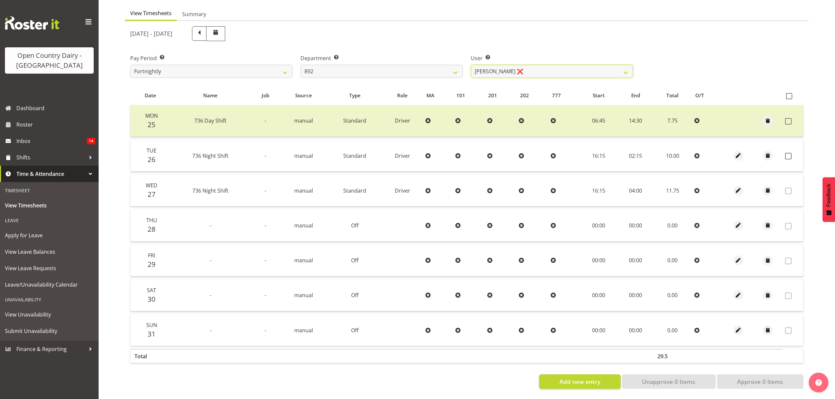
scroll to position [66, 0]
click at [786, 153] on span at bounding box center [788, 156] width 7 height 7
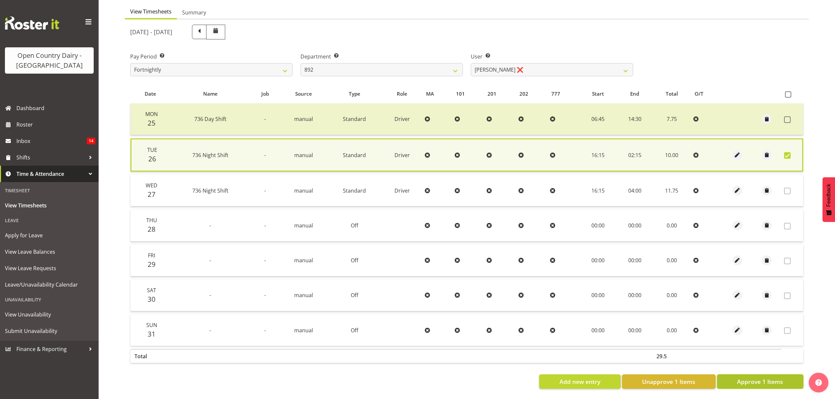
click at [781, 378] on span "Approve 1 Items" at bounding box center [760, 382] width 46 height 9
checkbox input "false"
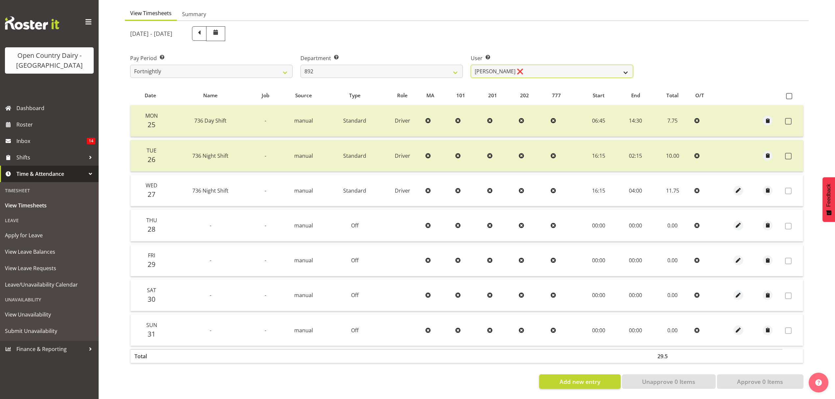
click at [507, 65] on select "Brittany Willis ❌ Danny Davies ❌ David McKenzie ❌ Josh Winship ❌ Reece Calvert ❌" at bounding box center [552, 71] width 162 height 13
click at [445, 65] on select "734 735 736 737 738 739 851 852 853 854 855 856 858 861 862 865 868 869 870 873" at bounding box center [382, 71] width 162 height 13
click at [301, 65] on select "734 735 736 737 738 739 851 852 853 854 855 856 858 861 862 865 868 869 870 873" at bounding box center [382, 71] width 162 height 13
click at [383, 66] on select "734 735 736 737 738 739 851 852 853 854 855 856 858 861 862 865 868 869 870 873" at bounding box center [382, 71] width 162 height 13
select select "908"
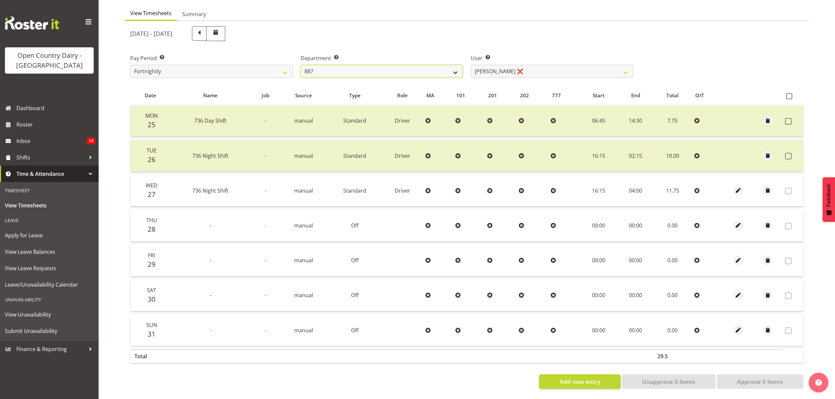
click at [301, 65] on select "734 735 736 737 738 739 851 852 853 854 855 856 858 861 862 865 868 869 870 873" at bounding box center [382, 71] width 162 height 13
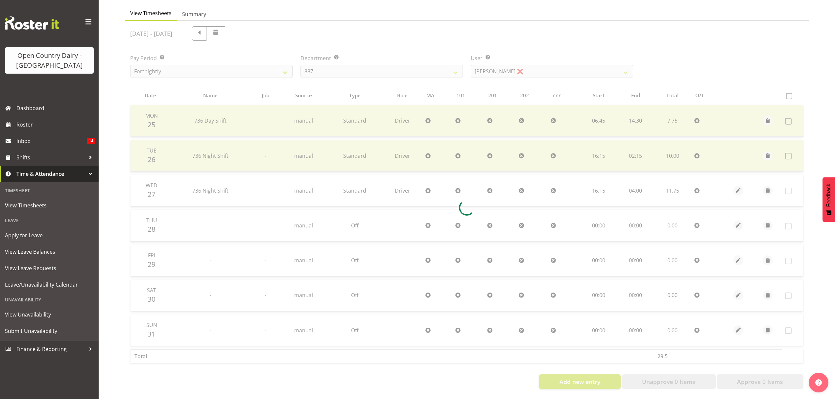
click at [510, 65] on div at bounding box center [467, 207] width 684 height 373
click at [510, 65] on select "Andrew Muir ❌ Bruce Spencer ❌ Neville Hoatten ❌ Warren Tempelman ❌" at bounding box center [552, 71] width 162 height 13
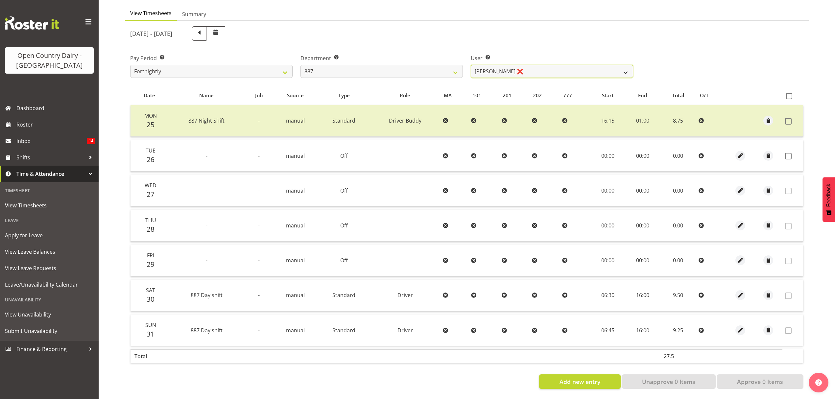
click at [510, 65] on select "Andrew Muir ❌ Bruce Spencer ❌ Neville Hoatten ❌ Warren Tempelman ❌" at bounding box center [552, 71] width 162 height 13
select select "7391"
click at [471, 65] on select "Andrew Muir ❌ Bruce Spencer ❌ Neville Hoatten ❌ Warren Tempelman ❌" at bounding box center [552, 71] width 162 height 13
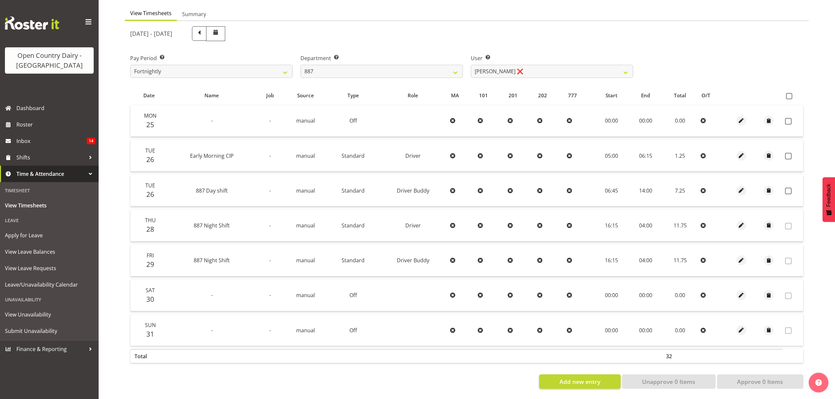
click at [783, 151] on td at bounding box center [793, 156] width 21 height 32
click at [785, 153] on span at bounding box center [788, 156] width 7 height 7
checkbox input "true"
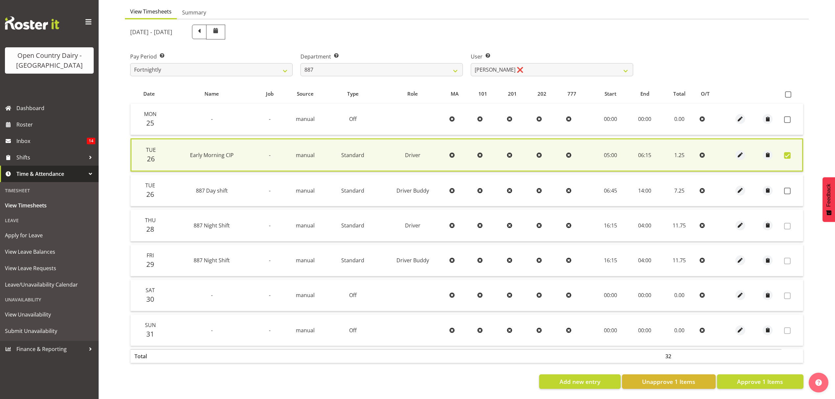
click at [789, 112] on td at bounding box center [793, 120] width 22 height 32
click at [789, 116] on span at bounding box center [787, 119] width 7 height 7
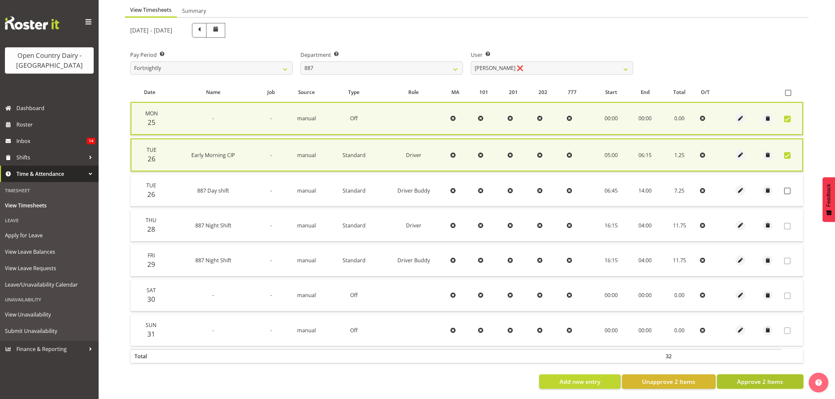
click at [746, 378] on span "Approve 2 Items" at bounding box center [760, 382] width 46 height 9
checkbox input "false"
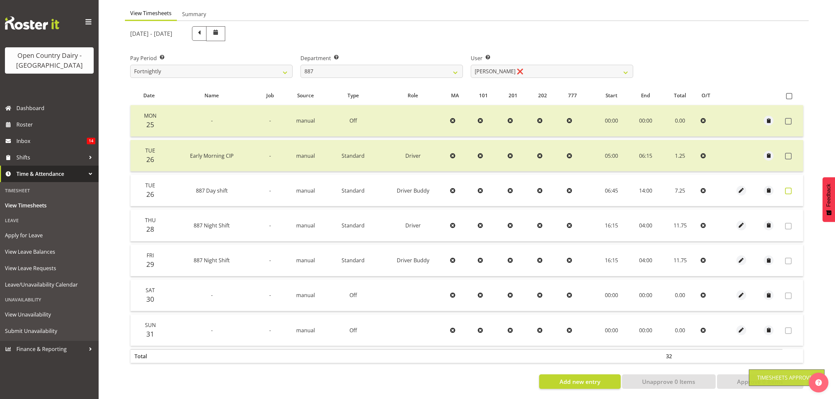
click at [790, 188] on span at bounding box center [788, 191] width 7 height 7
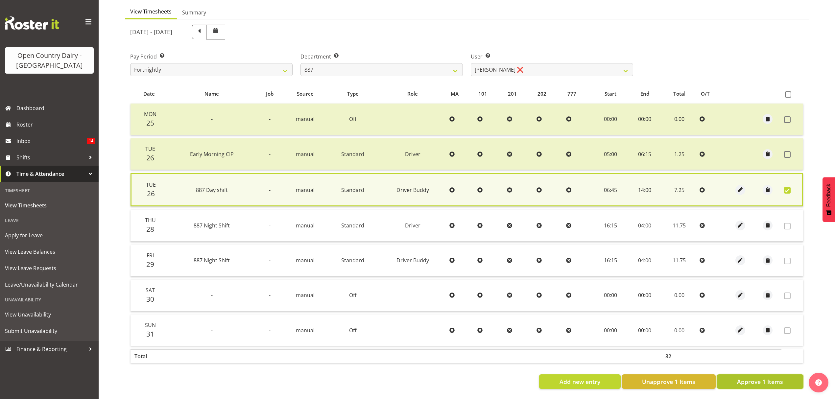
click at [765, 379] on span "Approve 1 Items" at bounding box center [760, 382] width 46 height 9
checkbox input "false"
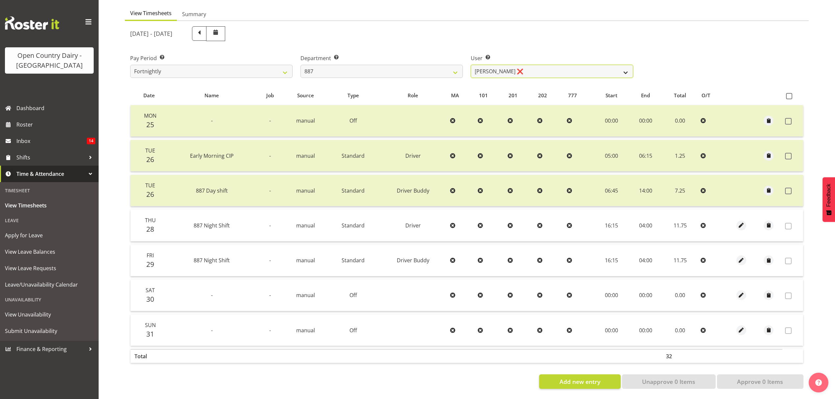
click at [489, 65] on select "Andrew Muir ❌ Bruce Spencer ❌ Neville Hoatten ❌ Warren Tempelman ❌" at bounding box center [552, 71] width 162 height 13
click at [471, 65] on select "Andrew Muir ❌ Bruce Spencer ❌ Neville Hoatten ❌ Warren Tempelman ❌" at bounding box center [552, 71] width 162 height 13
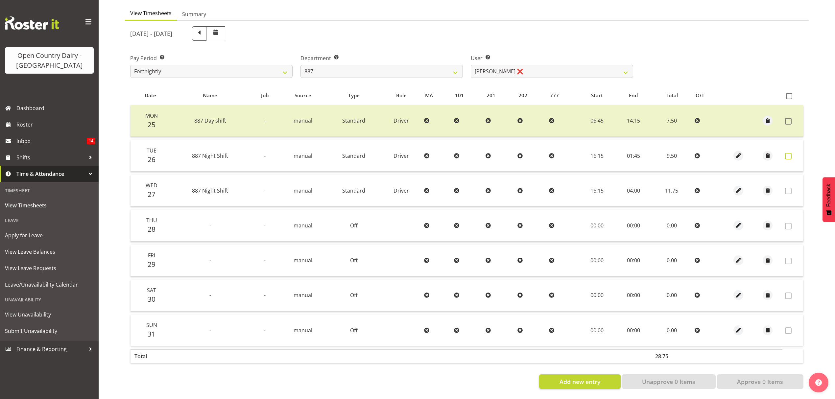
click at [791, 153] on span at bounding box center [788, 156] width 7 height 7
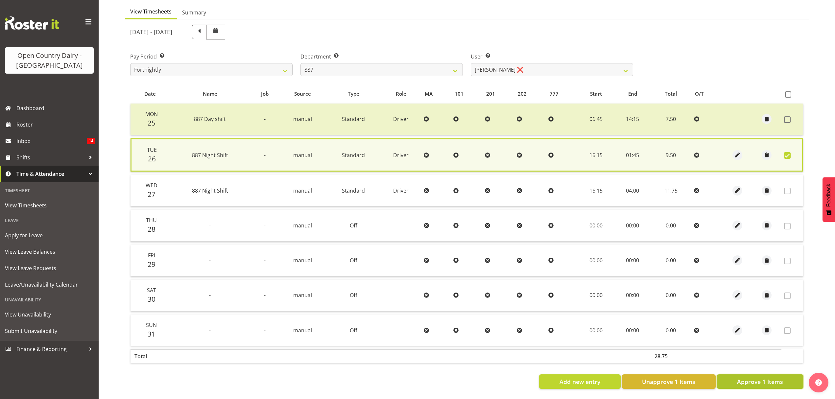
click at [726, 375] on button "Approve 1 Items" at bounding box center [760, 382] width 86 height 14
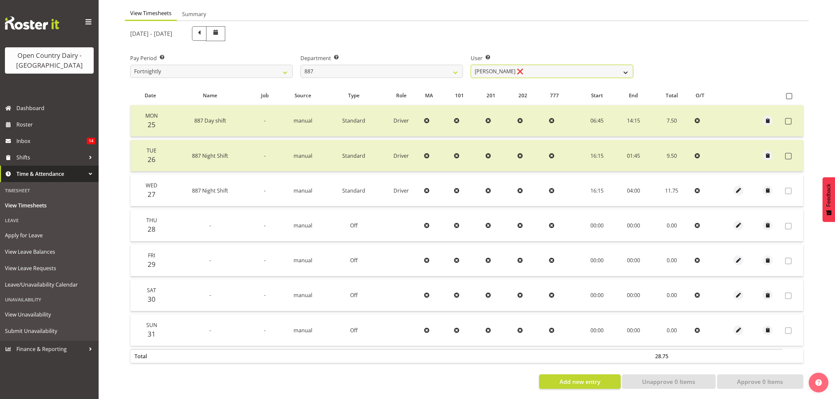
click at [538, 67] on select "Andrew Muir ❌ Bruce Spencer ❌ Neville Hoatten ❌ Warren Tempelman ❌" at bounding box center [552, 71] width 162 height 13
click at [439, 66] on select "734 735 736 737 738 739 851 852 853 854 855 856 858 861 862 865 868 869 870 873" at bounding box center [382, 71] width 162 height 13
click at [301, 65] on select "734 735 736 737 738 739 851 852 853 854 855 856 858 861 862 865 868 869 870 873" at bounding box center [382, 71] width 162 height 13
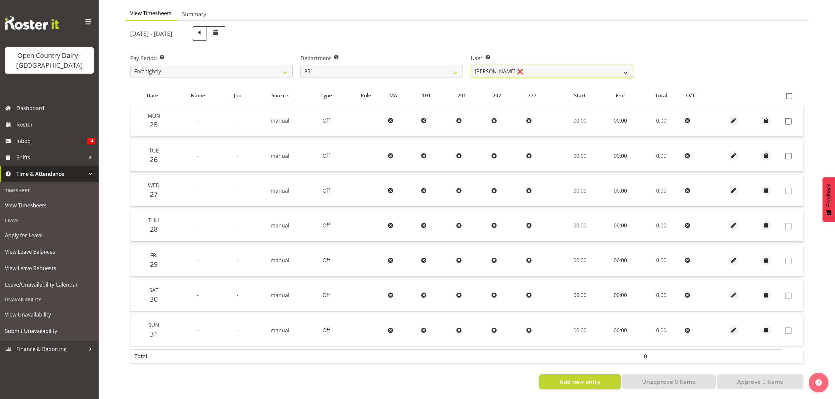
click at [489, 68] on select "Hayden Batt ❌ Martin Black ❌ Stacey Wilson ❌" at bounding box center [552, 71] width 162 height 13
click at [471, 65] on select "Hayden Batt ❌ Martin Black ❌ Stacey Wilson ❌" at bounding box center [552, 71] width 162 height 13
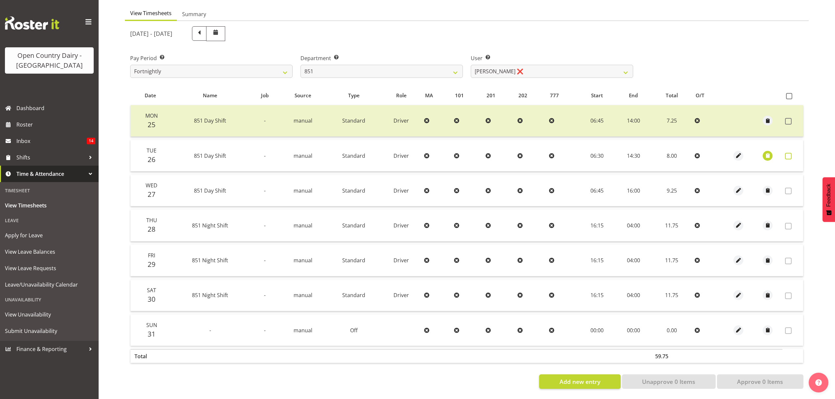
click at [789, 153] on span at bounding box center [788, 156] width 7 height 7
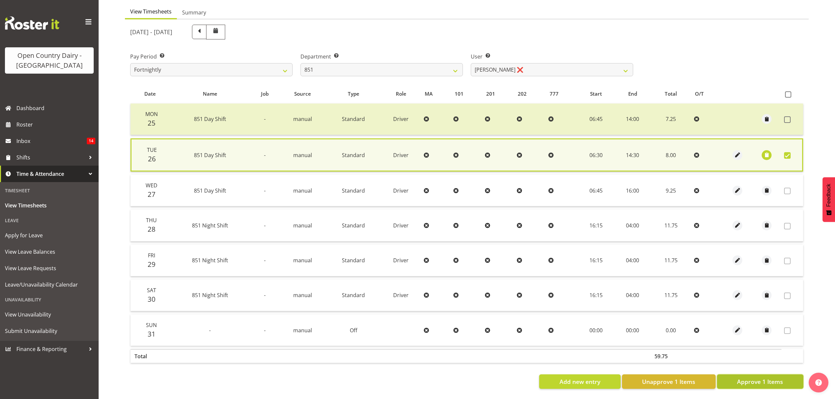
click at [745, 378] on span "Approve 1 Items" at bounding box center [760, 382] width 46 height 9
click at [745, 375] on div "Add new entry Unapprove 1 Items Approve 1 Items" at bounding box center [466, 382] width 673 height 14
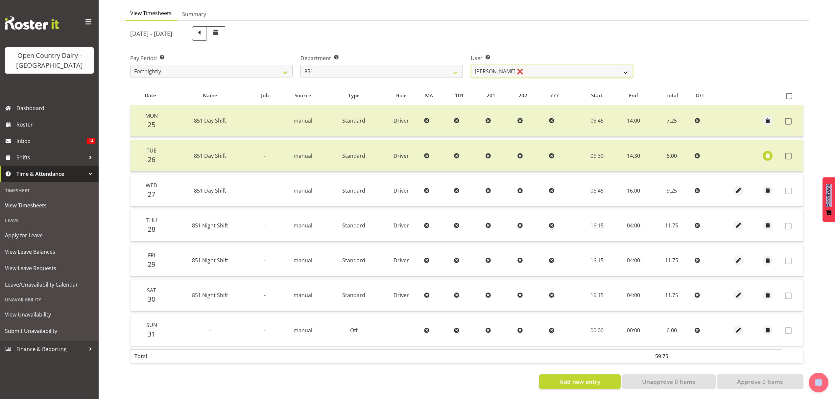
click at [567, 65] on select "Hayden Batt ❌ Martin Black ❌ Stacey Wilson ❌" at bounding box center [552, 71] width 162 height 13
click at [471, 65] on select "Hayden Batt ❌ Martin Black ❌ Stacey Wilson ❌" at bounding box center [552, 71] width 162 height 13
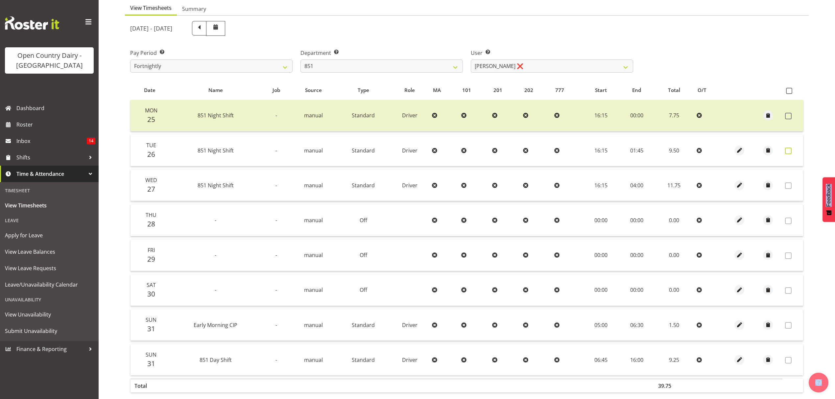
click at [786, 148] on span at bounding box center [788, 151] width 7 height 7
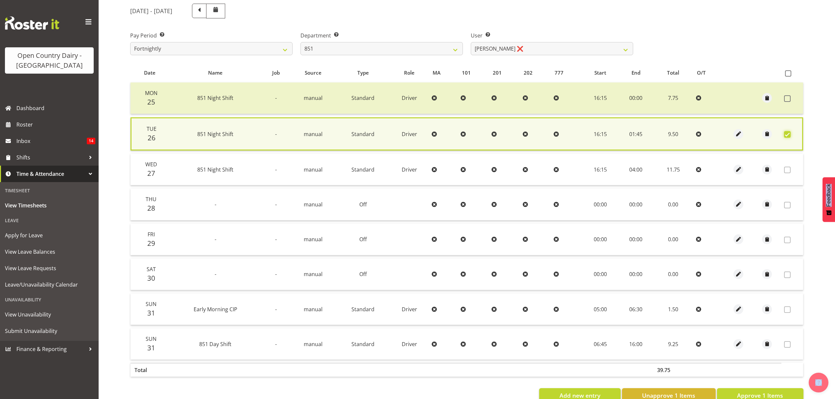
scroll to position [102, 0]
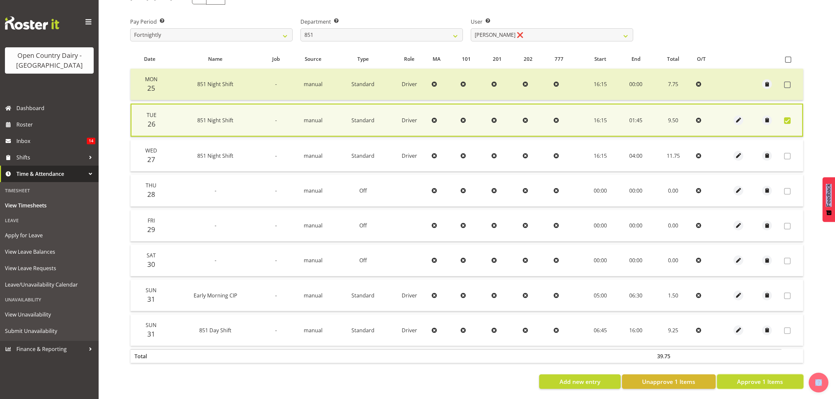
click at [741, 378] on span "Approve 1 Items" at bounding box center [760, 382] width 46 height 9
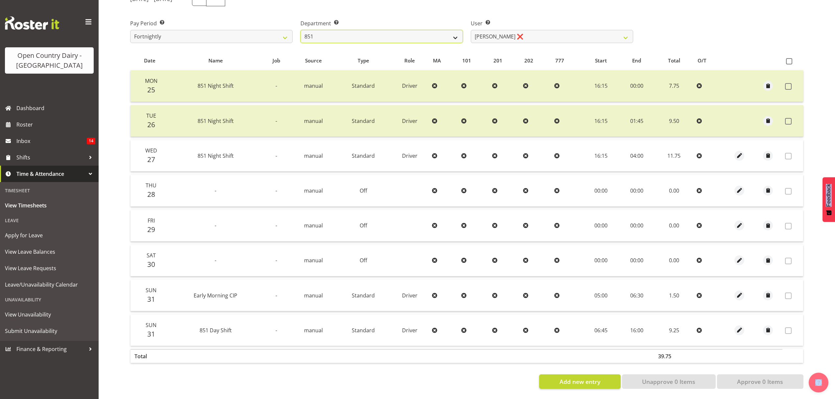
click at [461, 30] on select "734 735 736 737 738 739 851 852 853 854 855 856 858 861 862 865 868 869 870 873" at bounding box center [382, 36] width 162 height 13
click at [301, 30] on select "734 735 736 737 738 739 851 852 853 854 855 856 858 861 862 865 868 869 870 873" at bounding box center [382, 36] width 162 height 13
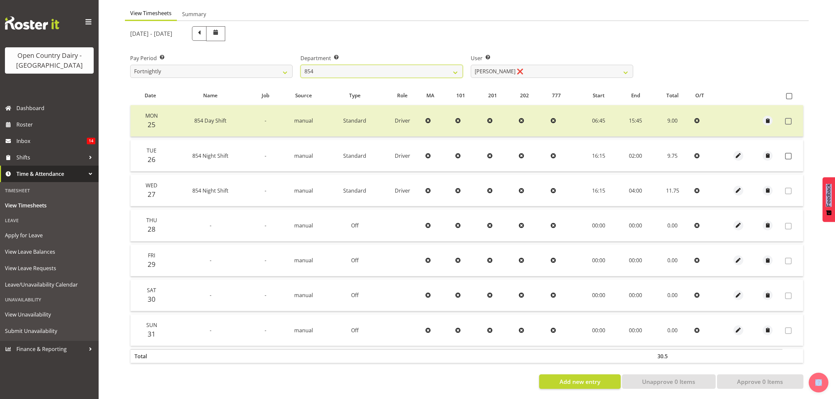
scroll to position [66, 0]
click at [787, 153] on span at bounding box center [788, 156] width 7 height 7
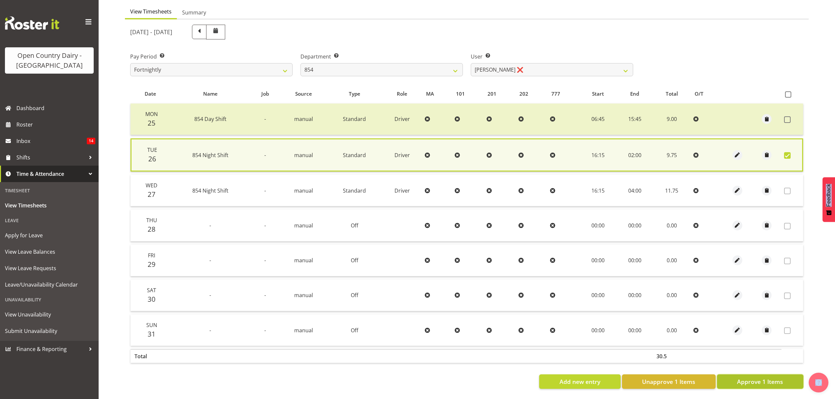
click at [783, 379] on span "Approve 1 Items" at bounding box center [760, 382] width 46 height 9
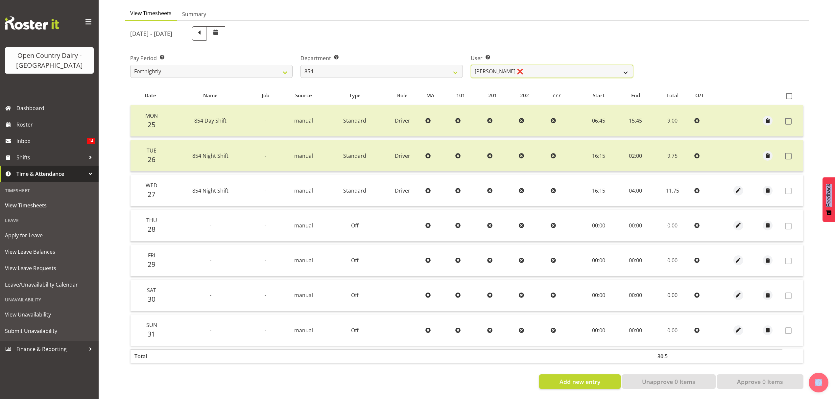
click at [603, 65] on select "Carl Johnstone ❌ John Rook ❌ Karl Nicol ❌ Raymond George ❌" at bounding box center [552, 71] width 162 height 13
click at [471, 65] on select "Carl Johnstone ❌ John Rook ❌ Karl Nicol ❌ Raymond George ❌" at bounding box center [552, 71] width 162 height 13
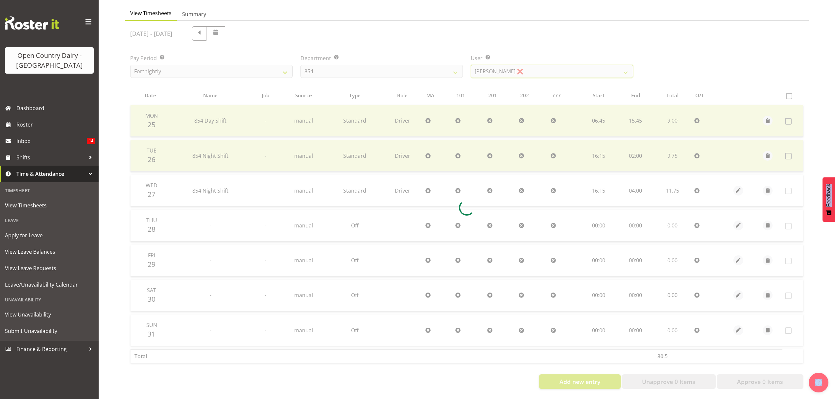
scroll to position [0, 0]
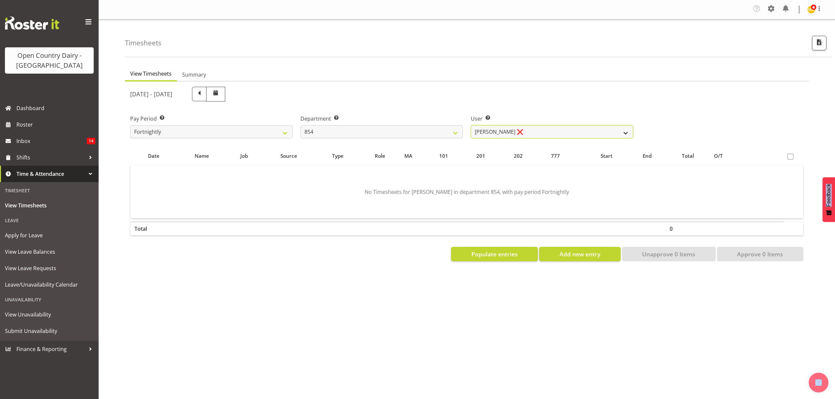
click at [498, 136] on select "Carl Johnstone ❌ John Rook ❌ Karl Nicol ❌ Raymond George ❌" at bounding box center [552, 131] width 162 height 13
click at [442, 134] on select "734 735 736 737 738 739 851 852 853 854 855 856 858 861 862 865 868 869 870 873" at bounding box center [382, 131] width 162 height 13
click at [301, 126] on select "734 735 736 737 738 739 851 852 853 854 855 856 858 861 862 865 868 869 870 873" at bounding box center [382, 131] width 162 height 13
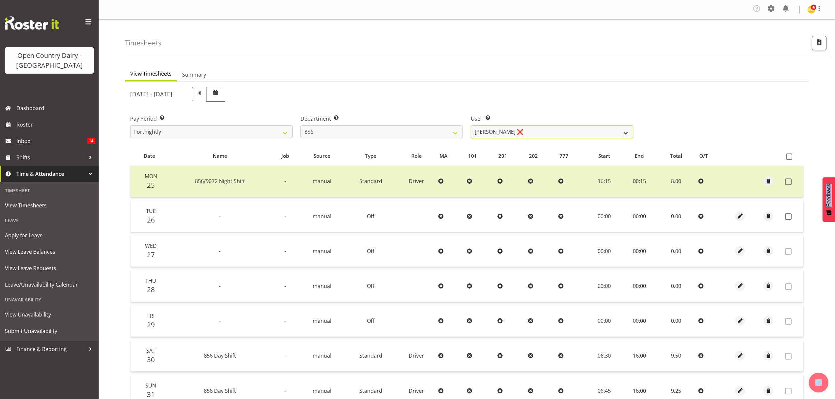
click at [493, 134] on select "[PERSON_NAME] ❌ [PERSON_NAME] ❌ [PERSON_NAME] ❌ [PERSON_NAME] ❌" at bounding box center [552, 131] width 162 height 13
click at [471, 126] on select "[PERSON_NAME] ❌ [PERSON_NAME] ❌ [PERSON_NAME] ❌ [PERSON_NAME] ❌" at bounding box center [552, 131] width 162 height 13
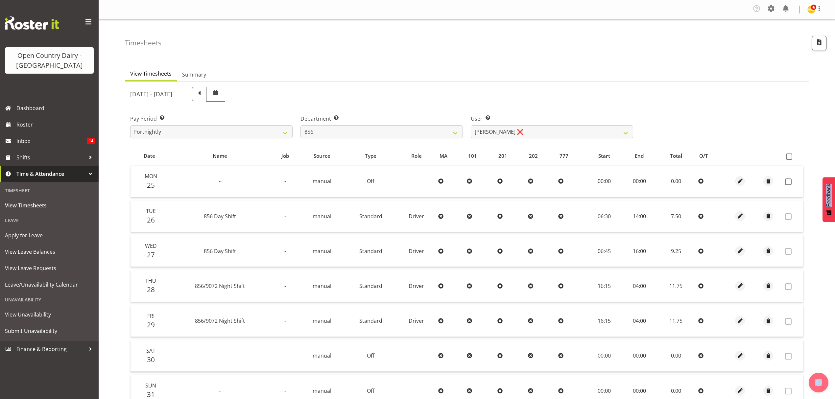
click at [791, 216] on span at bounding box center [788, 216] width 7 height 7
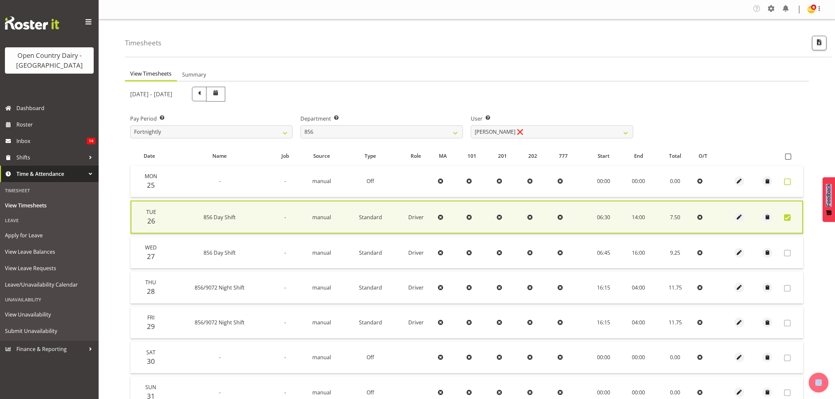
click at [785, 181] on span at bounding box center [787, 182] width 7 height 7
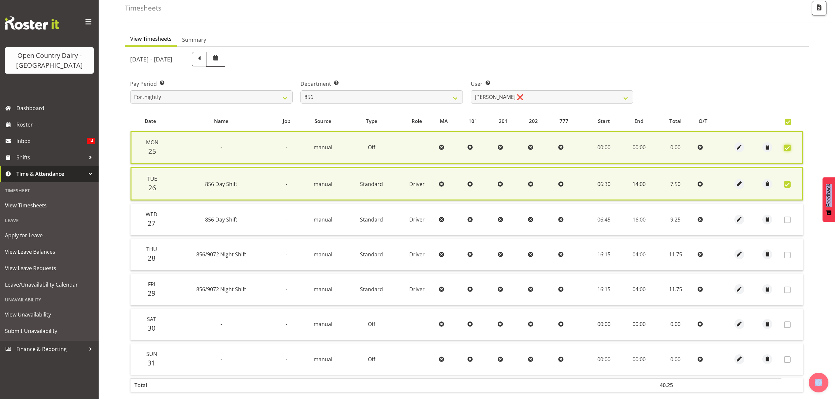
scroll to position [68, 0]
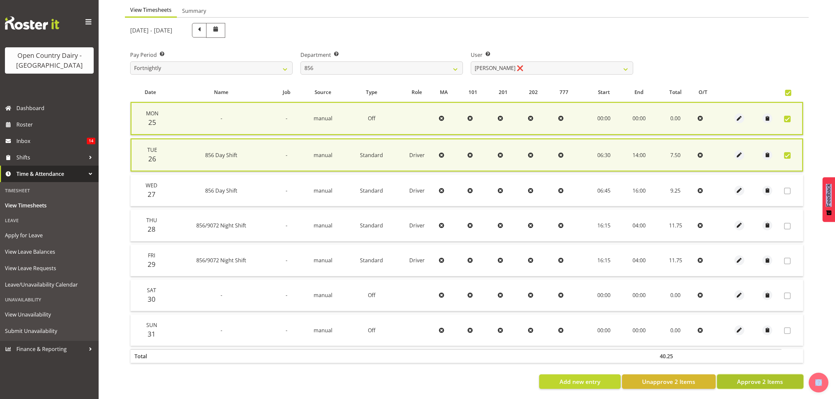
click at [757, 378] on span "Approve 2 Items" at bounding box center [760, 382] width 46 height 9
click at [604, 63] on select "[PERSON_NAME] ❌ [PERSON_NAME] ❌ [PERSON_NAME] ❌ [PERSON_NAME] ❌" at bounding box center [552, 67] width 162 height 13
click at [471, 61] on select "[PERSON_NAME] ❌ [PERSON_NAME] ❌ [PERSON_NAME] ❌ [PERSON_NAME] ❌" at bounding box center [552, 67] width 162 height 13
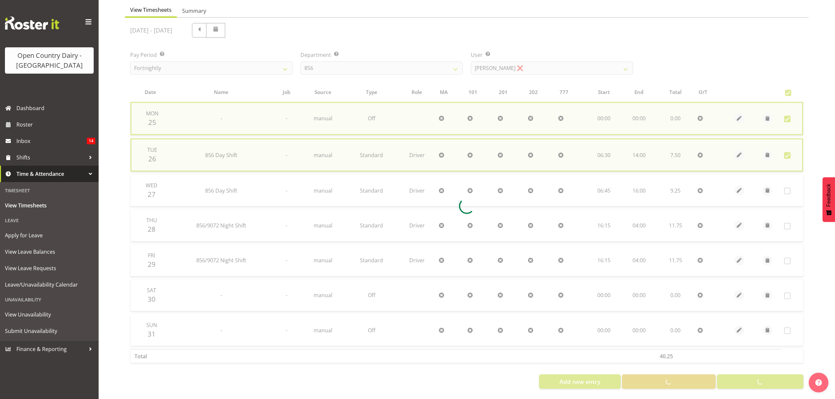
click at [604, 73] on div at bounding box center [467, 206] width 684 height 377
click at [696, 79] on div at bounding box center [467, 206] width 684 height 377
drag, startPoint x: 732, startPoint y: 78, endPoint x: 595, endPoint y: 68, distance: 137.8
click at [730, 78] on div at bounding box center [467, 206] width 684 height 377
click at [609, 72] on div at bounding box center [467, 206] width 684 height 377
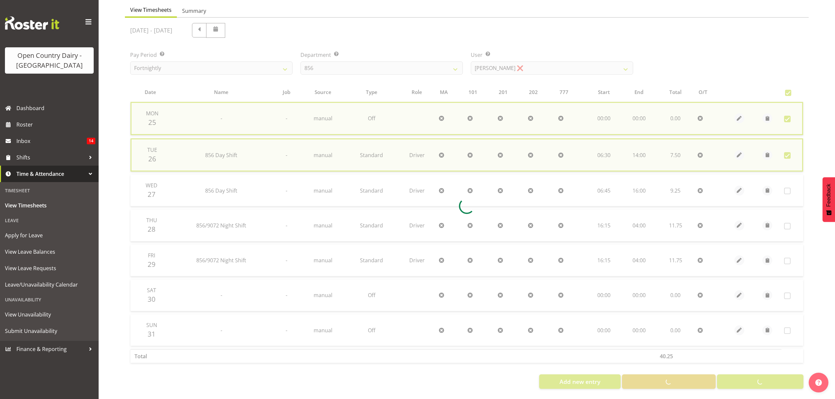
drag, startPoint x: 595, startPoint y: 68, endPoint x: 457, endPoint y: 18, distance: 146.3
click at [565, 60] on div at bounding box center [467, 206] width 684 height 377
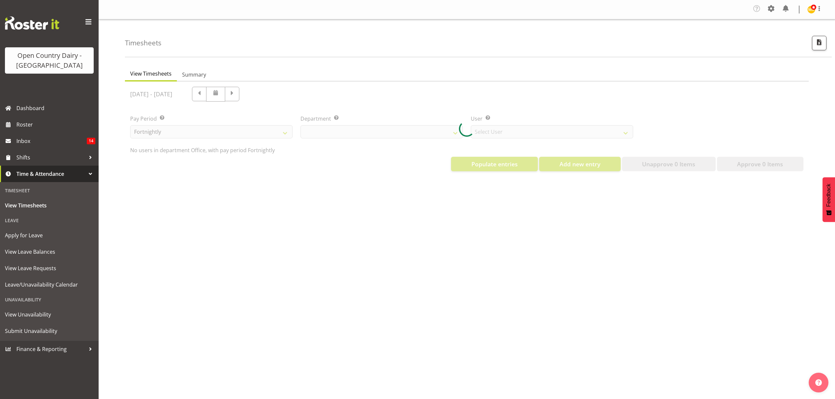
select select "699"
select select "8449"
click at [178, 212] on div "View Timesheets Summary [DATE] - [DATE] Pay Period Select which pay period you …" at bounding box center [480, 193] width 710 height 263
click at [56, 174] on span "Time & Attendance" at bounding box center [50, 174] width 69 height 10
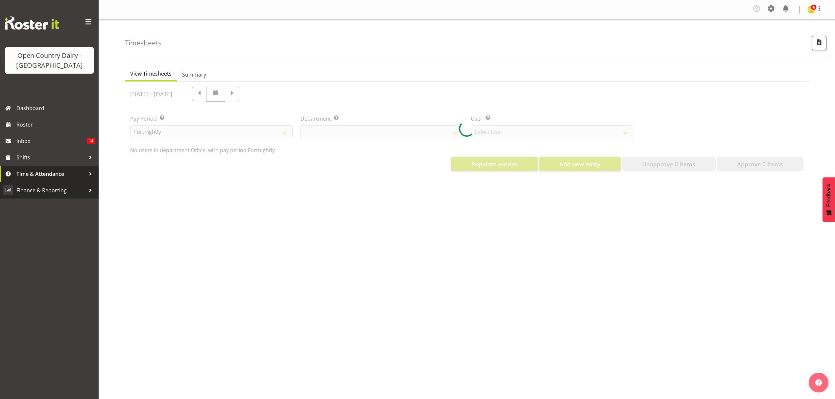
select select "699"
select select "8449"
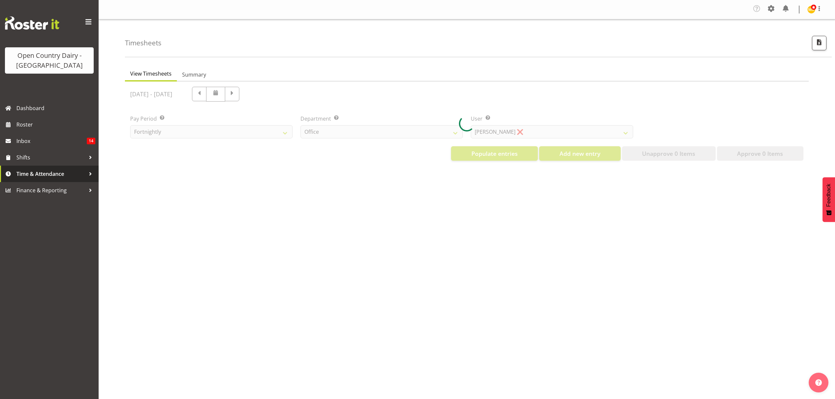
click at [41, 178] on span "Time & Attendance" at bounding box center [50, 174] width 69 height 10
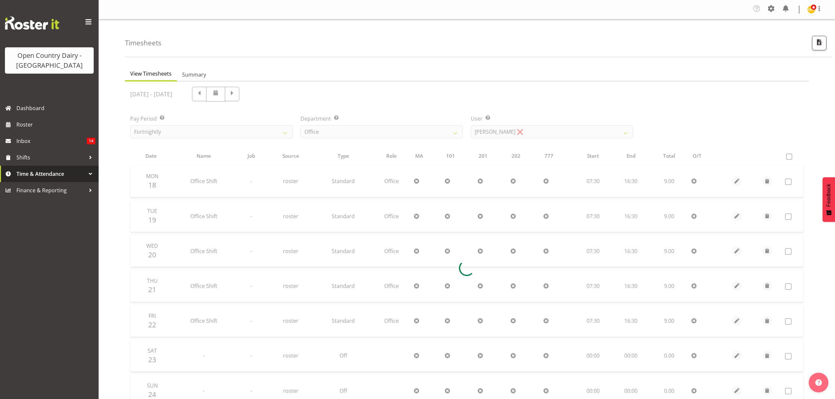
click at [41, 178] on span "Time & Attendance" at bounding box center [50, 174] width 69 height 10
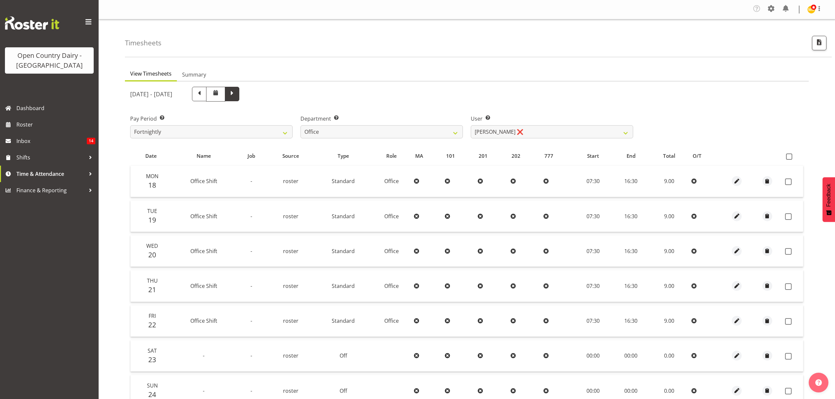
click at [236, 96] on span at bounding box center [232, 93] width 9 height 9
select select
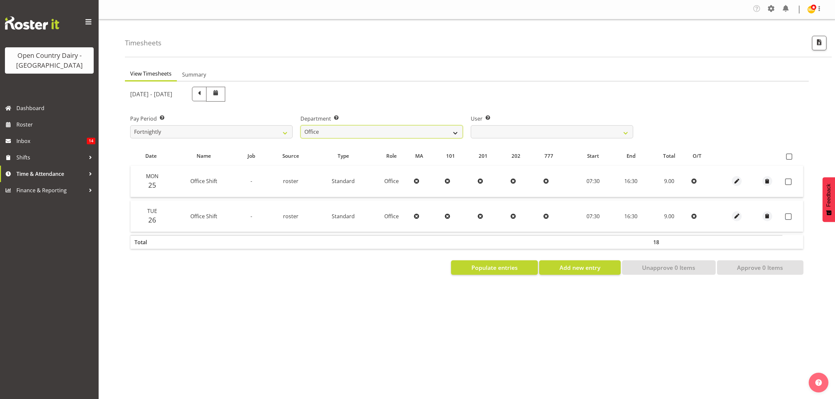
click at [349, 129] on select "734 735 736 737 738 739 851 852 853 854 855 856 858 861 862 865 868 869 870 873" at bounding box center [382, 131] width 162 height 13
select select "673"
click at [301, 126] on select "734 735 736 737 738 739 851 852 853 854 855 856 858 861 862 865 868 869 870 873" at bounding box center [382, 131] width 162 height 13
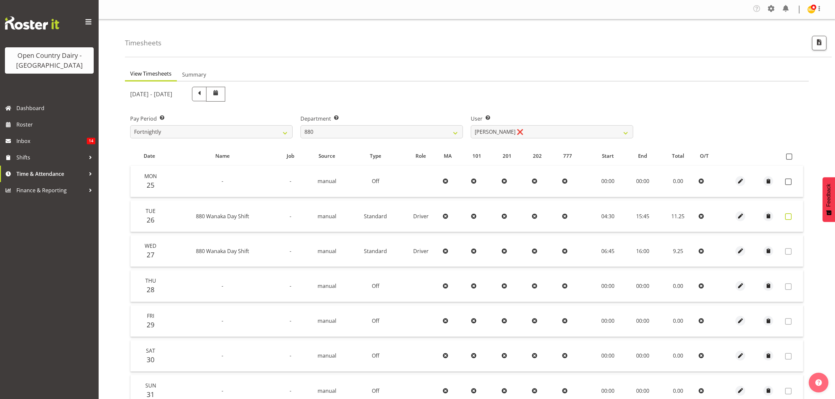
click at [788, 218] on span at bounding box center [788, 216] width 7 height 7
checkbox input "true"
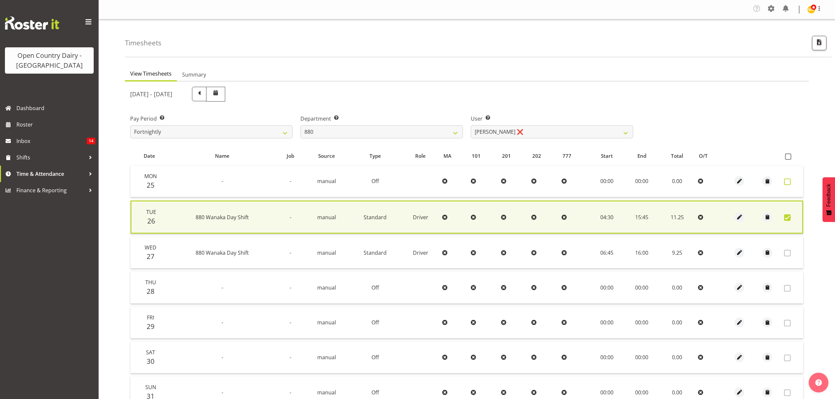
click at [791, 181] on span at bounding box center [787, 182] width 7 height 7
checkbox input "true"
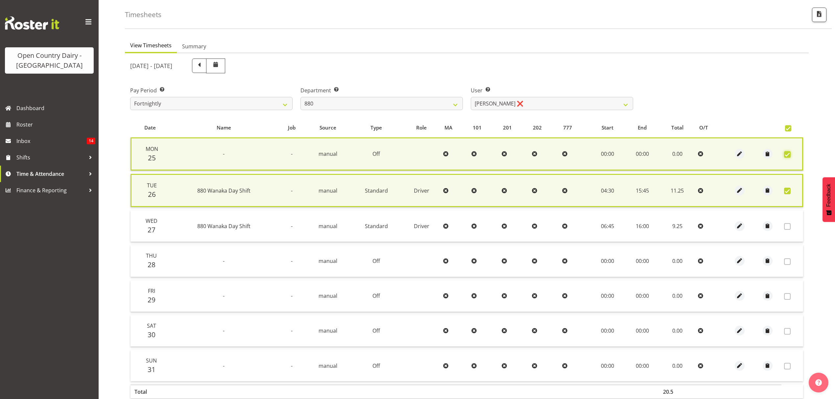
scroll to position [68, 0]
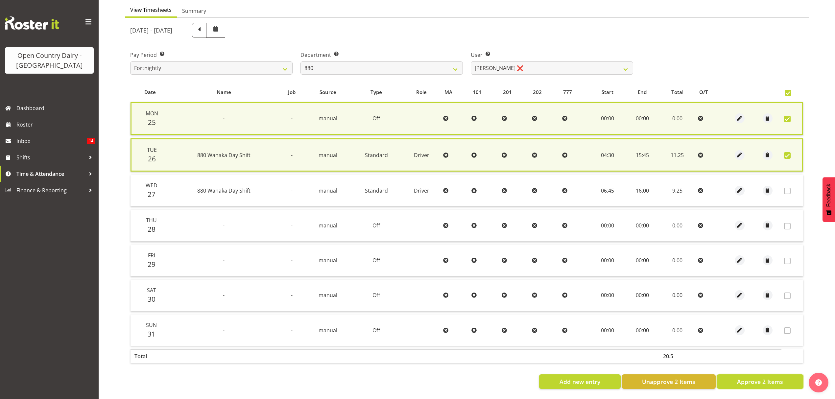
click at [755, 379] on span "Approve 2 Items" at bounding box center [760, 382] width 46 height 9
checkbox input "false"
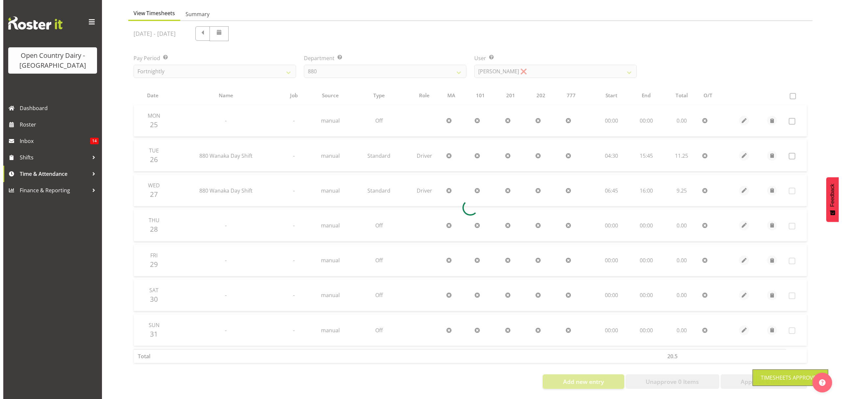
scroll to position [66, 0]
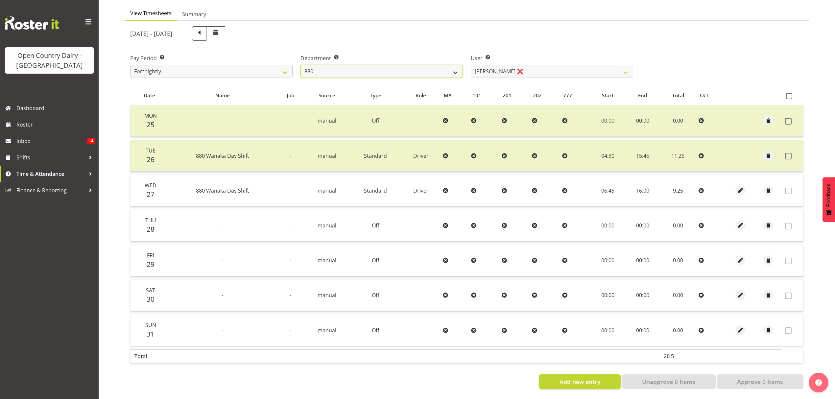
click at [391, 70] on select "734 735 736 737 738 739 851 852 853 854 855 856 858 861 862 865 868 869 870 873" at bounding box center [382, 71] width 162 height 13
select select "816"
click at [301, 65] on select "734 735 736 737 738 739 851 852 853 854 855 856 858 861 862 865 868 869 870 873" at bounding box center [382, 71] width 162 height 13
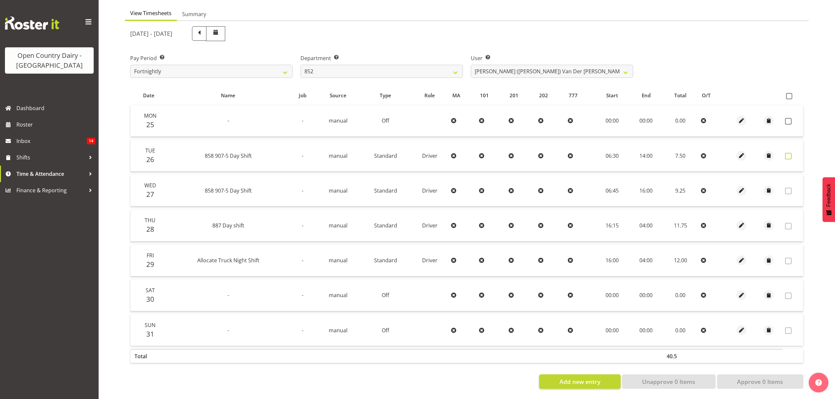
click at [787, 153] on span at bounding box center [788, 156] width 7 height 7
checkbox input "true"
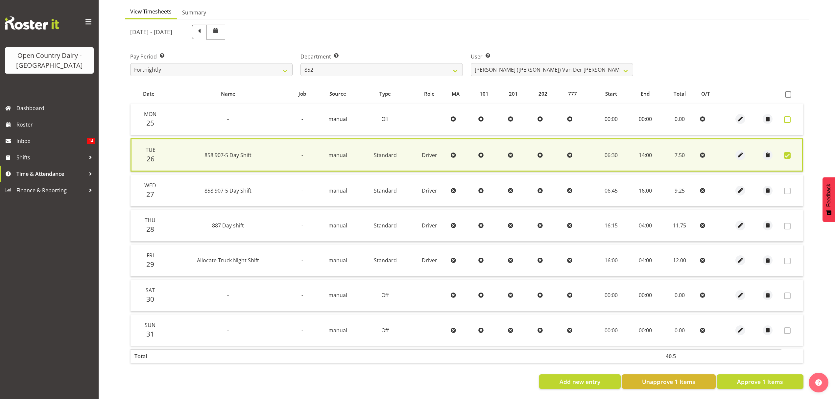
click at [792, 117] on label at bounding box center [789, 119] width 10 height 7
checkbox input "true"
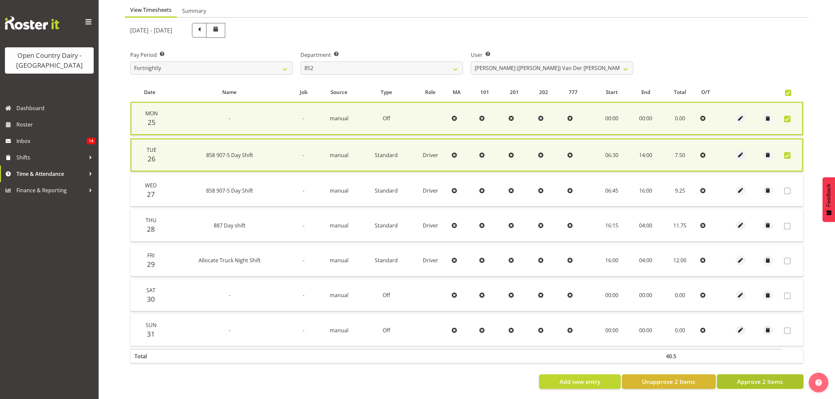
click at [779, 381] on span "Approve 2 Items" at bounding box center [760, 382] width 46 height 9
checkbox input "false"
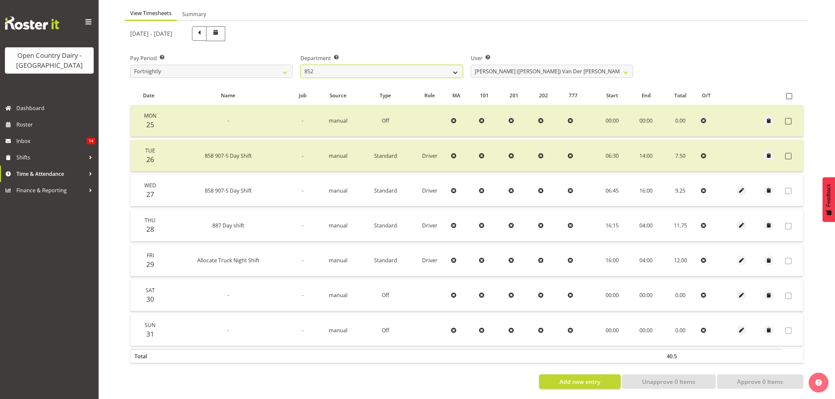
click at [441, 70] on select "734 735 736 737 738 739 851 852 853 854 855 856 858 861 862 865 868 869 870 873" at bounding box center [382, 71] width 162 height 13
select select "691"
click at [301, 65] on select "734 735 736 737 738 739 851 852 853 854 855 856 858 861 862 865 868 869 870 873" at bounding box center [382, 71] width 162 height 13
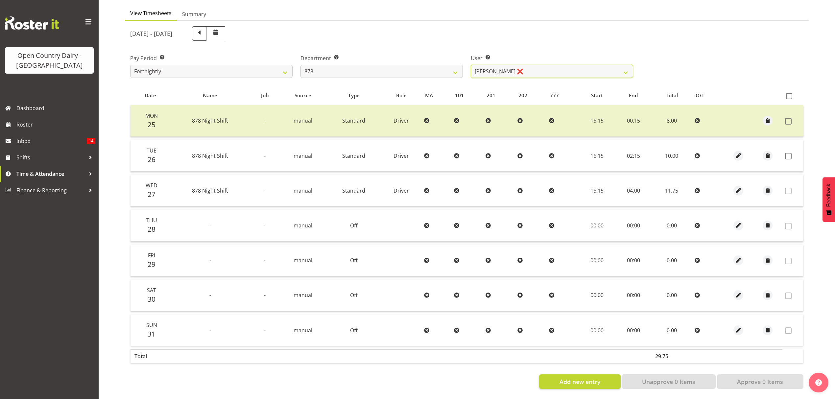
click at [507, 67] on select "[PERSON_NAME] ❌ [PERSON_NAME] ❌ [PERSON_NAME] ❌ [PERSON_NAME] ❌" at bounding box center [552, 71] width 162 height 13
click at [762, 105] on td at bounding box center [767, 121] width 29 height 32
click at [791, 153] on span at bounding box center [788, 156] width 7 height 7
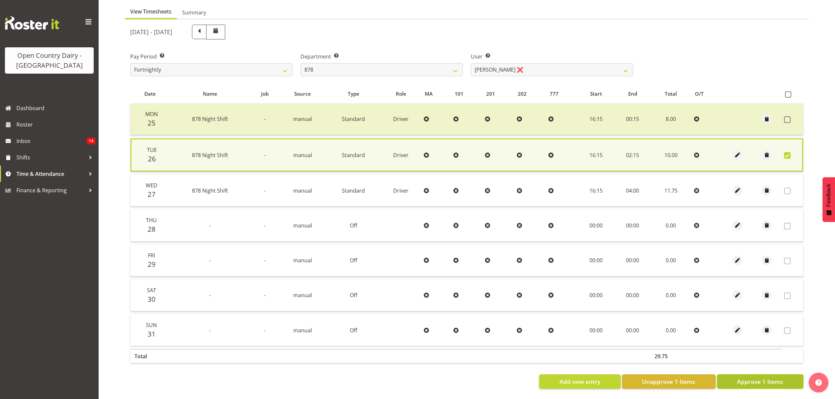
click at [777, 378] on span "Approve 1 Items" at bounding box center [760, 382] width 46 height 9
checkbox input "false"
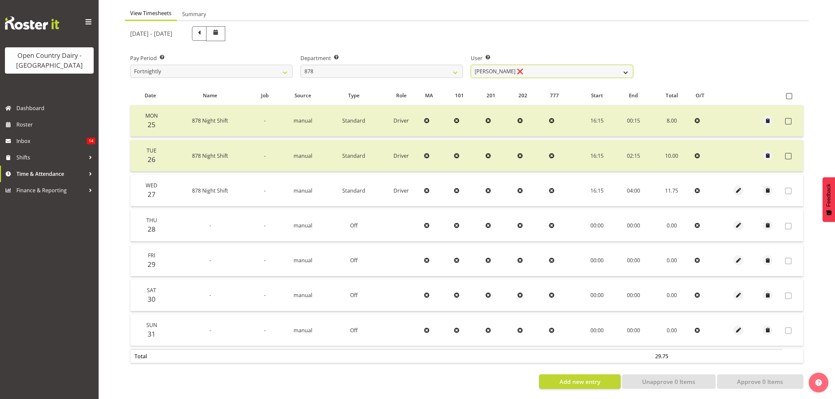
click at [515, 65] on select "[PERSON_NAME] ❌ [PERSON_NAME] ❌ [PERSON_NAME] ❌ [PERSON_NAME] ❌" at bounding box center [552, 71] width 162 height 13
select select "11085"
click at [471, 65] on select "[PERSON_NAME] ❌ [PERSON_NAME] ❌ [PERSON_NAME] ❌ [PERSON_NAME] ❌" at bounding box center [552, 71] width 162 height 13
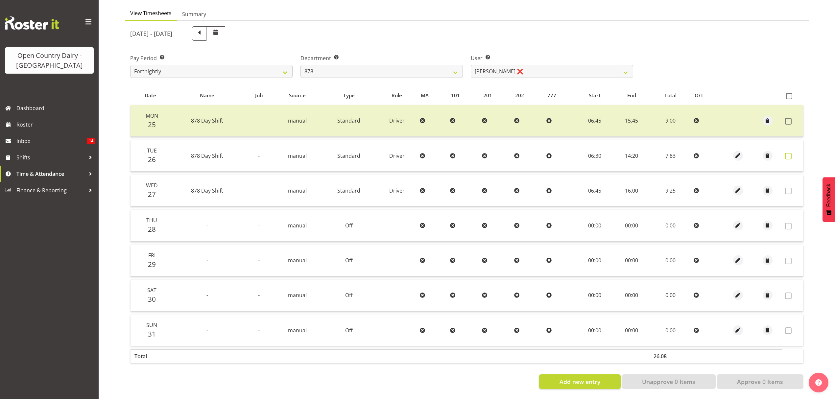
click at [791, 153] on span at bounding box center [788, 156] width 7 height 7
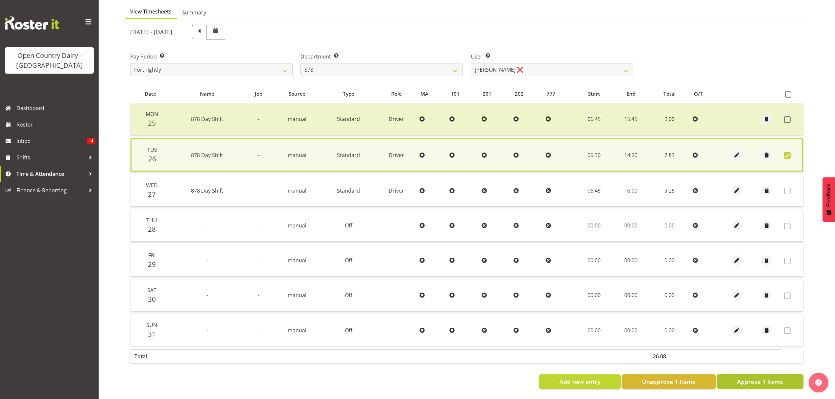
click at [758, 378] on span "Approve 1 Items" at bounding box center [760, 382] width 46 height 9
checkbox input "false"
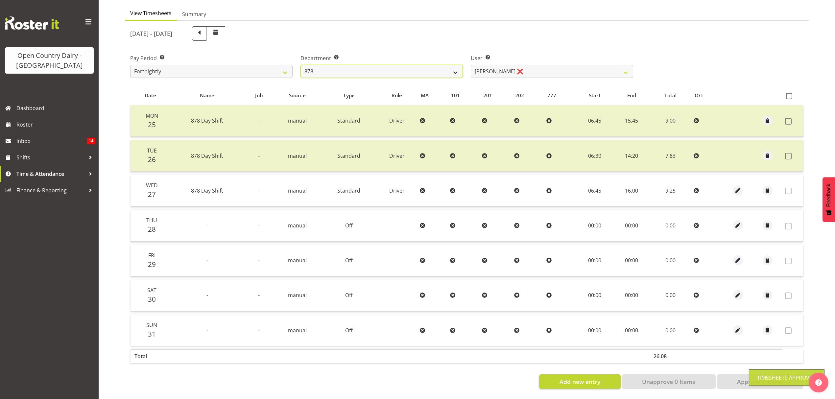
click at [458, 66] on select "734 735 736 737 738 739 851 852 853 854 855 856 858 861 862 865 868 869 870 873" at bounding box center [382, 71] width 162 height 13
select select "671"
click at [301, 65] on select "734 735 736 737 738 739 851 852 853 854 855 856 858 861 862 865 868 869 870 873" at bounding box center [382, 71] width 162 height 13
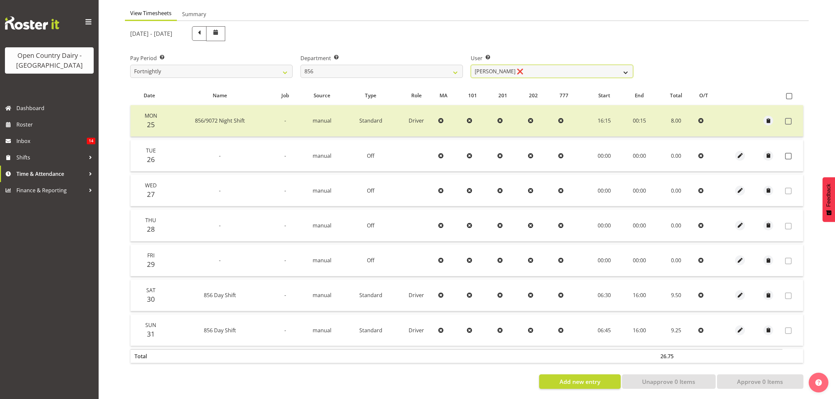
click at [493, 66] on select "[PERSON_NAME] ❌ [PERSON_NAME] ❌ [PERSON_NAME] ❌ [PERSON_NAME] ❌" at bounding box center [552, 71] width 162 height 13
select select "7435"
click at [471, 65] on select "[PERSON_NAME] ❌ [PERSON_NAME] ❌ [PERSON_NAME] ❌ [PERSON_NAME] ❌" at bounding box center [552, 71] width 162 height 13
click at [742, 152] on span "button" at bounding box center [741, 156] width 8 height 8
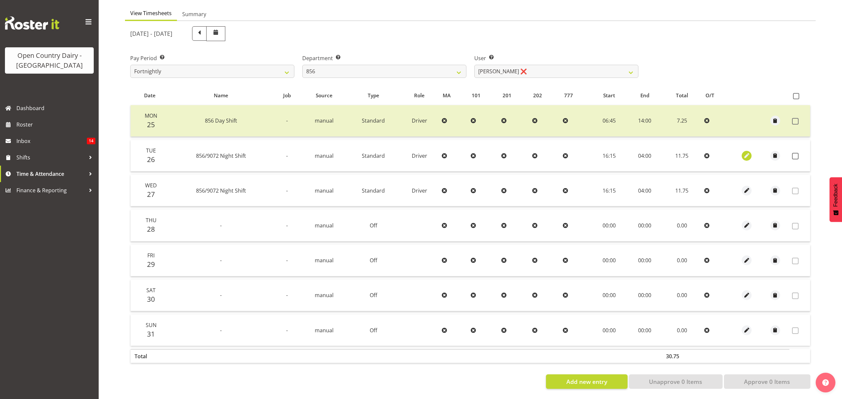
select select "Standard"
select select "7"
select select "2025"
select select "4"
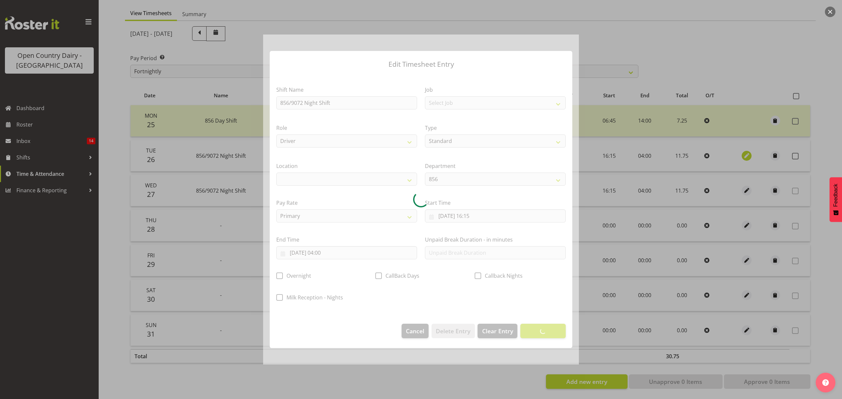
select select
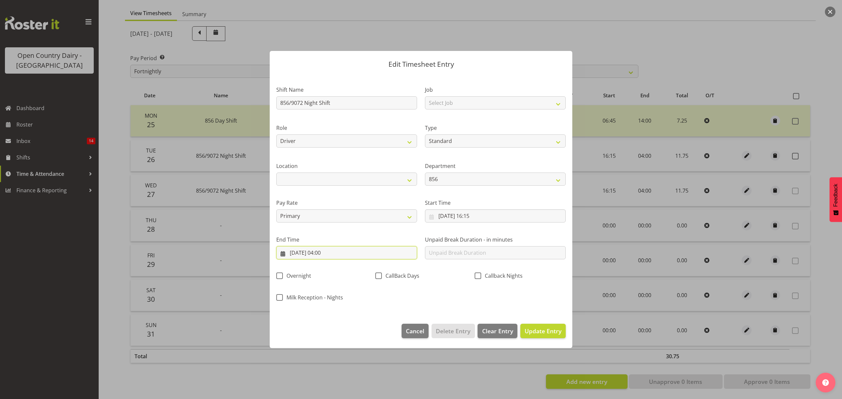
click at [332, 248] on input "[DATE] 04:00" at bounding box center [346, 252] width 141 height 13
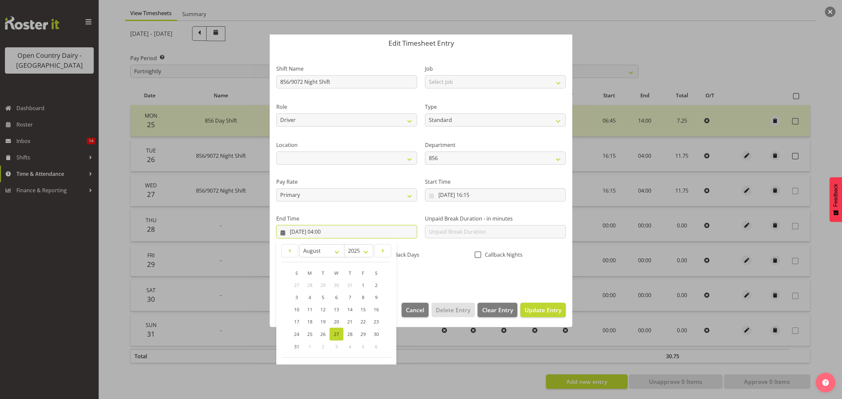
scroll to position [45, 0]
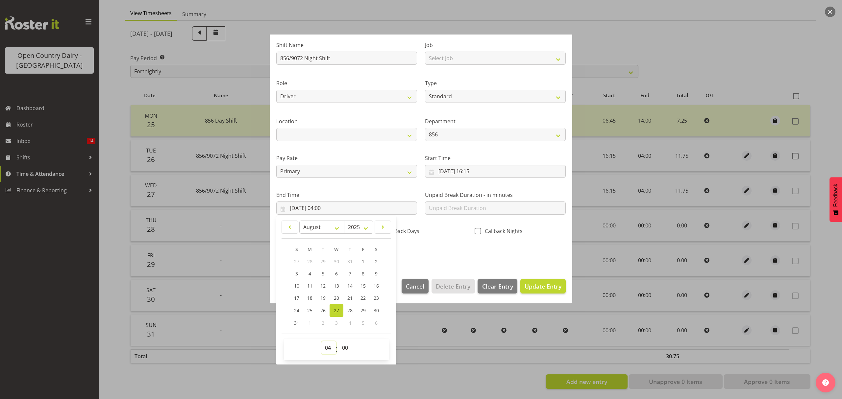
click at [333, 348] on select "00 01 02 03 04 05 06 07 08 09 10 11 12 13 14 15 16 17 18 19 20 21 22 23" at bounding box center [328, 347] width 15 height 13
select select "1"
click at [321, 342] on select "00 01 02 03 04 05 06 07 08 09 10 11 12 13 14 15 16 17 18 19 20 21 22 23" at bounding box center [328, 347] width 15 height 13
type input "[DATE] 01:00"
click at [344, 349] on select "00 01 02 03 04 05 06 07 08 09 10 11 12 13 14 15 16 17 18 19 20 21 22 23 24 25 2…" at bounding box center [345, 347] width 15 height 13
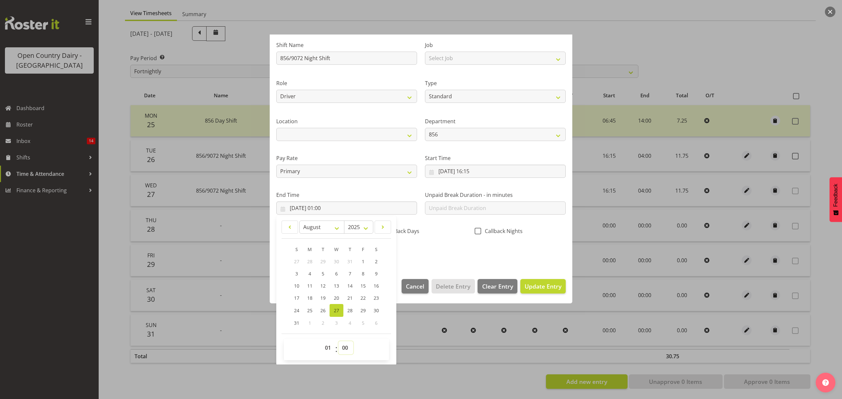
select select "15"
click at [338, 342] on select "00 01 02 03 04 05 06 07 08 09 10 11 12 13 14 15 16 17 18 19 20 21 22 23 24 25 2…" at bounding box center [345, 347] width 15 height 13
type input "[DATE] 01:15"
click at [439, 258] on div "Shift Name 856/9072 Night Shift Job Select Job Connecting /unconnecting Trailer…" at bounding box center [420, 147] width 297 height 230
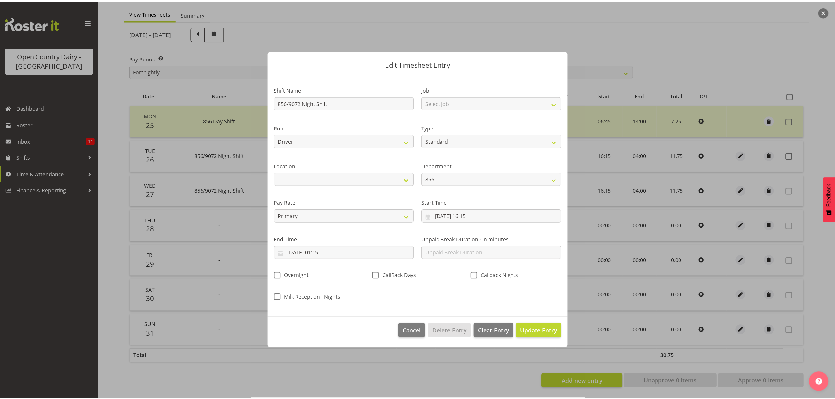
scroll to position [0, 0]
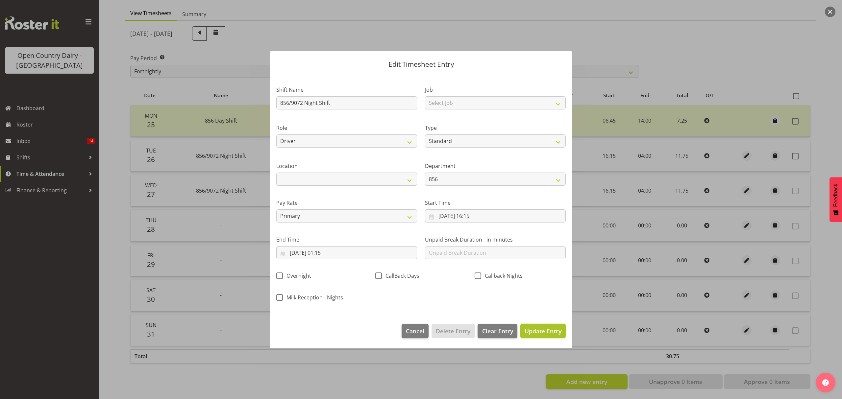
click at [534, 329] on span "Update Entry" at bounding box center [542, 331] width 37 height 8
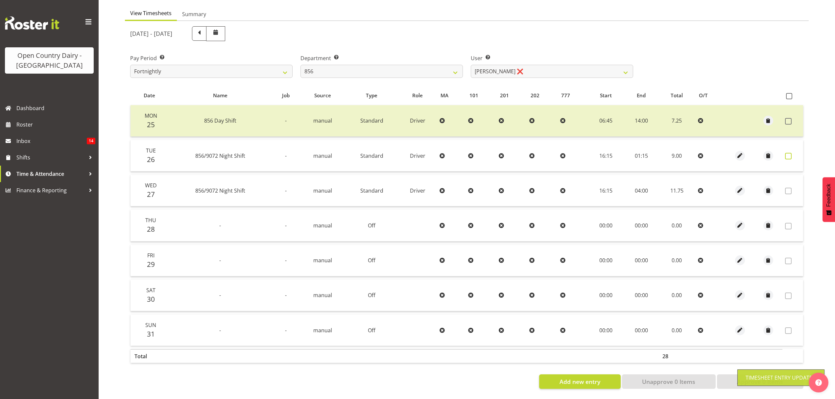
click at [789, 153] on span at bounding box center [788, 156] width 7 height 7
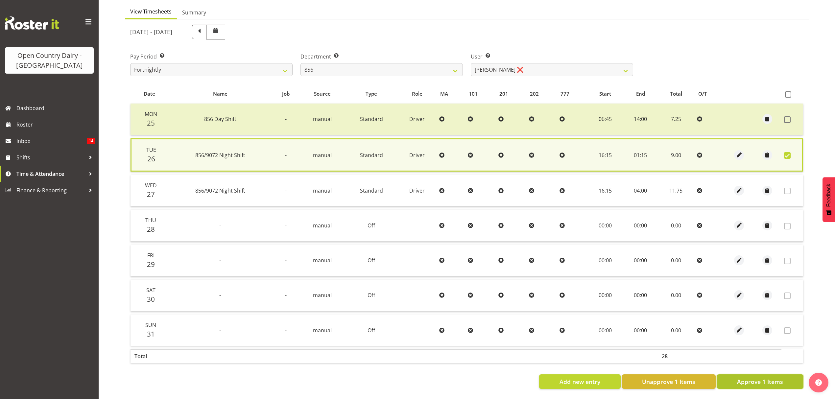
click at [739, 378] on span "Approve 1 Items" at bounding box center [760, 382] width 46 height 9
checkbox input "false"
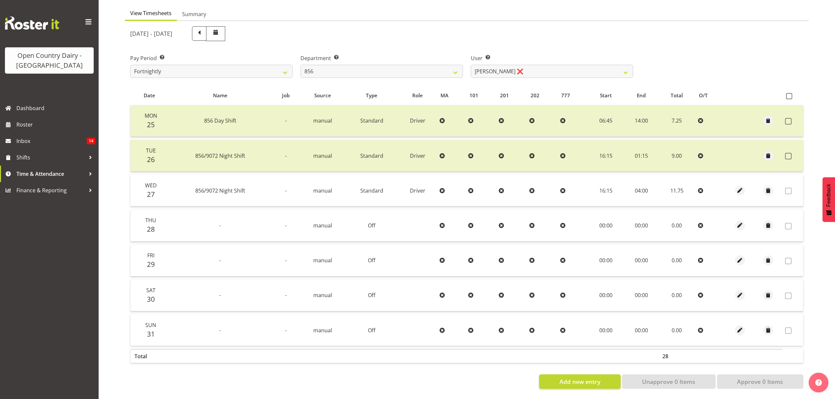
click at [515, 57] on label "User Select user. Note: This is filtered down by the previous two drop-down ite…" at bounding box center [552, 58] width 162 height 8
click at [515, 65] on select "[PERSON_NAME] ❌ [PERSON_NAME] ❌ [PERSON_NAME] ❌ [PERSON_NAME] ❌" at bounding box center [552, 71] width 162 height 13
click at [393, 65] on select "734 735 736 737 738 739 851 852 853 854 855 856 858 861 862 865 868 869 870 873" at bounding box center [382, 71] width 162 height 13
select select "783"
click at [301, 65] on select "734 735 736 737 738 739 851 852 853 854 855 856 858 861 862 865 868 869 870 873" at bounding box center [382, 71] width 162 height 13
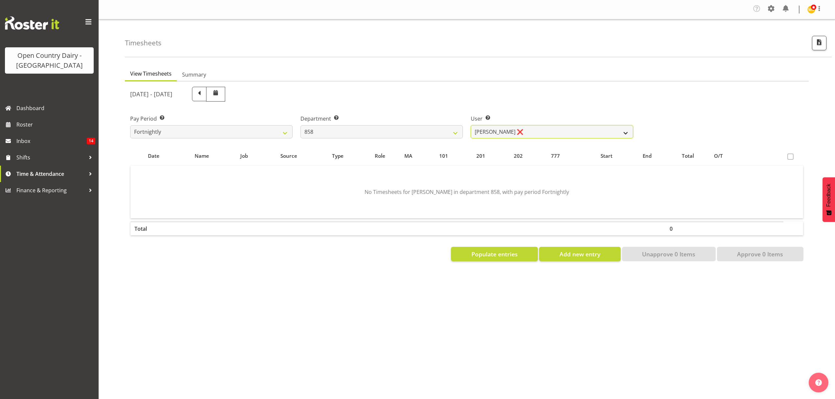
click at [514, 133] on select "[PERSON_NAME] ❌ [PERSON_NAME] ❌ [PERSON_NAME] ❌" at bounding box center [552, 131] width 162 height 13
select select "7456"
click at [471, 126] on select "[PERSON_NAME] ❌ [PERSON_NAME] ❌ [PERSON_NAME] ❌" at bounding box center [552, 131] width 162 height 13
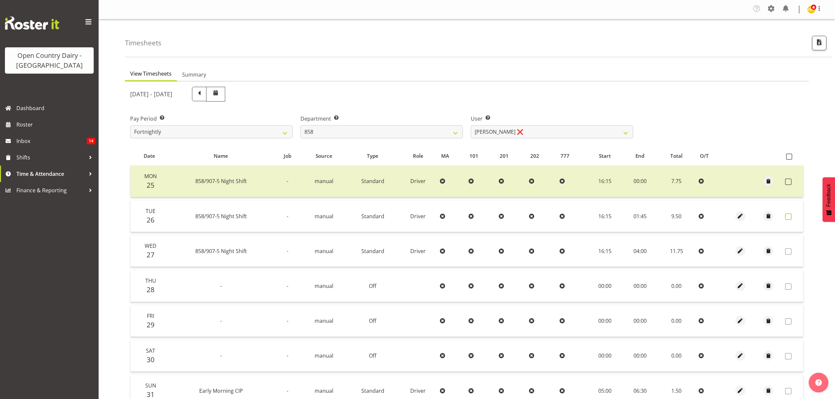
click at [788, 217] on span at bounding box center [788, 216] width 7 height 7
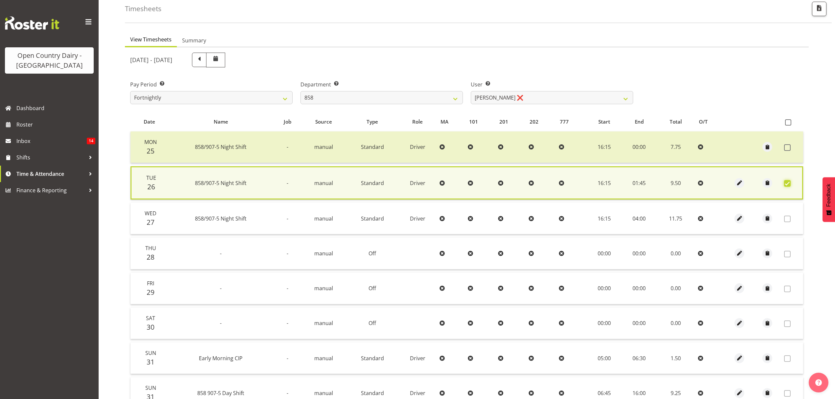
scroll to position [102, 0]
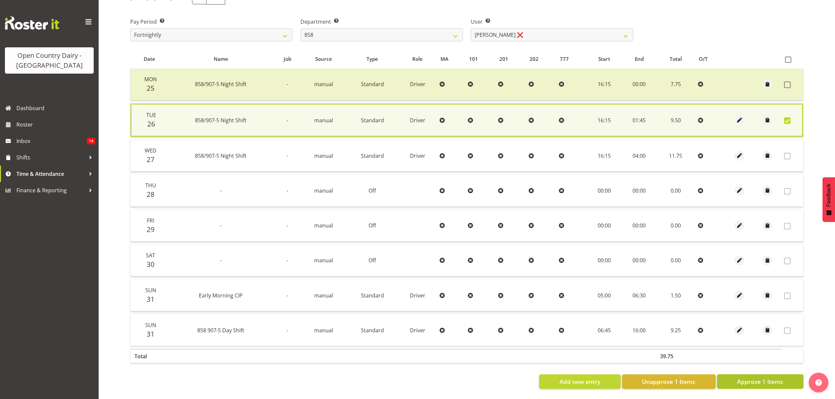
click at [764, 378] on span "Approve 1 Items" at bounding box center [760, 382] width 46 height 9
checkbox input "false"
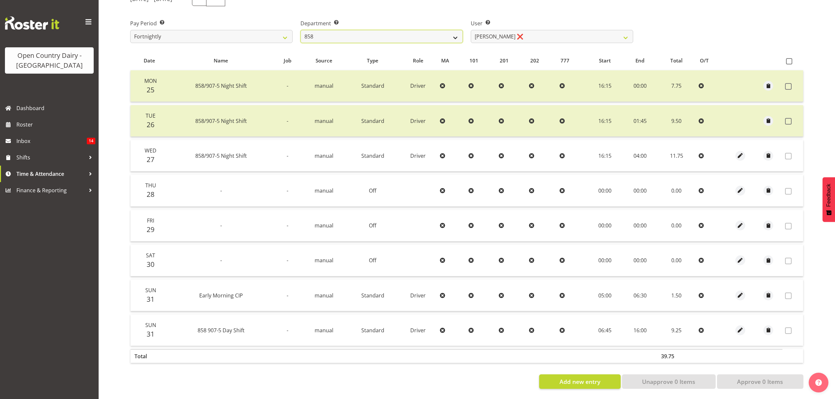
click at [429, 33] on select "734 735 736 737 738 739 851 852 853 854 855 856 858 861 862 865 868 869 870 873" at bounding box center [382, 36] width 162 height 13
select select "909"
click at [301, 30] on select "734 735 736 737 738 739 851 852 853 854 855 856 858 861 862 865 868 869 870 873" at bounding box center [382, 36] width 162 height 13
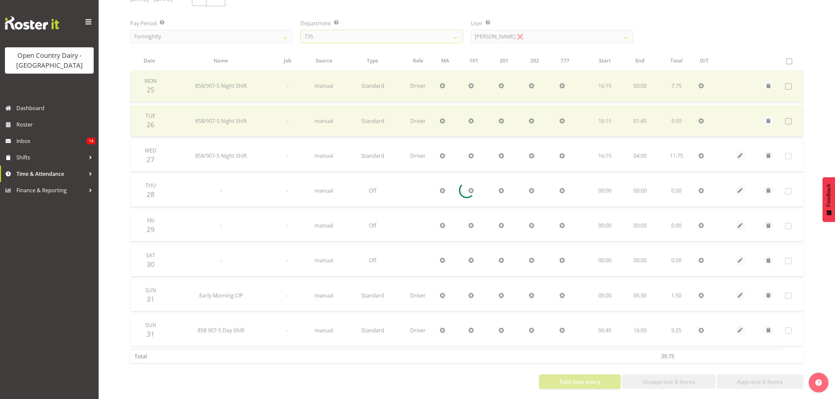
scroll to position [0, 0]
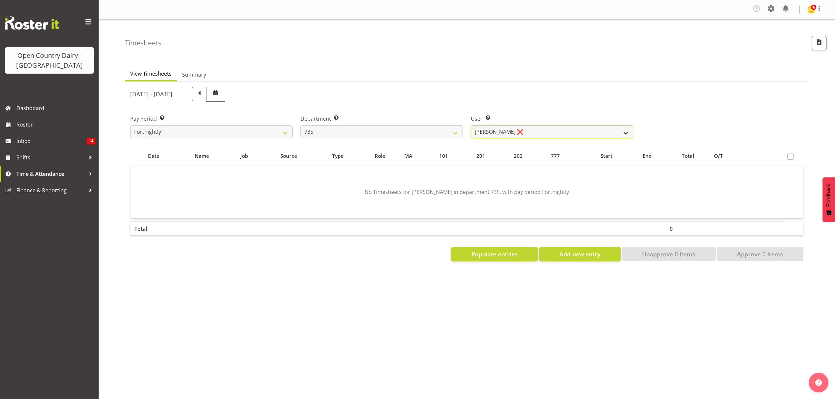
click at [498, 134] on select "[PERSON_NAME] ❌ [PERSON_NAME] ❌ [PERSON_NAME] ❌ [PERSON_NAME] ❌" at bounding box center [552, 131] width 162 height 13
select select "10091"
click at [471, 126] on select "[PERSON_NAME] ❌ [PERSON_NAME] ❌ [PERSON_NAME] ❌ [PERSON_NAME] ❌" at bounding box center [552, 131] width 162 height 13
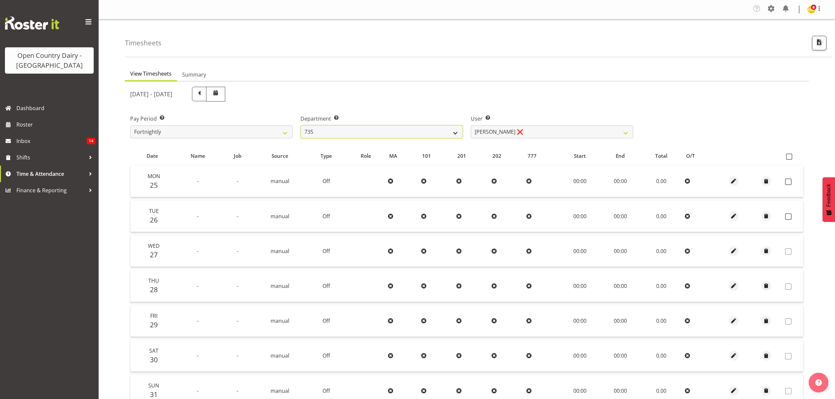
click at [426, 138] on select "734 735 736 737 738 739 851 852 853 854 855 856 858 861 862 865 868 869 870 873" at bounding box center [382, 131] width 162 height 13
select select "904"
click at [301, 126] on select "734 735 736 737 738 739 851 852 853 854 855 856 858 861 862 865 868 869 870 873" at bounding box center [382, 131] width 162 height 13
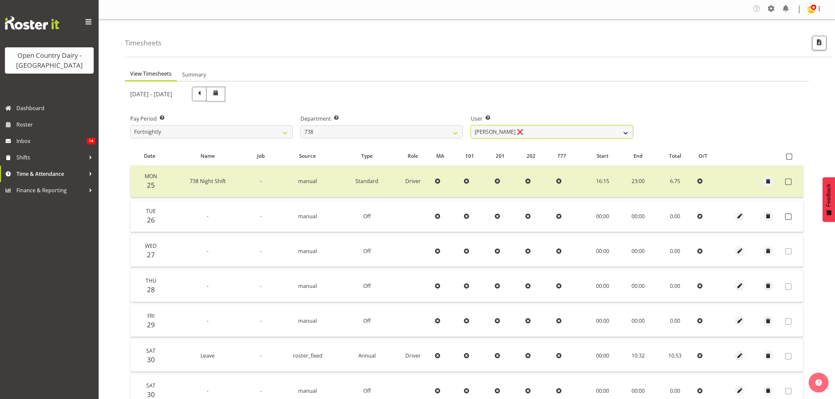
click at [513, 131] on select "[PERSON_NAME] ❌ [PERSON_NAME] ❌ [PERSON_NAME] ❌ [PERSON_NAME] ❌" at bounding box center [552, 131] width 162 height 13
click at [471, 126] on select "[PERSON_NAME] ❌ [PERSON_NAME] ❌ [PERSON_NAME] ❌ [PERSON_NAME] ❌" at bounding box center [552, 131] width 162 height 13
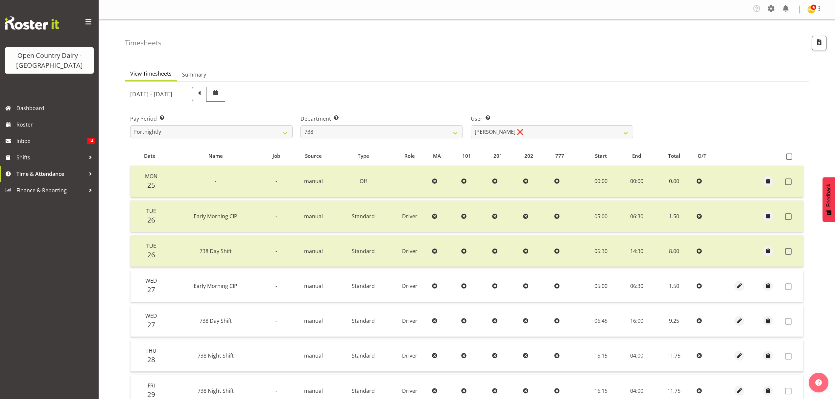
click at [504, 125] on div "User Select user. Note: This is filtered down by the previous two drop-down ite…" at bounding box center [552, 127] width 162 height 24
drag, startPoint x: 504, startPoint y: 132, endPoint x: 496, endPoint y: 133, distance: 7.6
click at [504, 132] on select "[PERSON_NAME] ❌ [PERSON_NAME] ❌ [PERSON_NAME] ❌ [PERSON_NAME] ❌" at bounding box center [552, 131] width 162 height 13
select select "10093"
click at [471, 126] on select "[PERSON_NAME] ❌ [PERSON_NAME] ❌ [PERSON_NAME] ❌ [PERSON_NAME] ❌" at bounding box center [552, 131] width 162 height 13
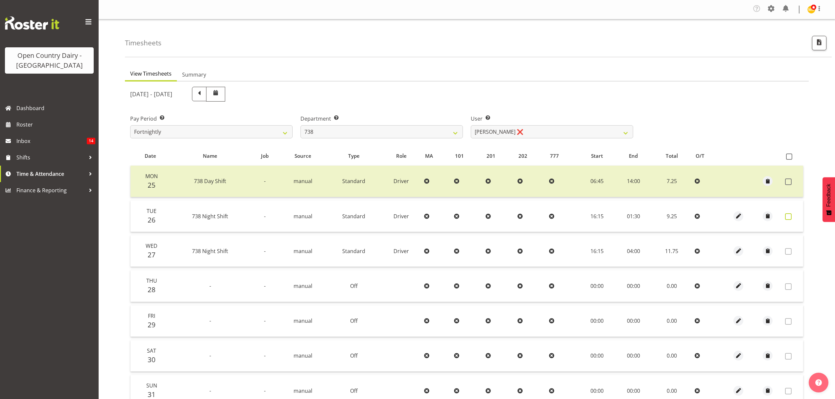
click at [788, 216] on span at bounding box center [788, 216] width 7 height 7
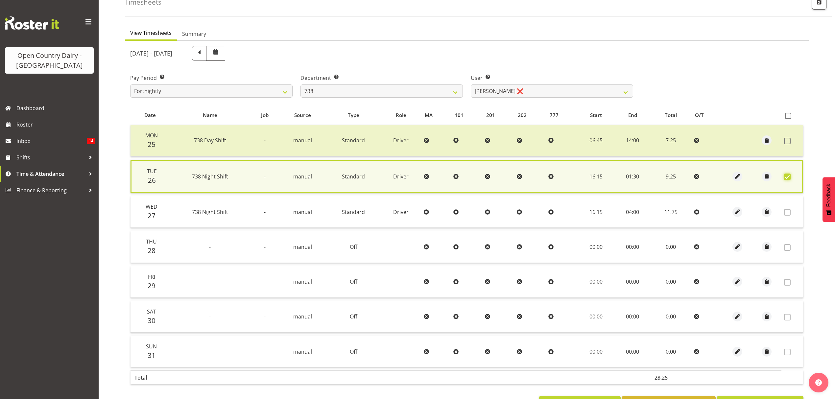
scroll to position [67, 0]
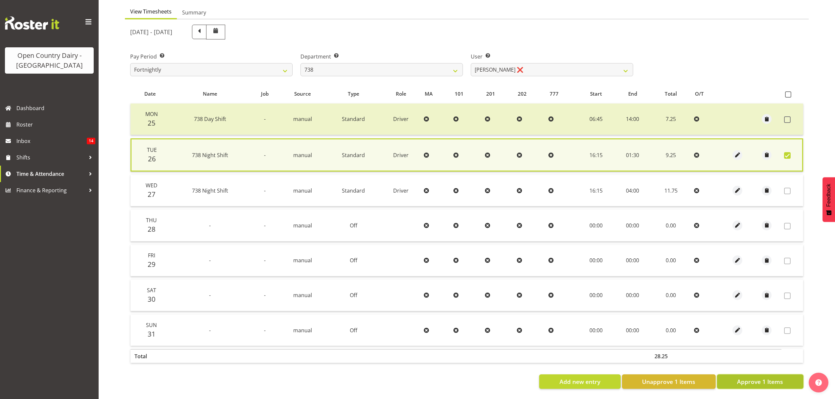
click at [734, 378] on button "Approve 1 Items" at bounding box center [760, 382] width 86 height 14
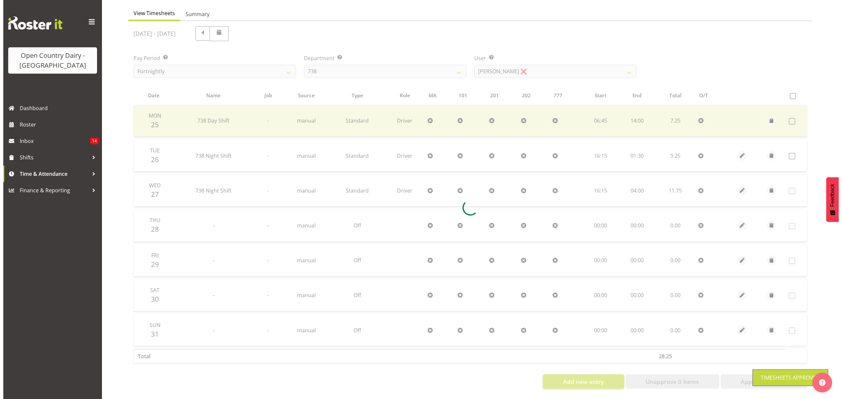
scroll to position [66, 0]
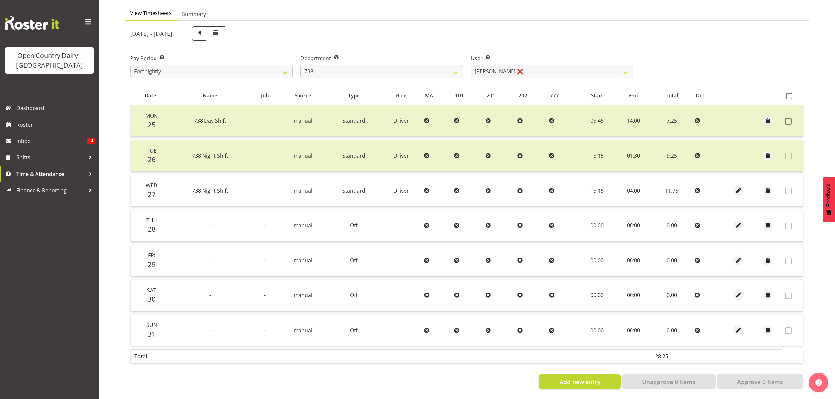
click at [795, 153] on label at bounding box center [790, 156] width 10 height 7
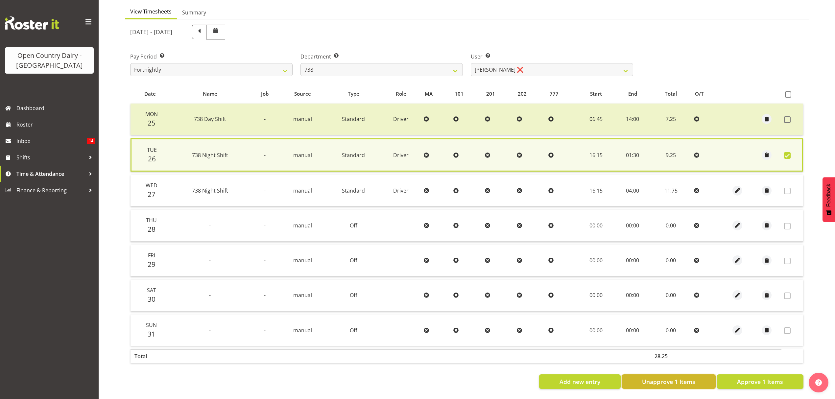
click at [680, 378] on span "Unapprove 1 Items" at bounding box center [668, 382] width 53 height 9
click at [680, 376] on div "Add new entry Unapprove 1 Items Approve 1 Items" at bounding box center [466, 382] width 673 height 14
checkbox input "false"
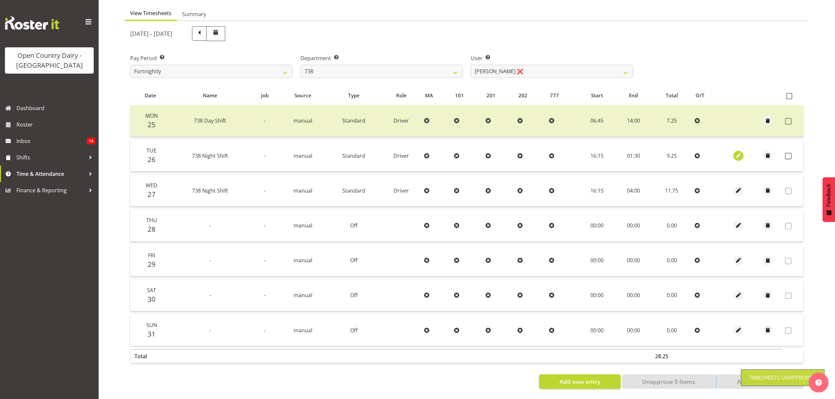
click at [737, 152] on span "button" at bounding box center [739, 156] width 8 height 8
select select "Standard"
select select "7"
select select "2025"
select select "1"
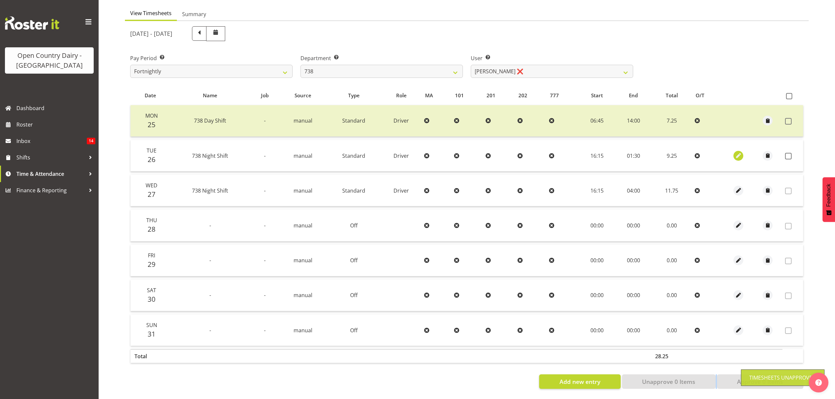
select select "30"
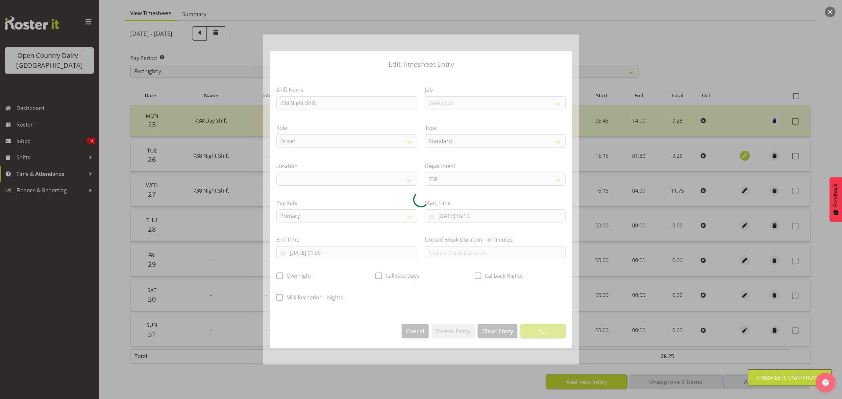
select select
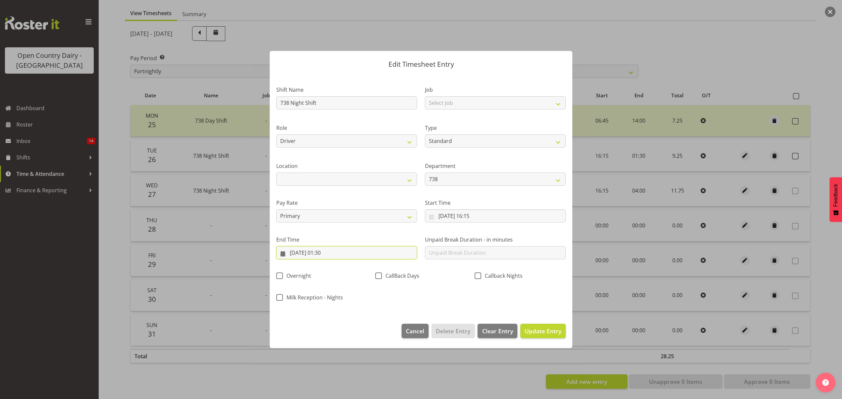
click at [340, 254] on input "[DATE] 01:30" at bounding box center [346, 252] width 141 height 13
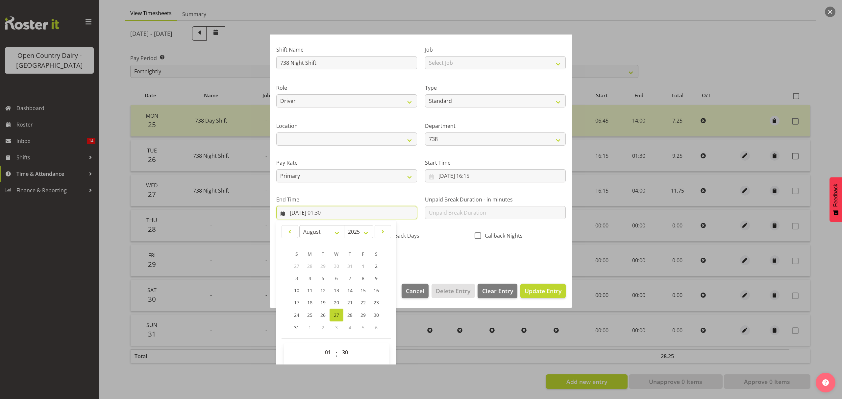
scroll to position [45, 0]
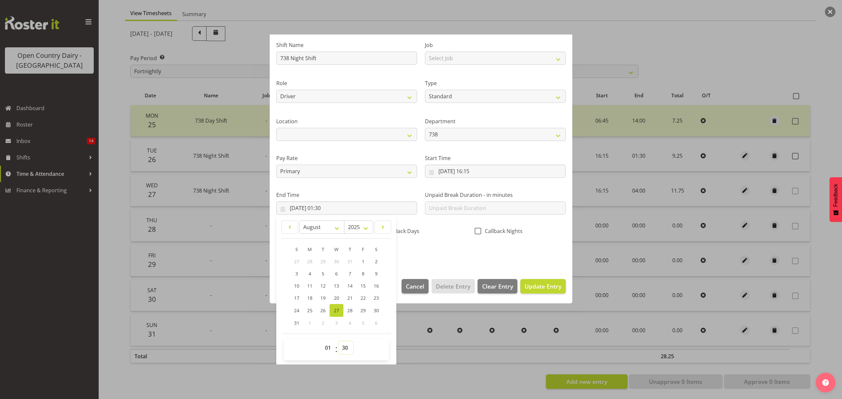
click at [342, 348] on select "00 01 02 03 04 05 06 07 08 09 10 11 12 13 14 15 16 17 18 19 20 21 22 23 24 25 2…" at bounding box center [345, 347] width 15 height 13
select select "15"
click at [338, 342] on select "00 01 02 03 04 05 06 07 08 09 10 11 12 13 14 15 16 17 18 19 20 21 22 23 24 25 2…" at bounding box center [345, 347] width 15 height 13
type input "[DATE] 01:15"
click at [447, 232] on div "CallBack Days" at bounding box center [420, 232] width 91 height 9
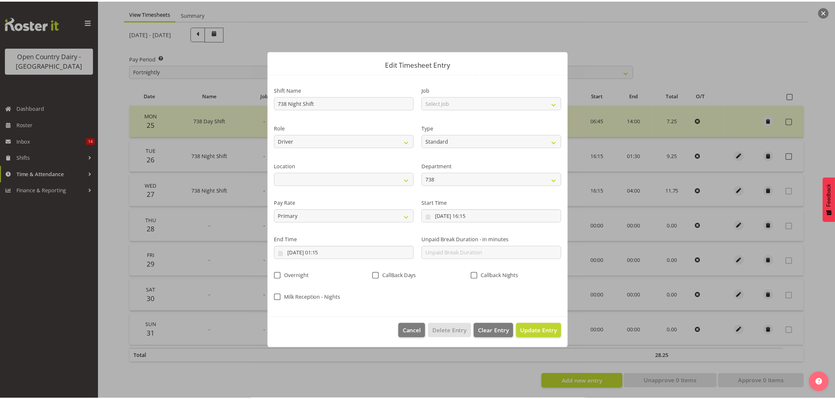
scroll to position [0, 0]
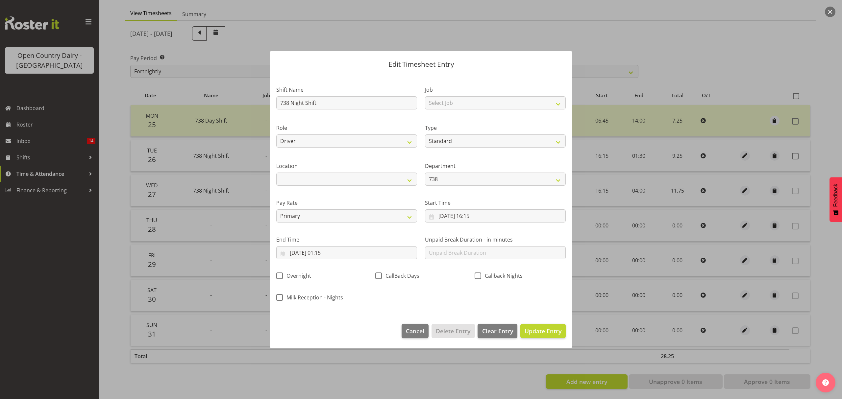
click at [544, 297] on div "Shift Name 738 Night Shift Job Select Job Connecting /unconnecting Trailers Rol…" at bounding box center [420, 192] width 297 height 230
click at [544, 335] on span "Update Entry" at bounding box center [542, 331] width 37 height 9
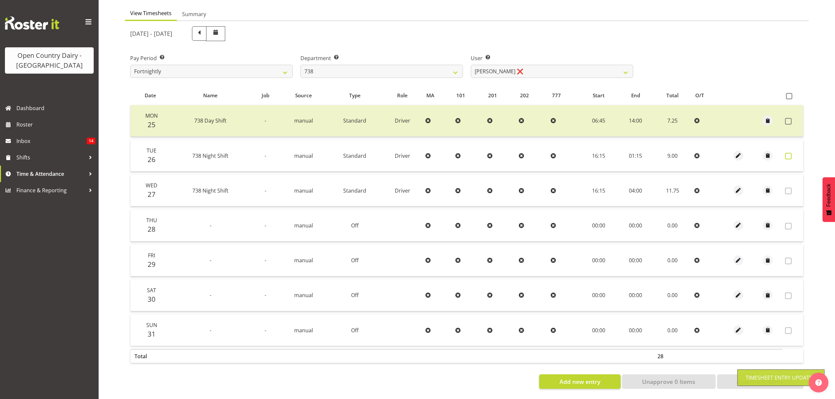
click at [792, 153] on label at bounding box center [790, 156] width 10 height 7
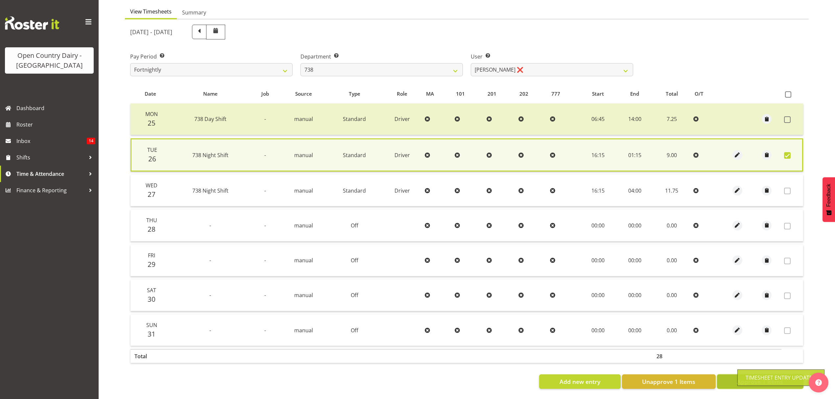
click at [730, 376] on button "Approve 1 Items" at bounding box center [760, 382] width 86 height 14
checkbox input "false"
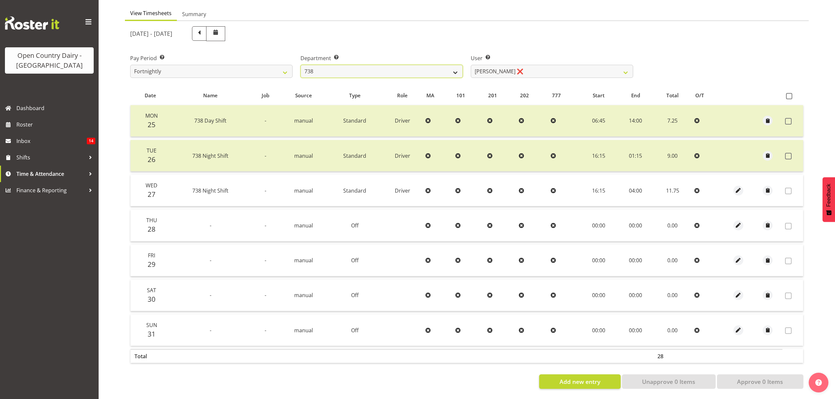
click at [438, 69] on select "734 735 736 737 738 739 851 852 853 854 855 856 858 861 862 865 868 869 870 873" at bounding box center [382, 71] width 162 height 13
select select "902"
click at [301, 65] on select "734 735 736 737 738 739 851 852 853 854 855 856 858 861 862 865 868 869 870 873" at bounding box center [382, 71] width 162 height 13
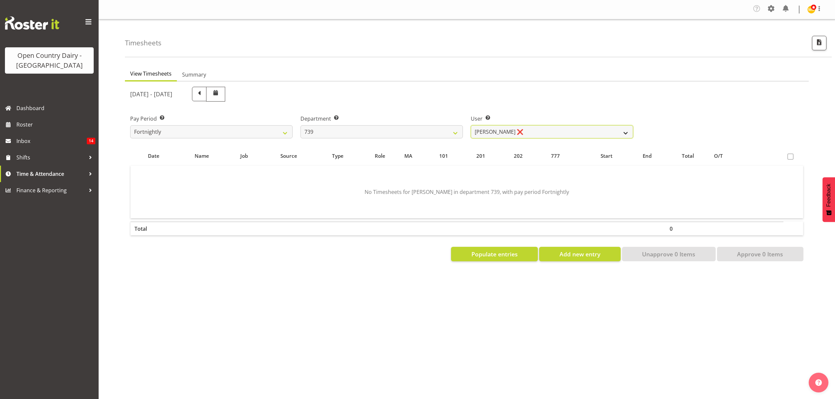
click at [508, 125] on select "[PERSON_NAME] ❌ [PERSON_NAME] ❌ [PERSON_NAME] ❌ [PERSON_NAME] Veint ❌" at bounding box center [552, 131] width 162 height 13
select select "11702"
click at [471, 126] on select "[PERSON_NAME] ❌ [PERSON_NAME] ❌ [PERSON_NAME] ❌ [PERSON_NAME] Veint ❌" at bounding box center [552, 131] width 162 height 13
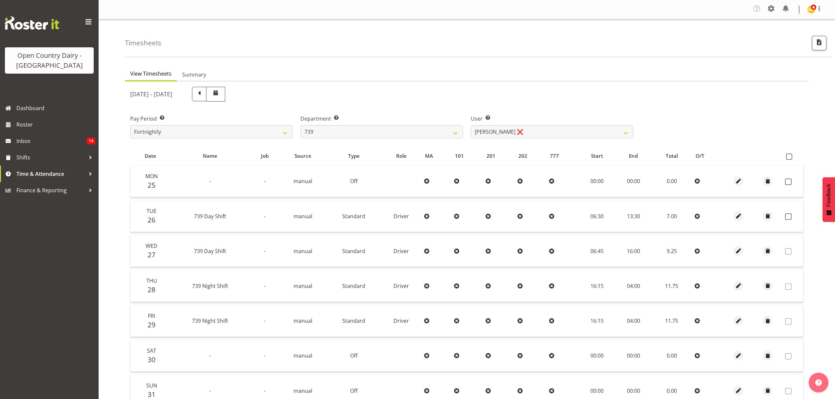
click at [783, 218] on td at bounding box center [793, 217] width 21 height 32
click at [788, 218] on span at bounding box center [788, 216] width 7 height 7
checkbox input "true"
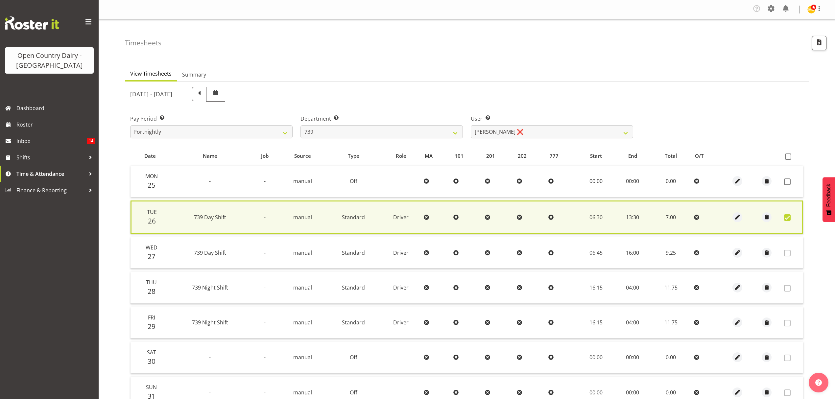
click at [788, 178] on td at bounding box center [793, 182] width 22 height 32
click at [788, 179] on span at bounding box center [787, 182] width 7 height 7
checkbox input "true"
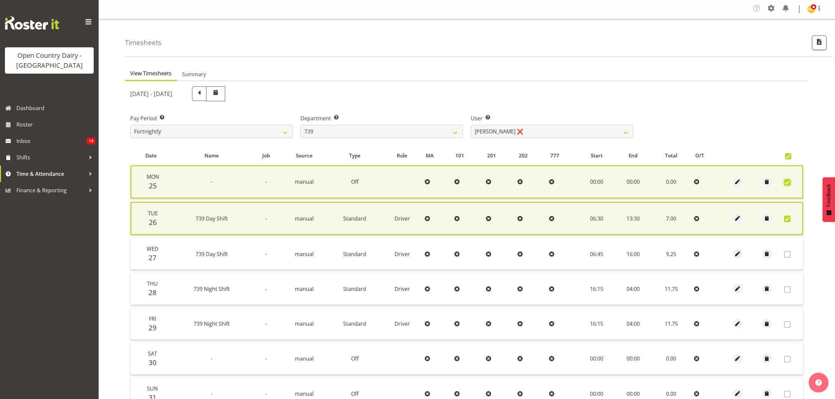
scroll to position [68, 0]
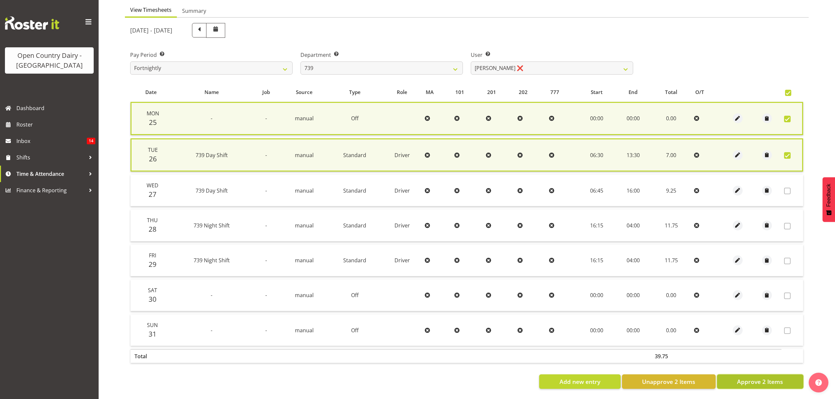
click at [746, 378] on span "Approve 2 Items" at bounding box center [760, 382] width 46 height 9
checkbox input "false"
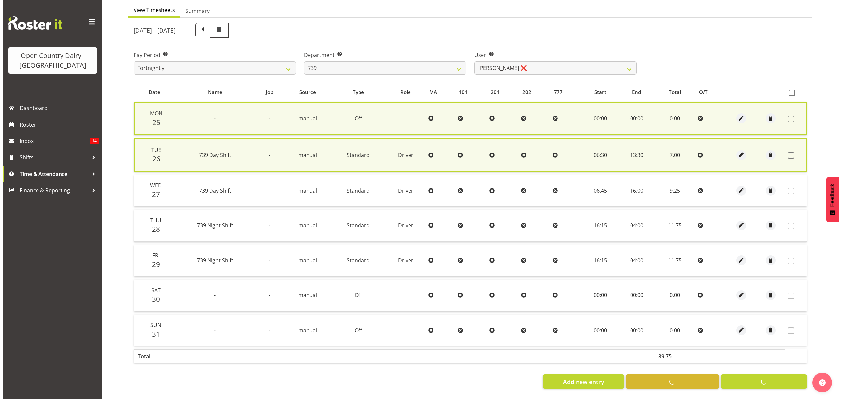
scroll to position [66, 0]
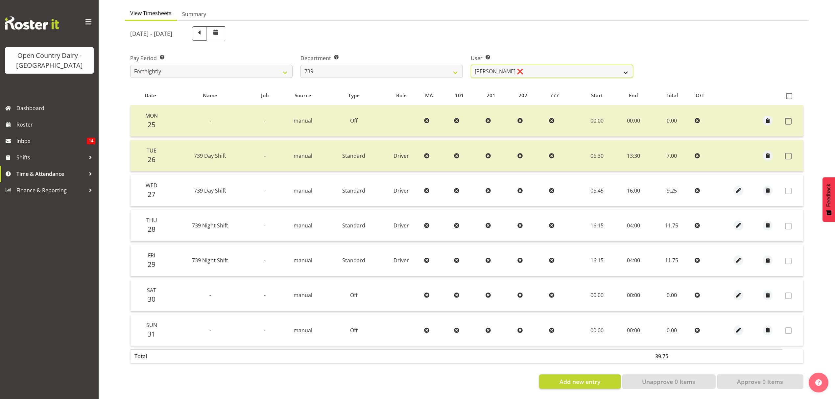
click at [545, 67] on select "[PERSON_NAME] ❌ [PERSON_NAME] ❌ [PERSON_NAME] ❌ [PERSON_NAME] Veint ❌" at bounding box center [552, 71] width 162 height 13
select select "9757"
click at [471, 65] on select "[PERSON_NAME] ❌ [PERSON_NAME] ❌ [PERSON_NAME] ❌ [PERSON_NAME] Veint ❌" at bounding box center [552, 71] width 162 height 13
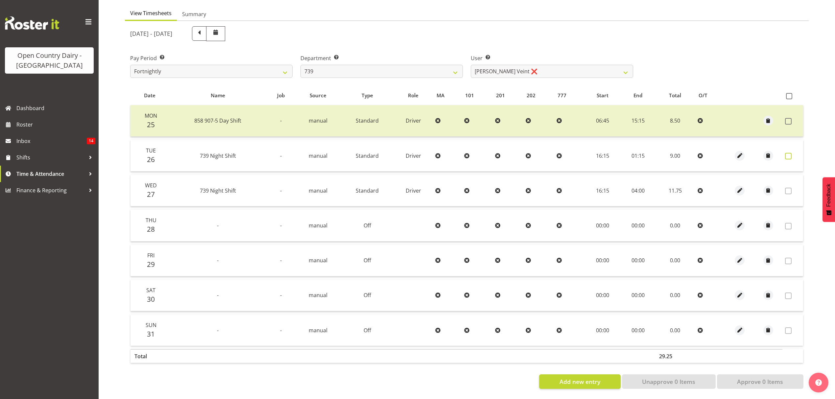
click at [791, 153] on span at bounding box center [788, 156] width 7 height 7
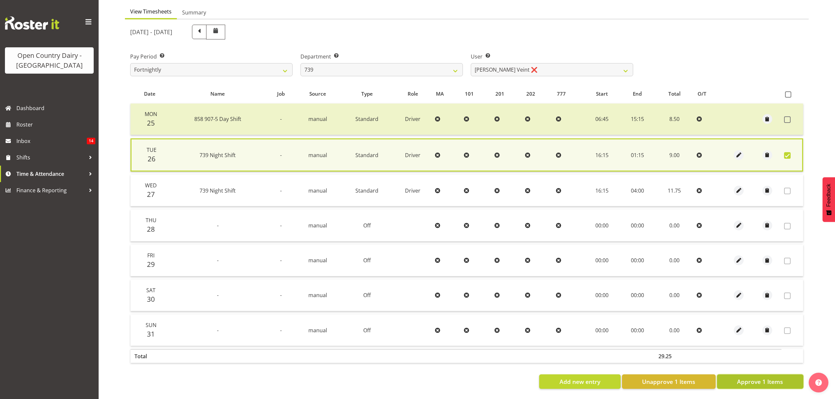
click at [766, 381] on span "Approve 1 Items" at bounding box center [760, 382] width 46 height 9
checkbox input "false"
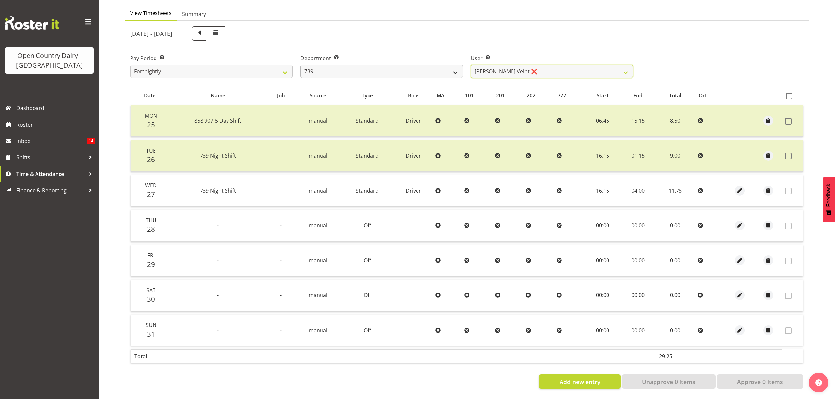
drag, startPoint x: 478, startPoint y: 64, endPoint x: 442, endPoint y: 66, distance: 35.9
click at [478, 65] on select "[PERSON_NAME] ❌ [PERSON_NAME] ❌ [PERSON_NAME] ❌ [PERSON_NAME] Veint ❌" at bounding box center [552, 71] width 162 height 13
click at [402, 67] on select "734 735 736 737 738 739 851 852 853 854 855 856 858 861 862 865 868 869 870 873" at bounding box center [382, 71] width 162 height 13
select select "782"
click at [301, 65] on select "734 735 736 737 738 739 851 852 853 854 855 856 858 861 862 865 868 869 870 873" at bounding box center [382, 71] width 162 height 13
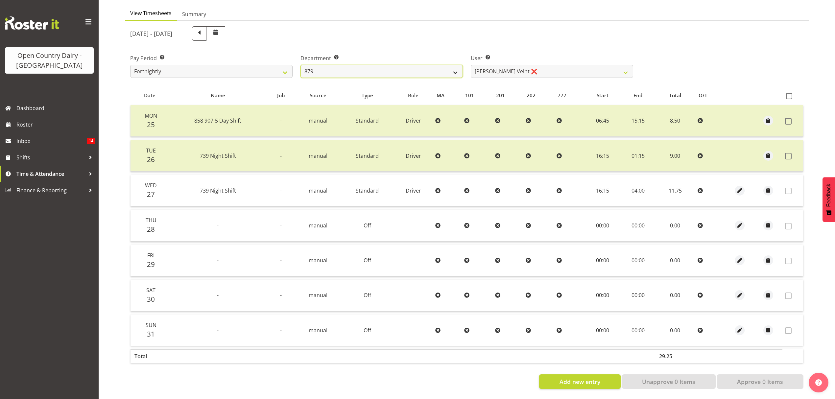
select select "10303"
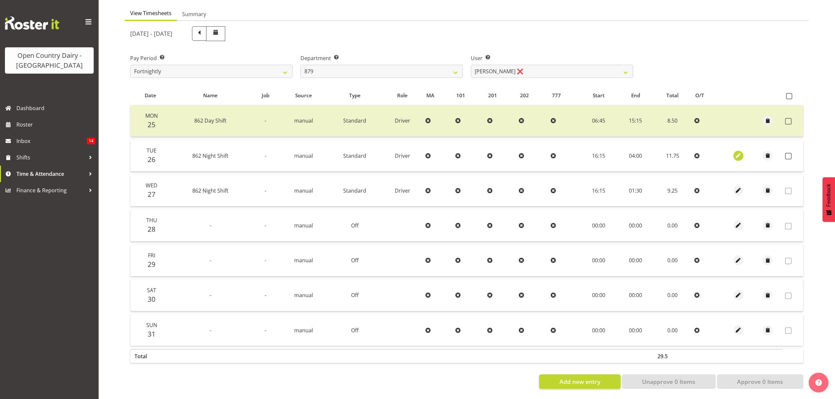
click at [738, 152] on span "button" at bounding box center [739, 156] width 8 height 8
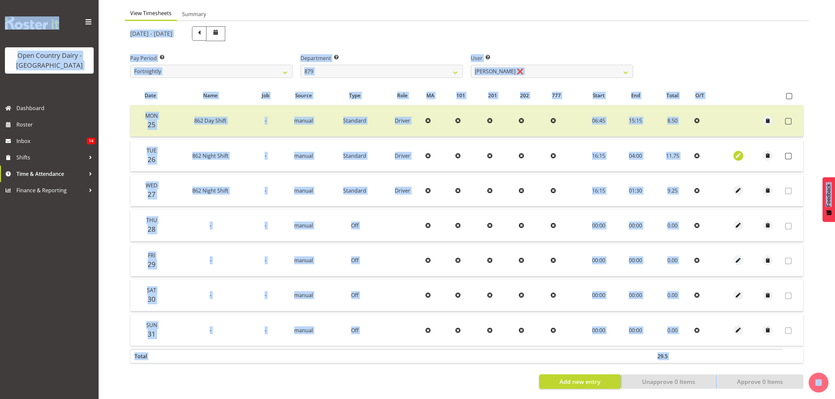
select select "Standard"
select select "676"
click at [740, 152] on span "button" at bounding box center [739, 156] width 8 height 8
select select "Standard"
select select "676"
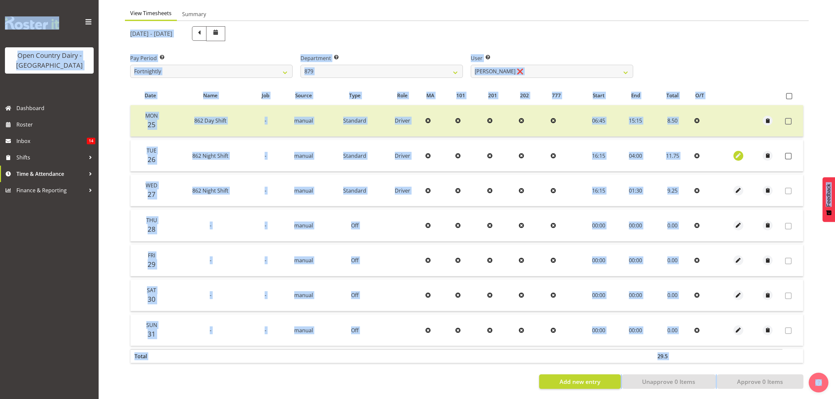
select select "7"
select select "2025"
select select "4"
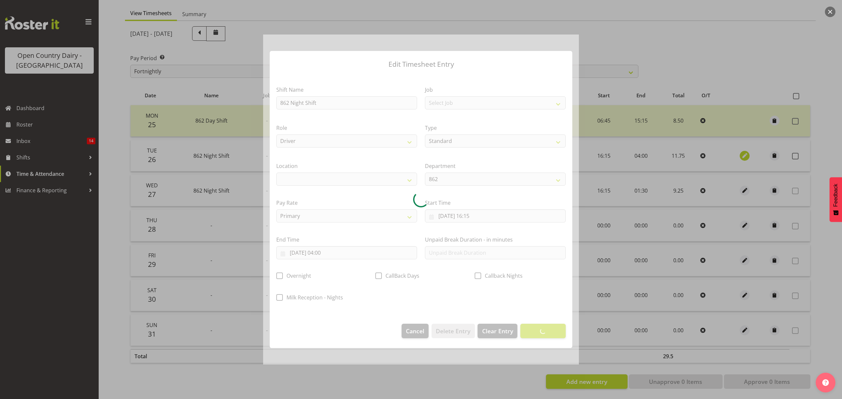
select select
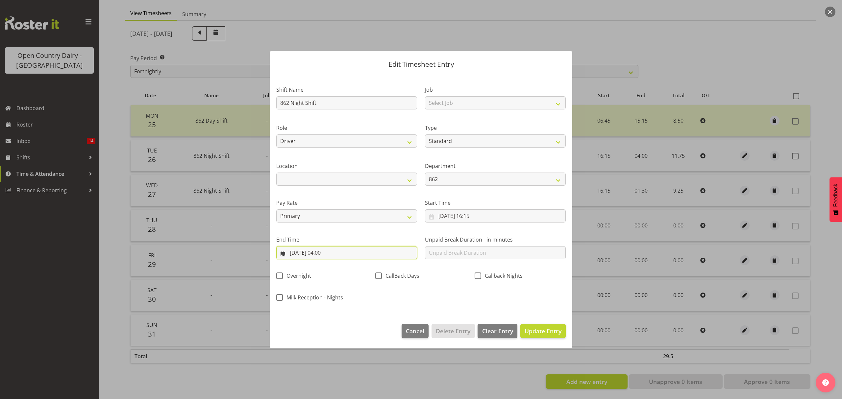
click at [325, 253] on input "[DATE] 04:00" at bounding box center [346, 252] width 141 height 13
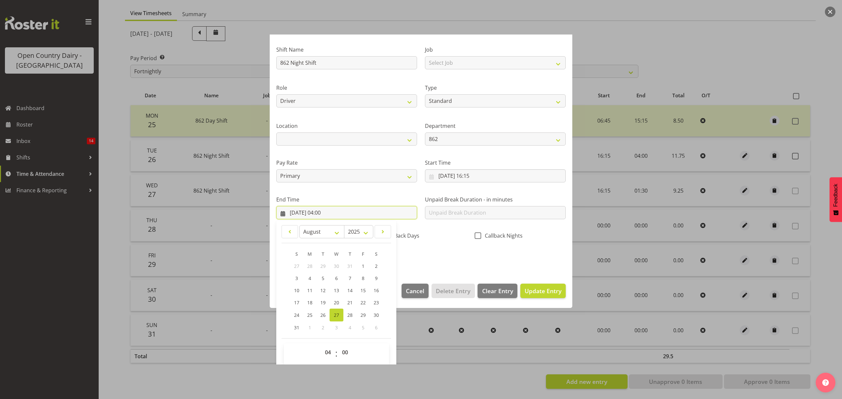
scroll to position [45, 0]
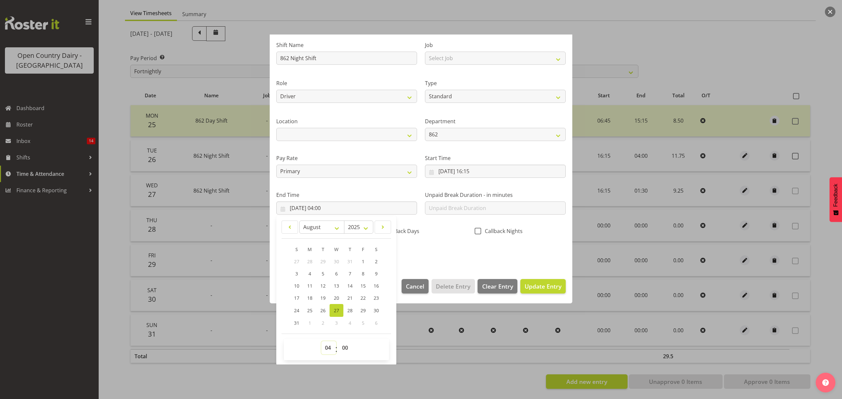
click at [327, 348] on select "00 01 02 03 04 05 06 07 08 09 10 11 12 13 14 15 16 17 18 19 20 21 22 23" at bounding box center [328, 347] width 15 height 13
select select "1"
click at [321, 342] on select "00 01 02 03 04 05 06 07 08 09 10 11 12 13 14 15 16 17 18 19 20 21 22 23" at bounding box center [328, 347] width 15 height 13
type input "[DATE] 01:00"
click at [348, 355] on span "00 01 02 03 04 05 06 07 08 09 10 11 12 13 14 15 16 17 18 19 20 21 22 23 24 25 2…" at bounding box center [345, 349] width 15 height 16
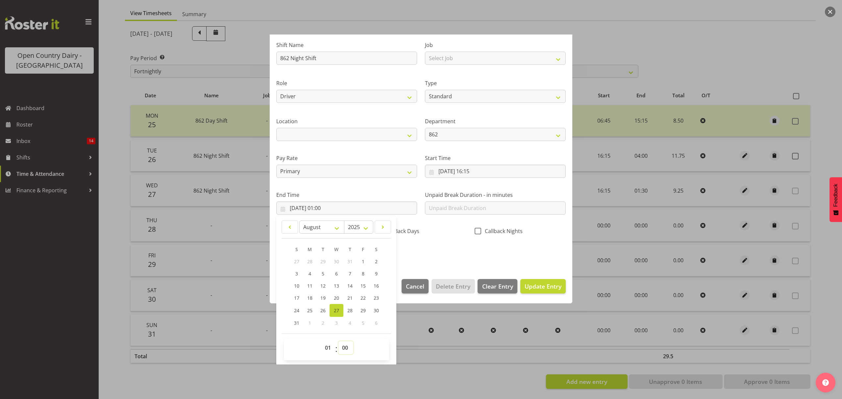
click at [348, 352] on select "00 01 02 03 04 05 06 07 08 09 10 11 12 13 14 15 16 17 18 19 20 21 22 23 24 25 2…" at bounding box center [345, 347] width 15 height 13
select select "30"
click at [338, 342] on select "00 01 02 03 04 05 06 07 08 09 10 11 12 13 14 15 16 17 18 19 20 21 22 23 24 25 2…" at bounding box center [345, 347] width 15 height 13
type input "[DATE] 01:30"
click at [446, 254] on div "Shift Name 862 Night Shift Job Select Job Connecting /unconnecting Trailers Rol…" at bounding box center [420, 147] width 297 height 230
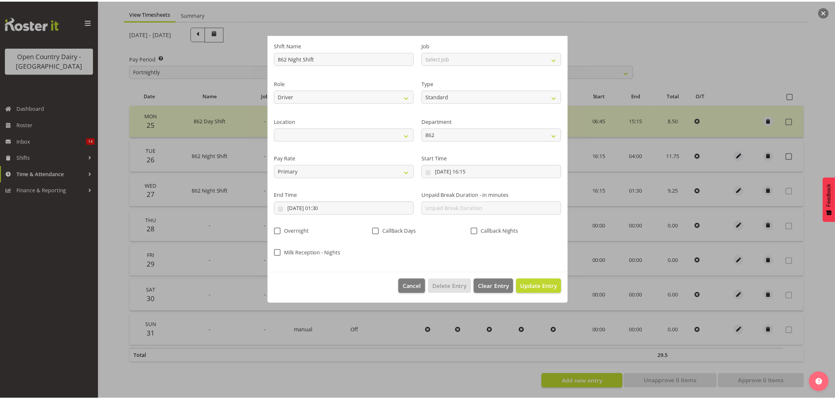
scroll to position [0, 0]
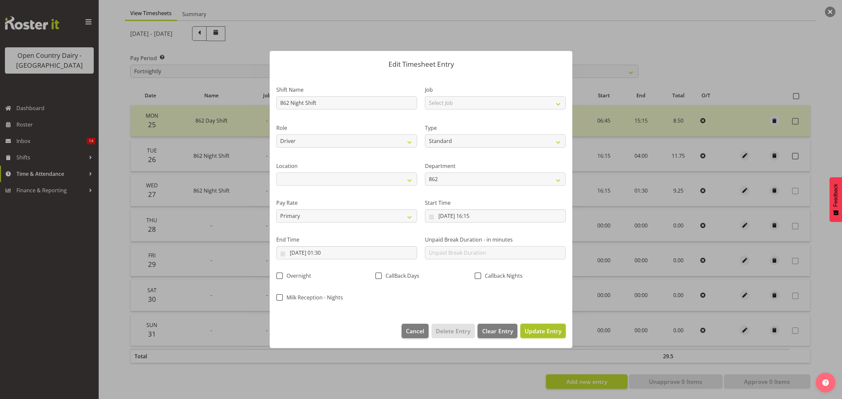
click at [553, 333] on span "Update Entry" at bounding box center [542, 331] width 37 height 8
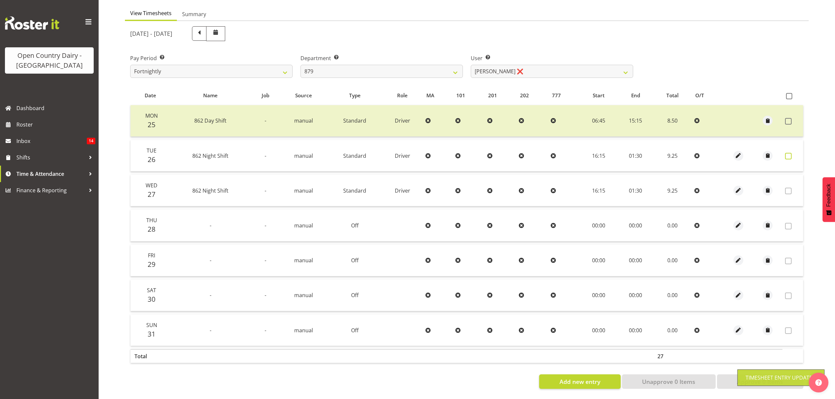
click at [791, 153] on span at bounding box center [788, 156] width 7 height 7
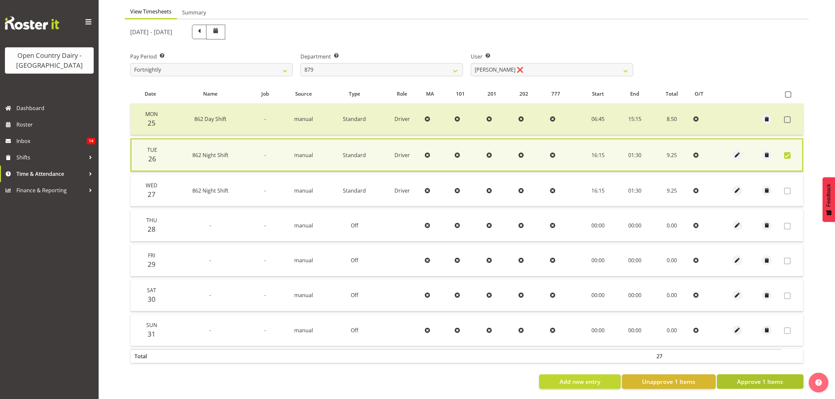
click at [730, 378] on button "Approve 1 Items" at bounding box center [760, 382] width 86 height 14
checkbox input "false"
